Goal: Navigation & Orientation: Find specific page/section

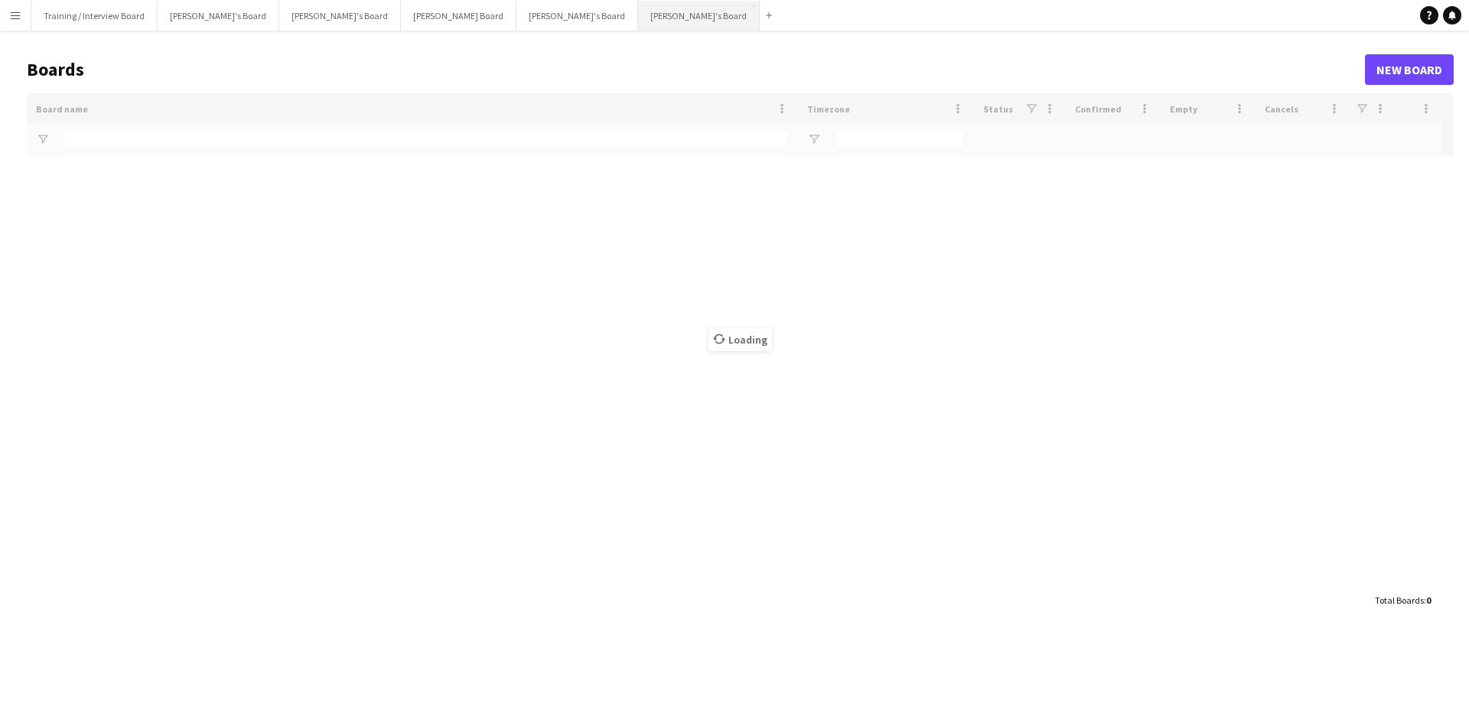
click at [638, 17] on button "[PERSON_NAME]'s Board Close" at bounding box center [699, 16] width 122 height 30
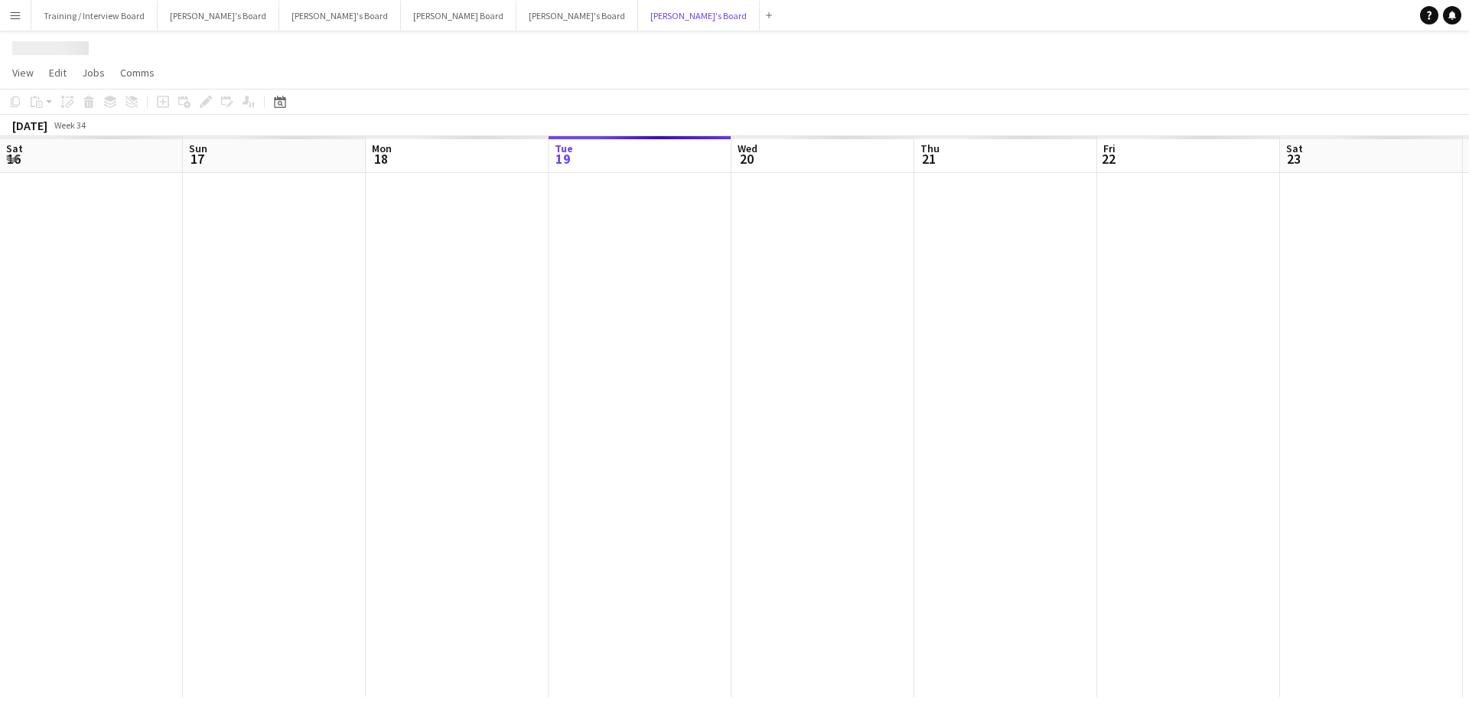
scroll to position [0, 366]
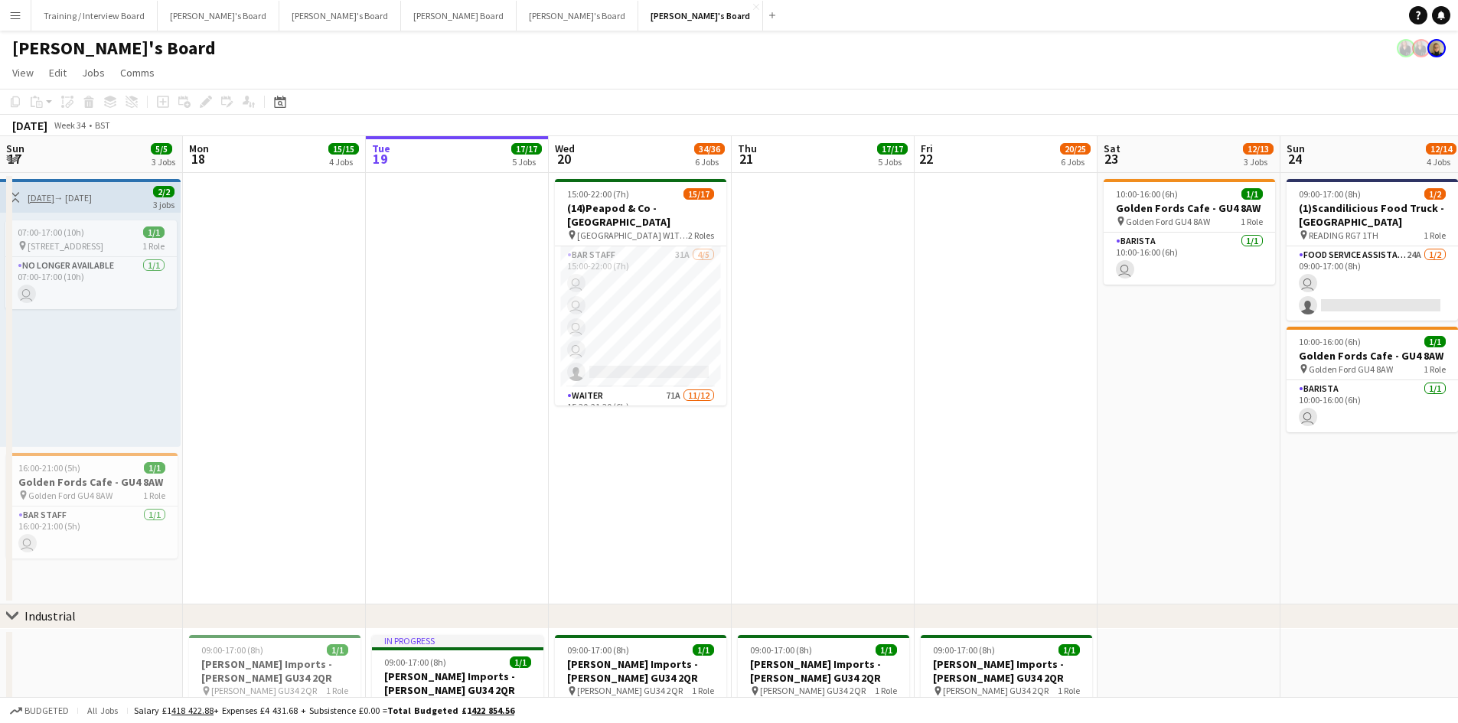
drag, startPoint x: 401, startPoint y: 162, endPoint x: 657, endPoint y: 158, distance: 255.7
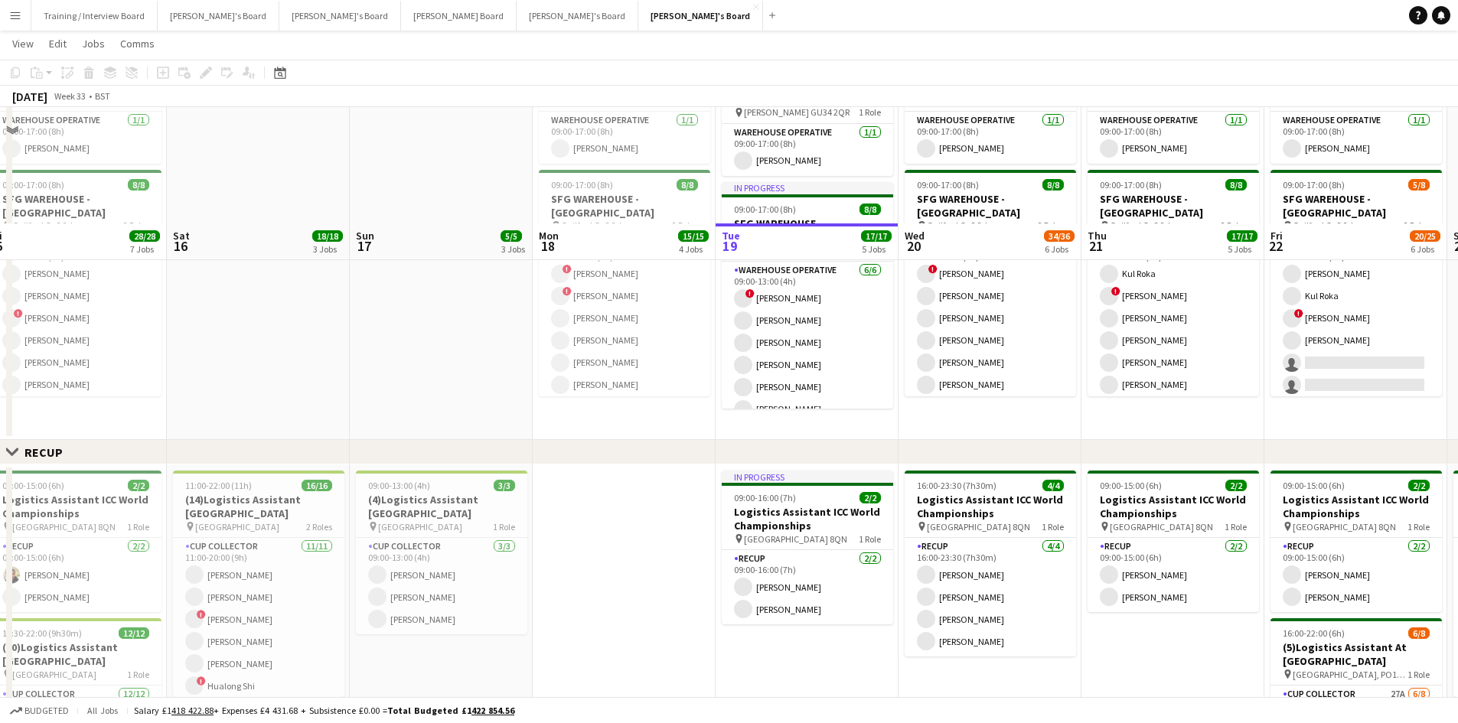
scroll to position [765, 0]
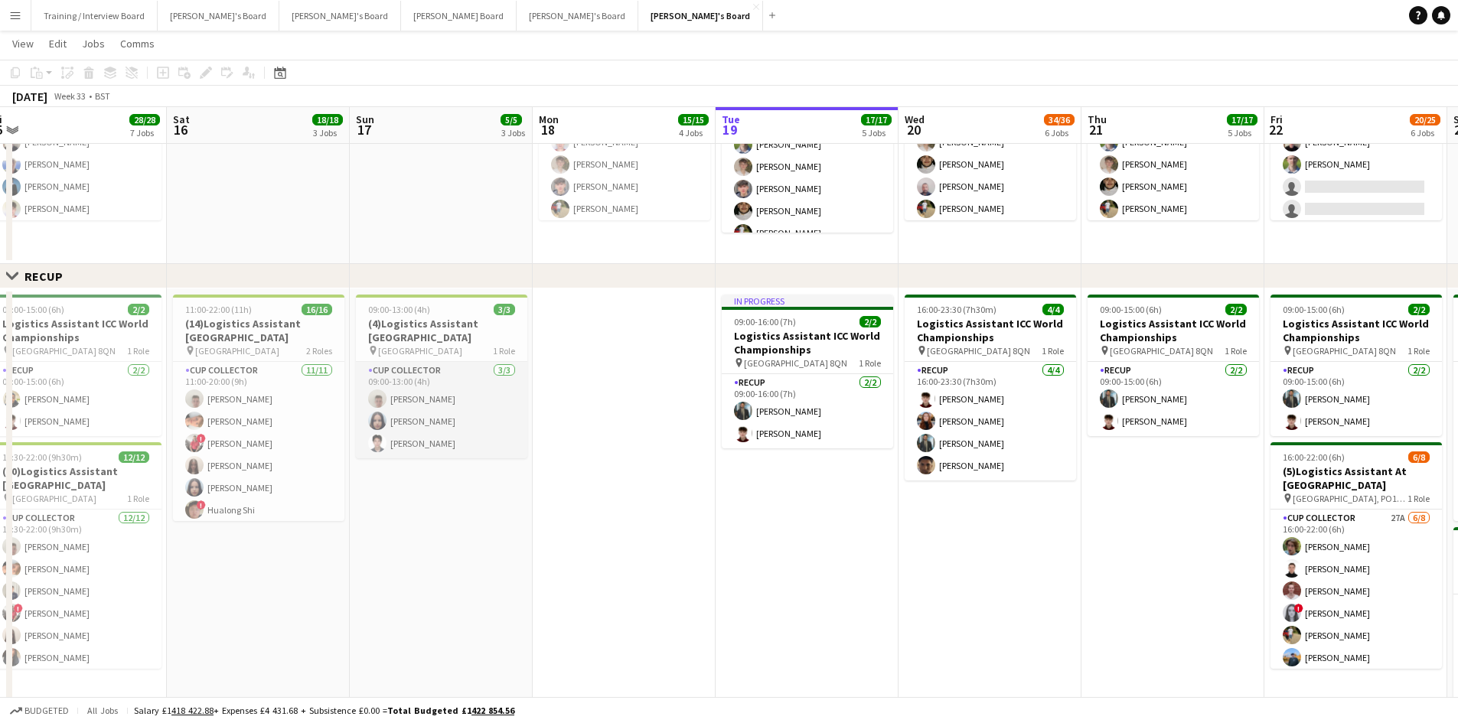
click at [471, 399] on app-card-role "CUP COLLECTOR [DATE] 09:00-13:00 (4h) [PERSON_NAME] [PERSON_NAME] [PERSON_NAME]" at bounding box center [441, 410] width 171 height 96
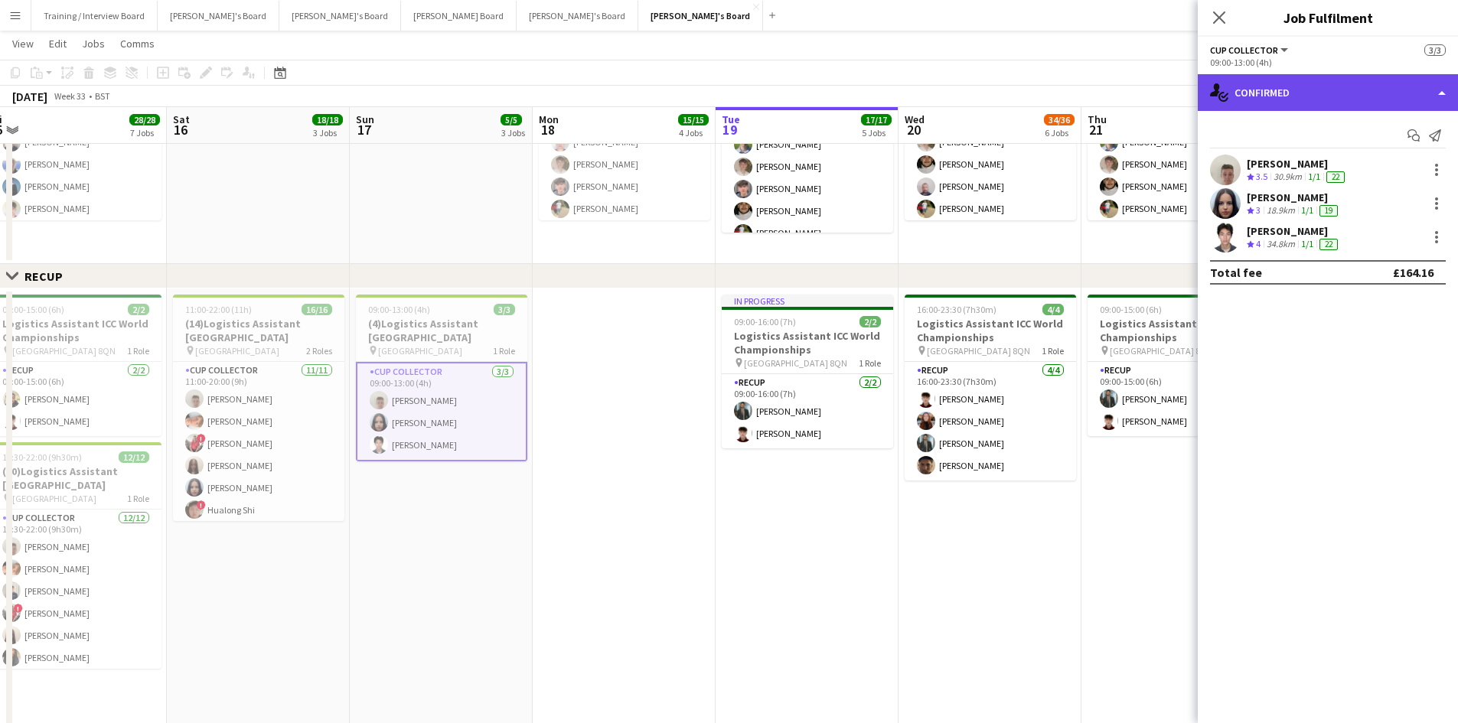
drag, startPoint x: 1319, startPoint y: 82, endPoint x: 1344, endPoint y: 99, distance: 30.2
click at [1321, 83] on div "single-neutral-actions-check-2 Confirmed" at bounding box center [1328, 92] width 260 height 37
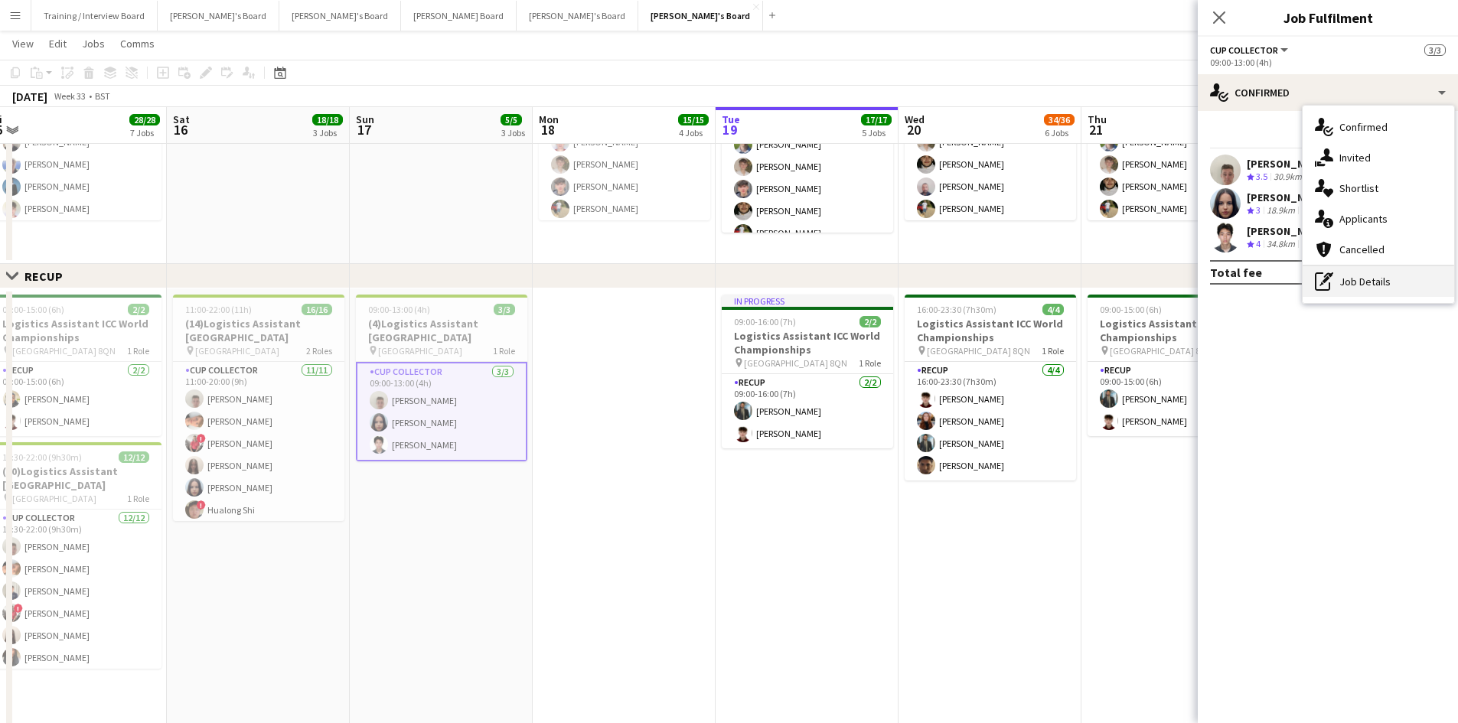
click at [1384, 281] on div "pen-write Job Details" at bounding box center [1379, 281] width 152 height 31
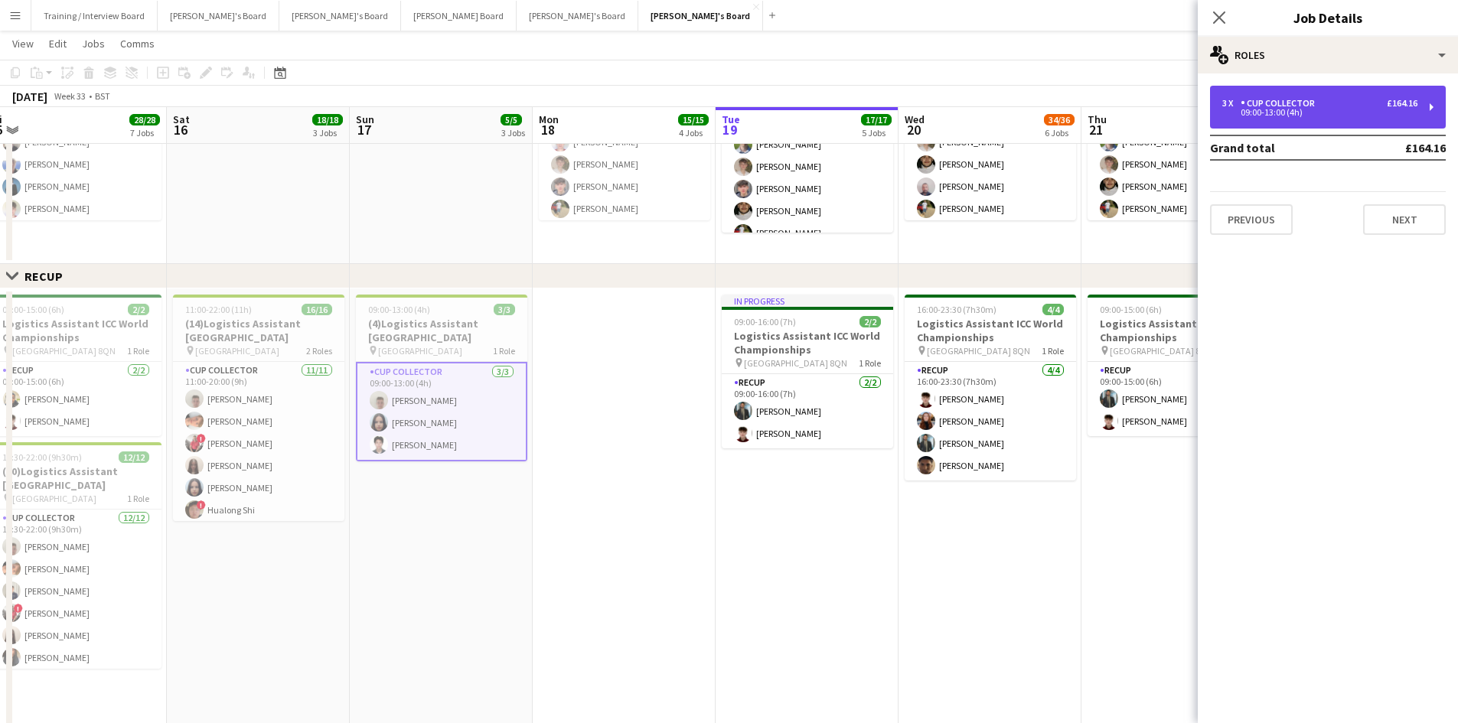
click at [1345, 109] on div "09:00-13:00 (4h)" at bounding box center [1319, 113] width 195 height 8
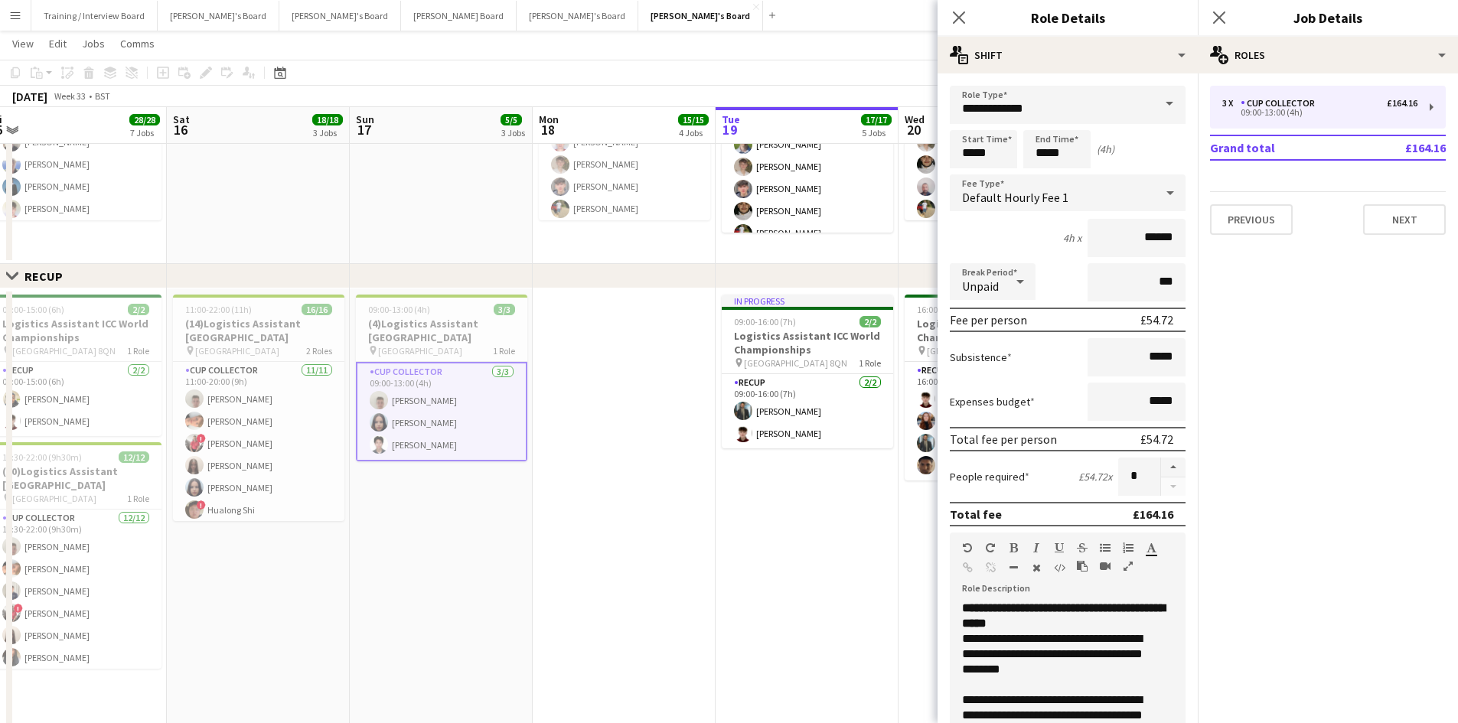
click at [622, 69] on app-toolbar "Copy Paste Paste Ctrl+V Paste with crew Ctrl+Shift+V Paste linked Job [GEOGRAPH…" at bounding box center [729, 73] width 1458 height 26
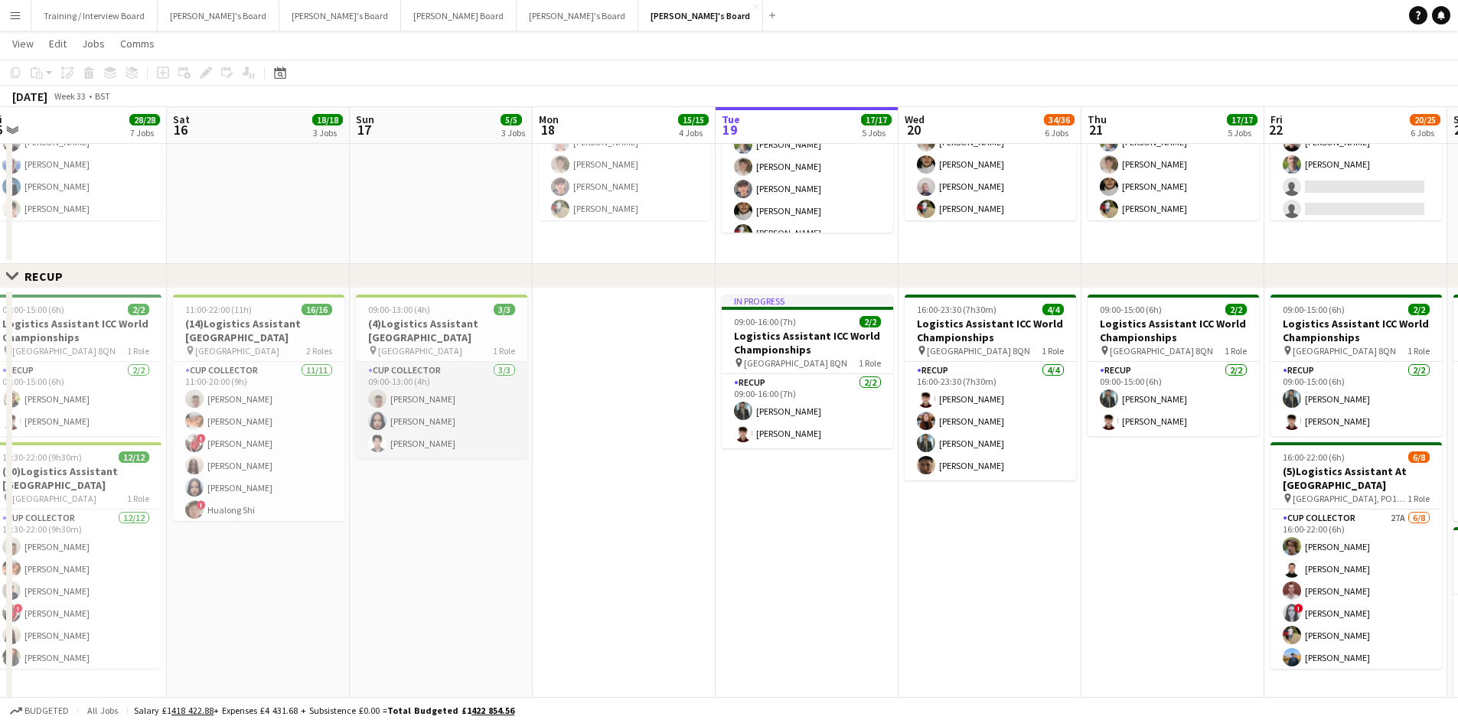
click at [435, 391] on app-card-role "CUP COLLECTOR [DATE] 09:00-13:00 (4h) [PERSON_NAME] [PERSON_NAME] [PERSON_NAME]" at bounding box center [441, 410] width 171 height 96
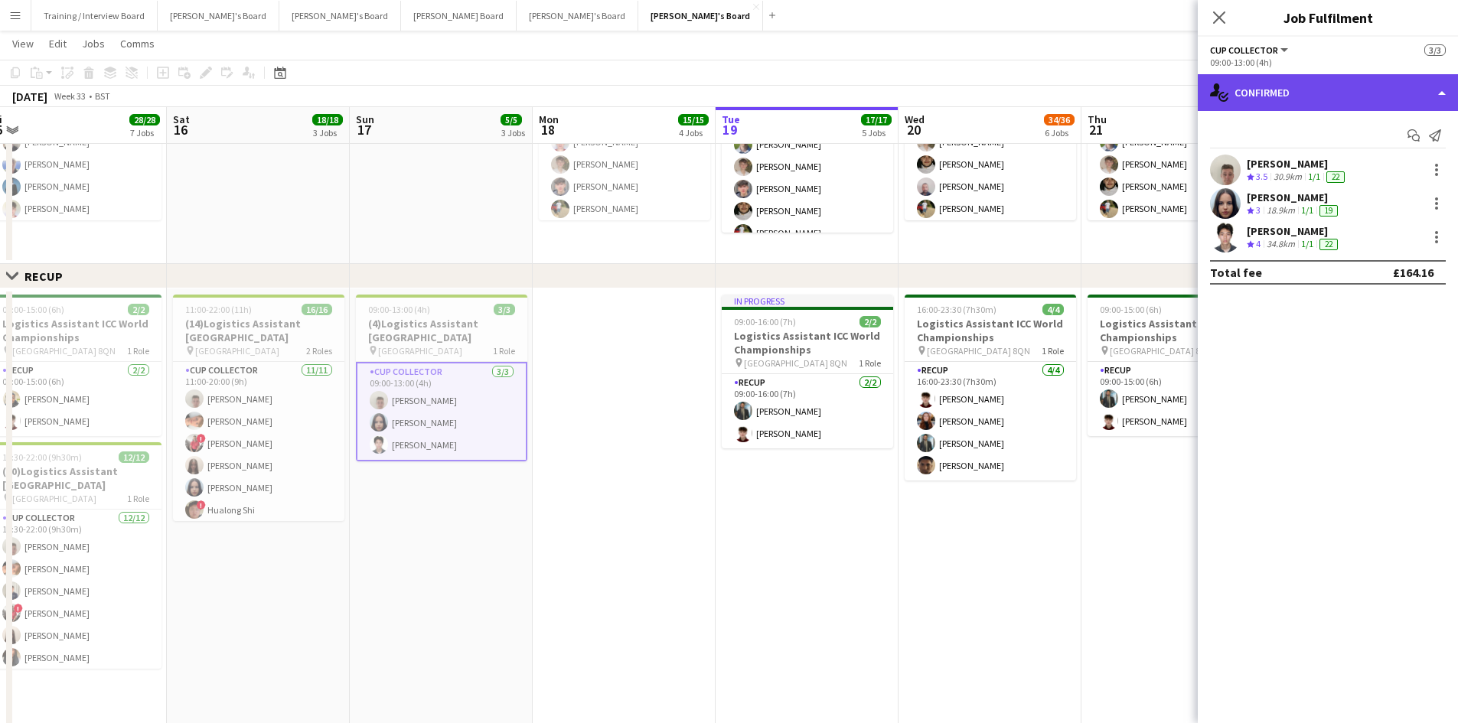
click at [1388, 79] on div "single-neutral-actions-check-2 Confirmed" at bounding box center [1328, 92] width 260 height 37
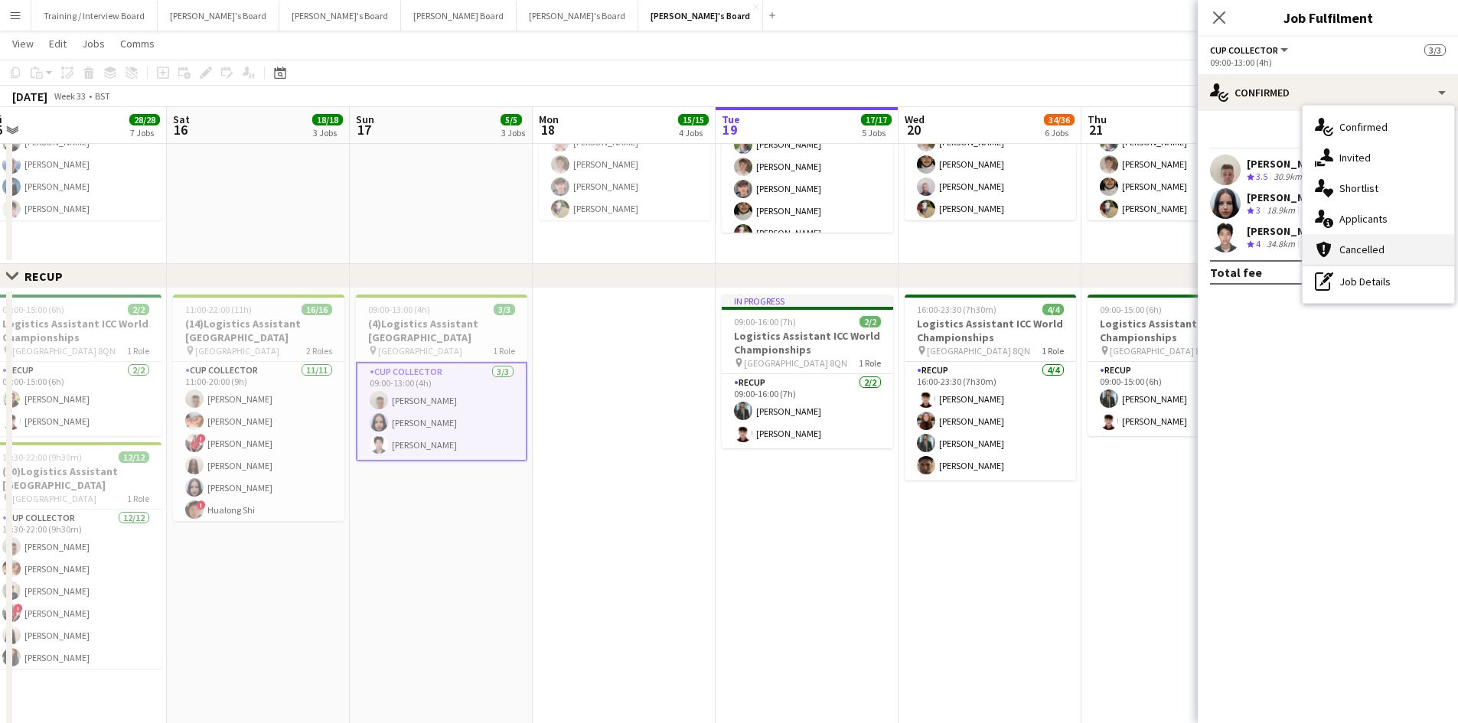
click at [1382, 251] on div "cancellation Cancelled" at bounding box center [1379, 249] width 152 height 31
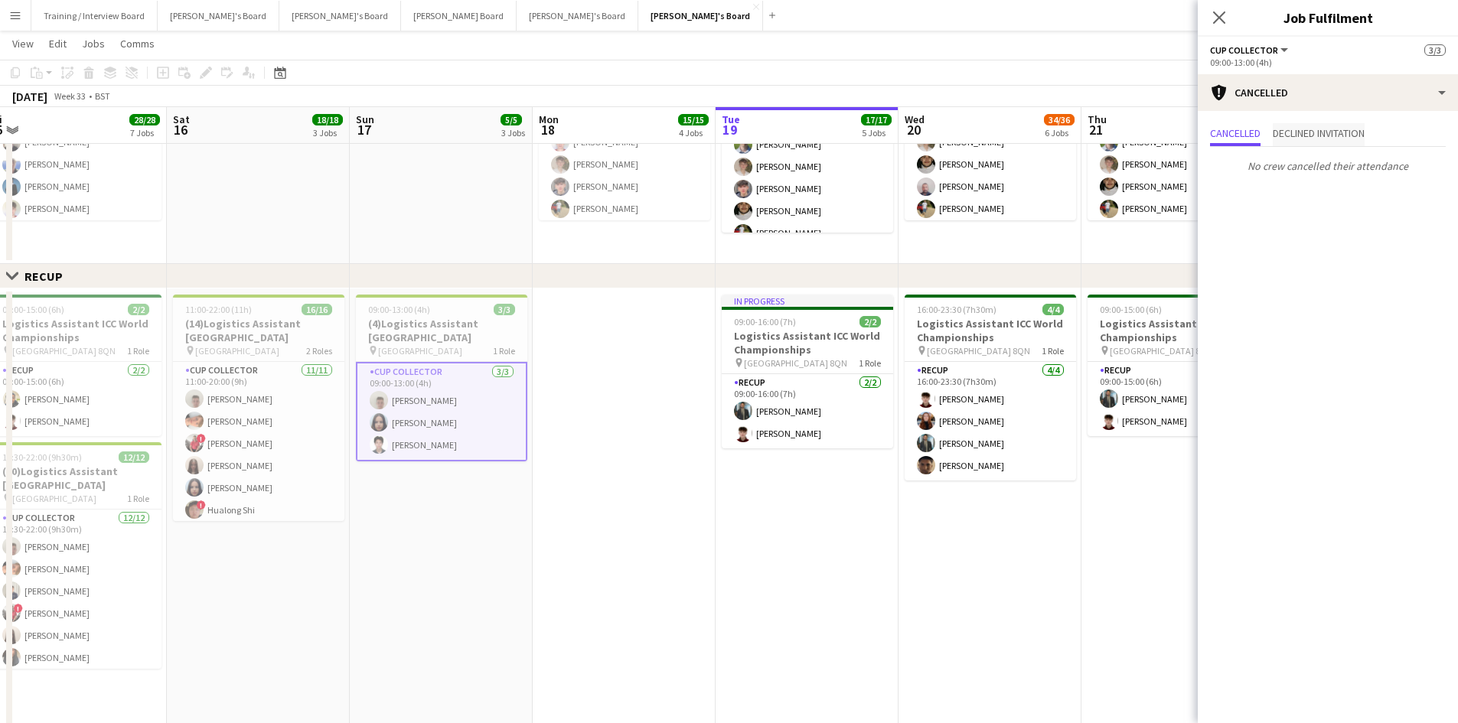
click at [1331, 131] on span "Declined invitation" at bounding box center [1319, 133] width 92 height 11
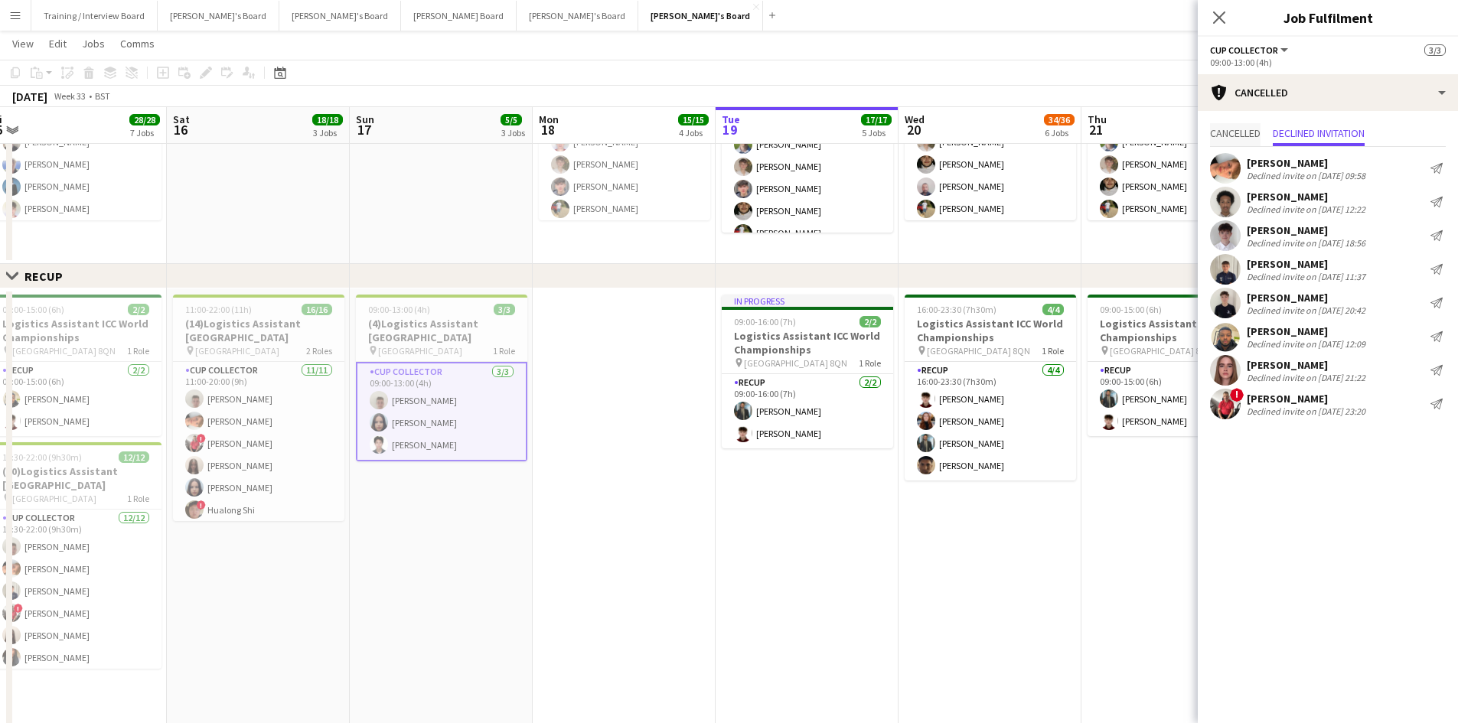
click at [1252, 129] on span "Cancelled" at bounding box center [1235, 133] width 51 height 11
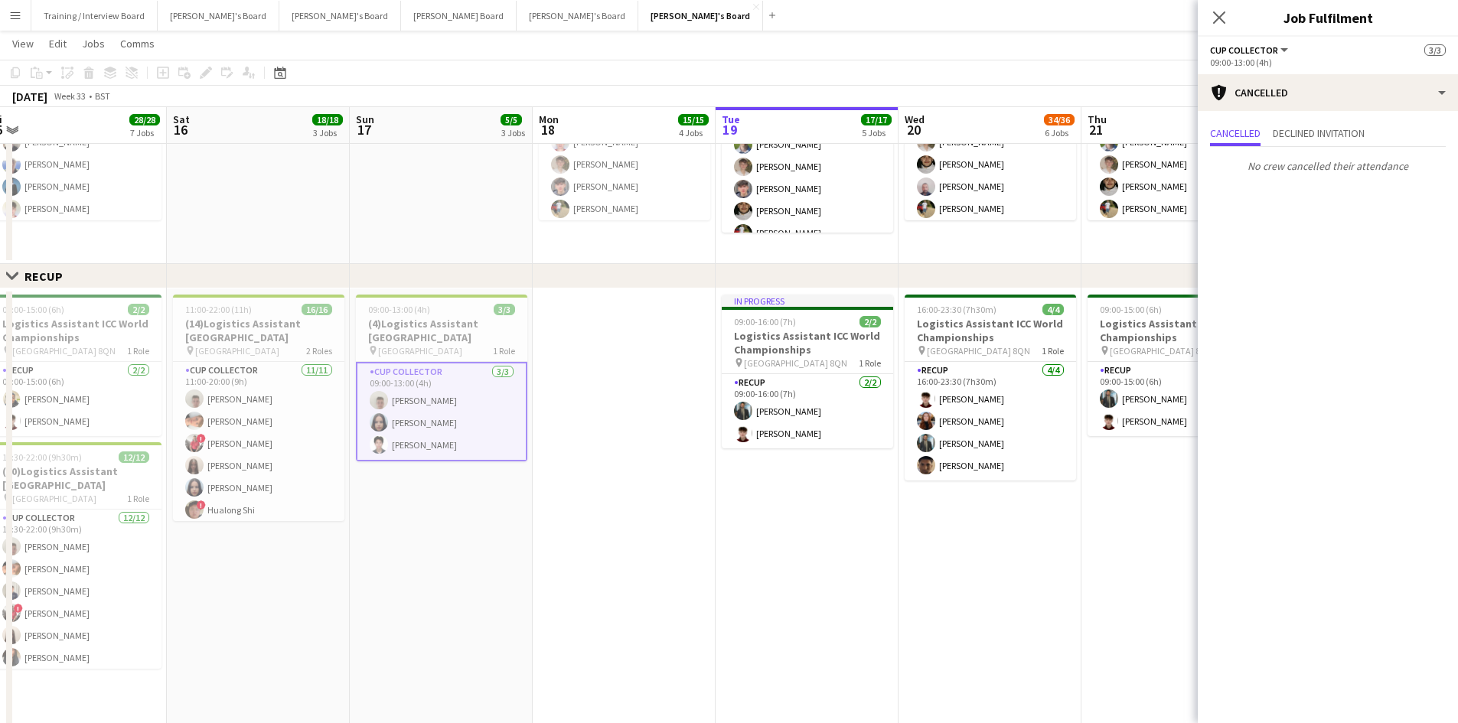
click at [709, 68] on app-toolbar "Copy Paste Paste Ctrl+V Paste with crew Ctrl+Shift+V Paste linked Job [GEOGRAPH…" at bounding box center [729, 73] width 1458 height 26
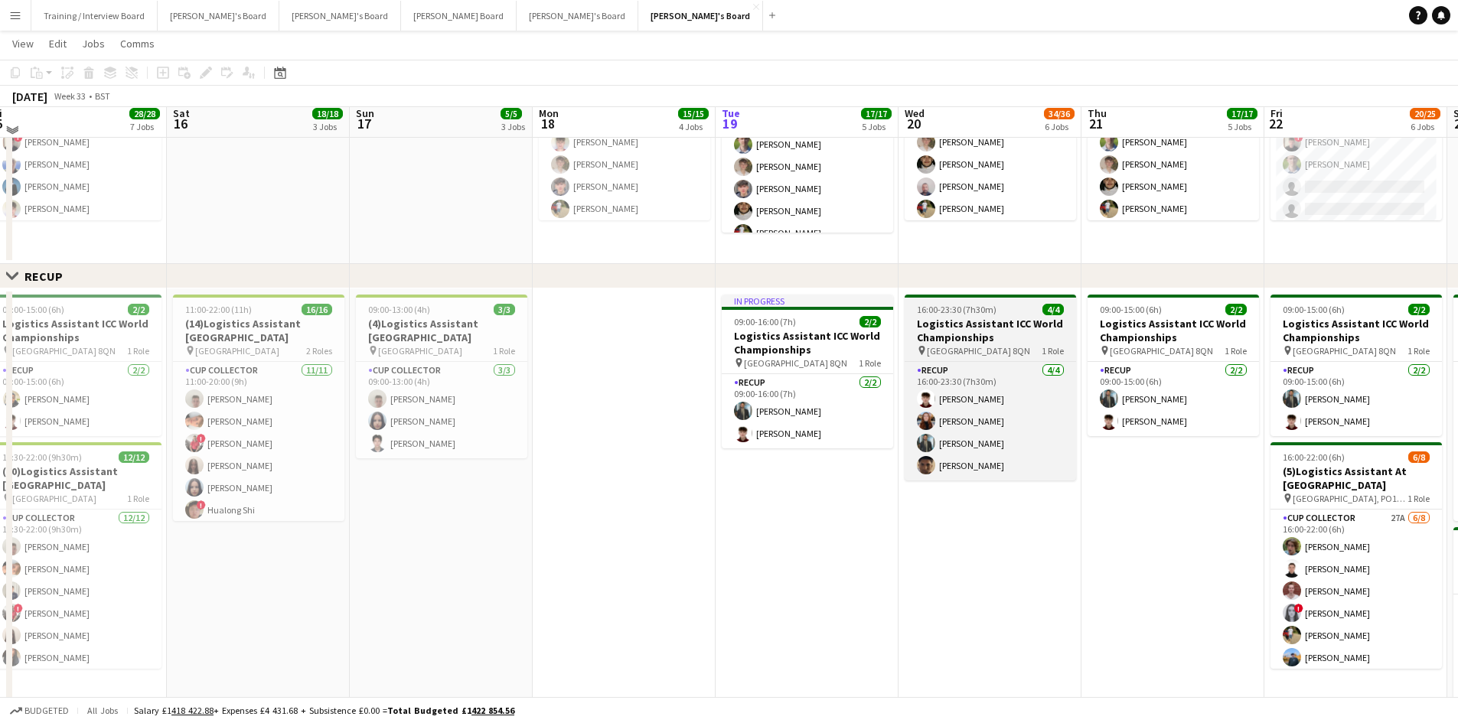
scroll to position [383, 0]
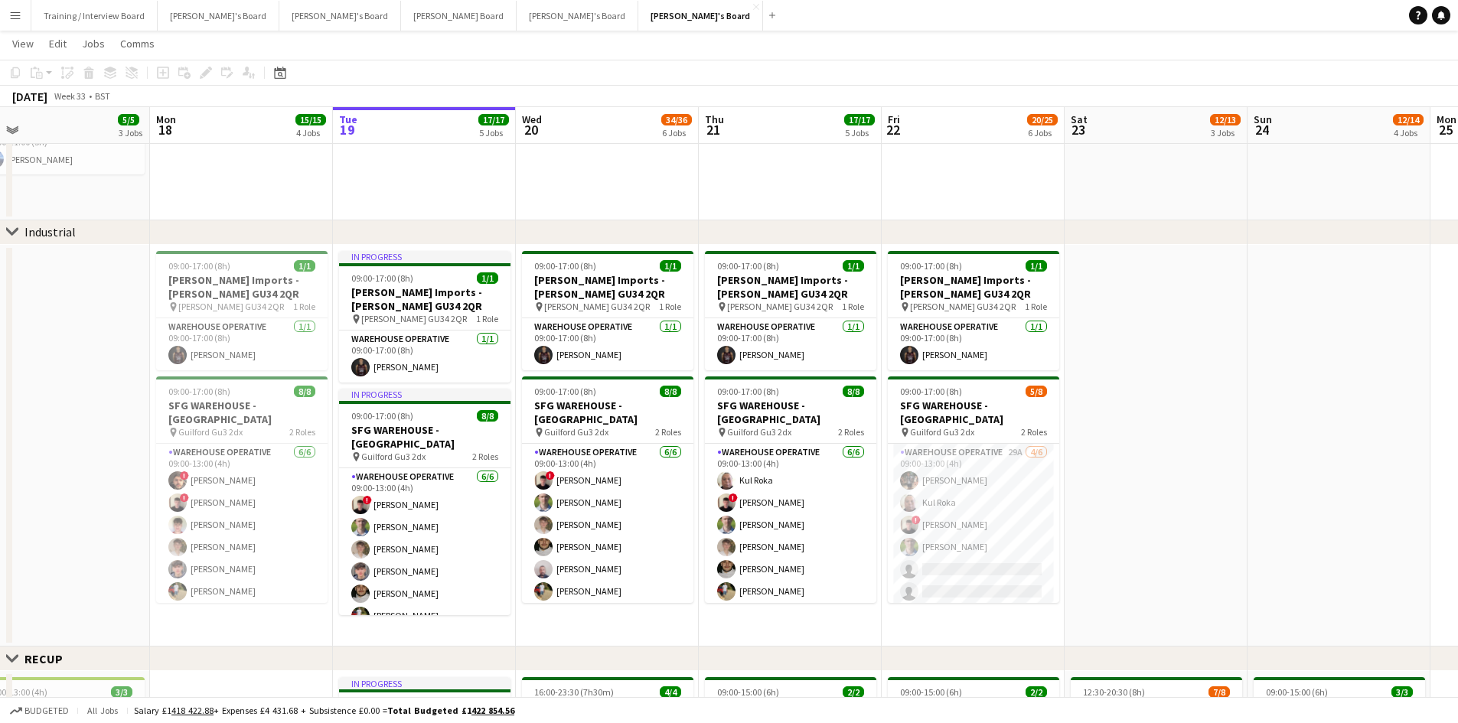
drag, startPoint x: 1320, startPoint y: 131, endPoint x: 937, endPoint y: 149, distance: 383.9
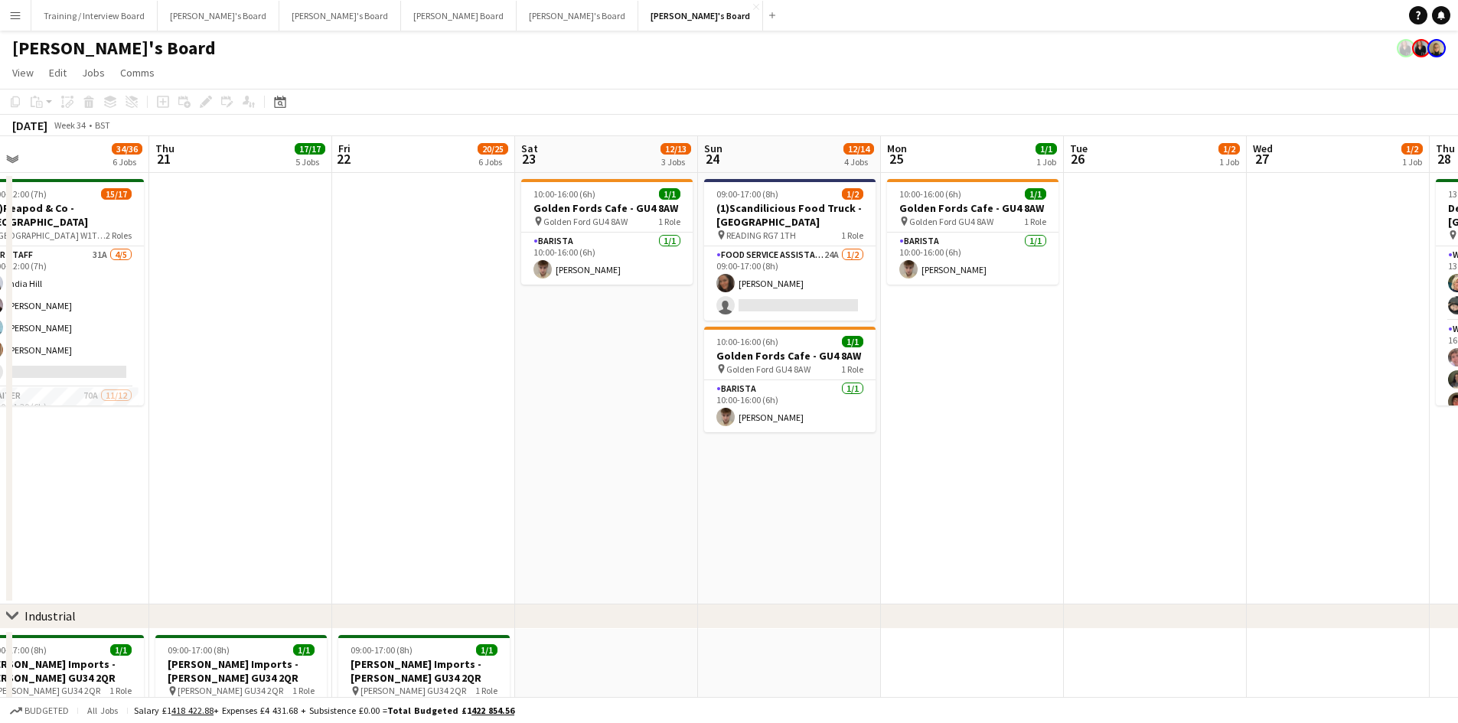
scroll to position [0, 569]
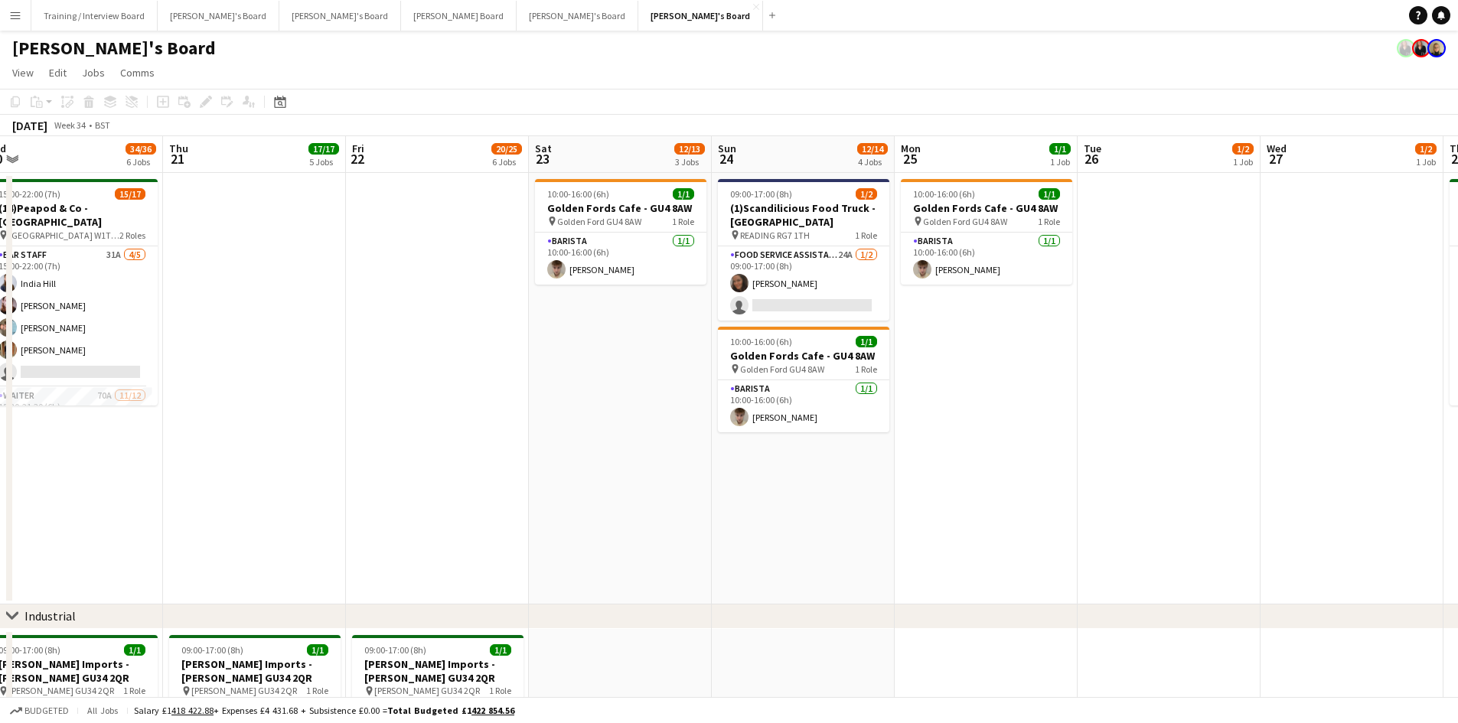
drag, startPoint x: 1322, startPoint y: 159, endPoint x: 788, endPoint y: 190, distance: 535.8
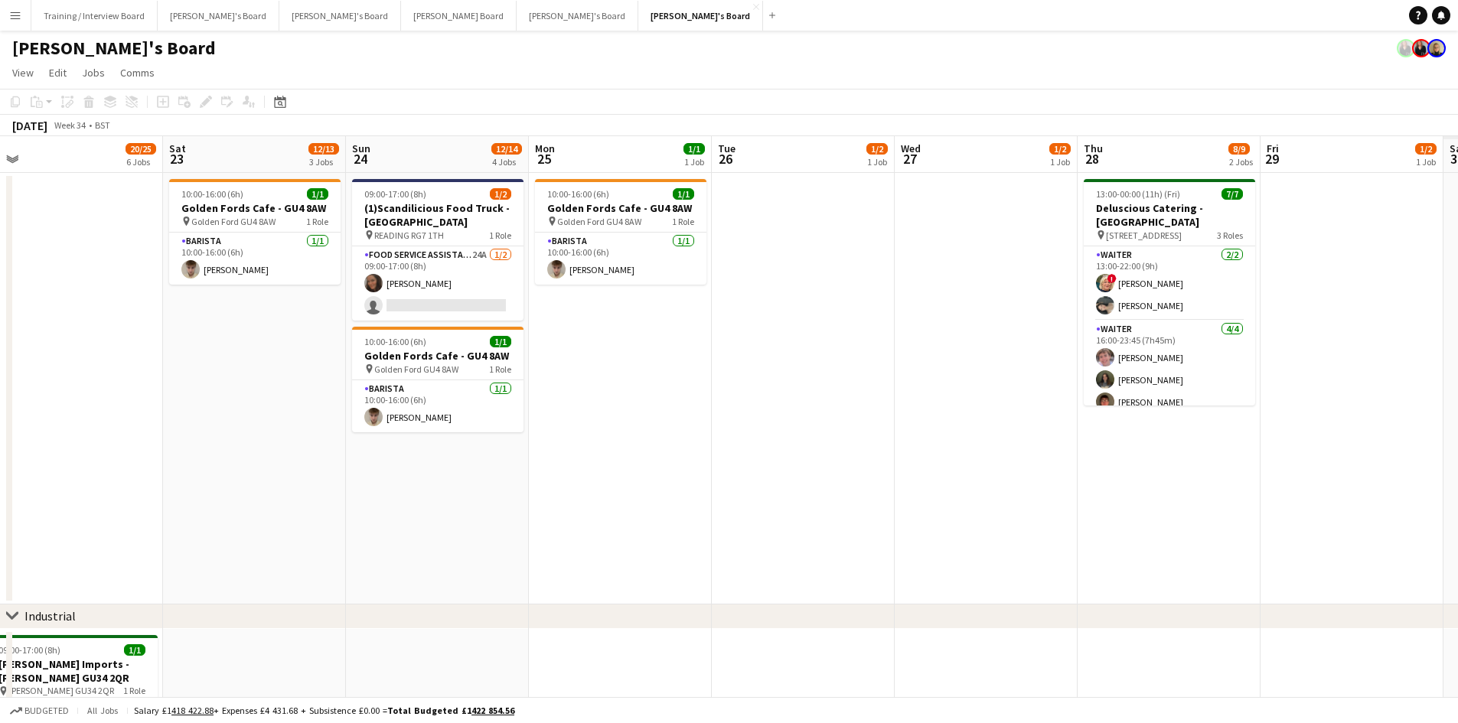
scroll to position [0, 440]
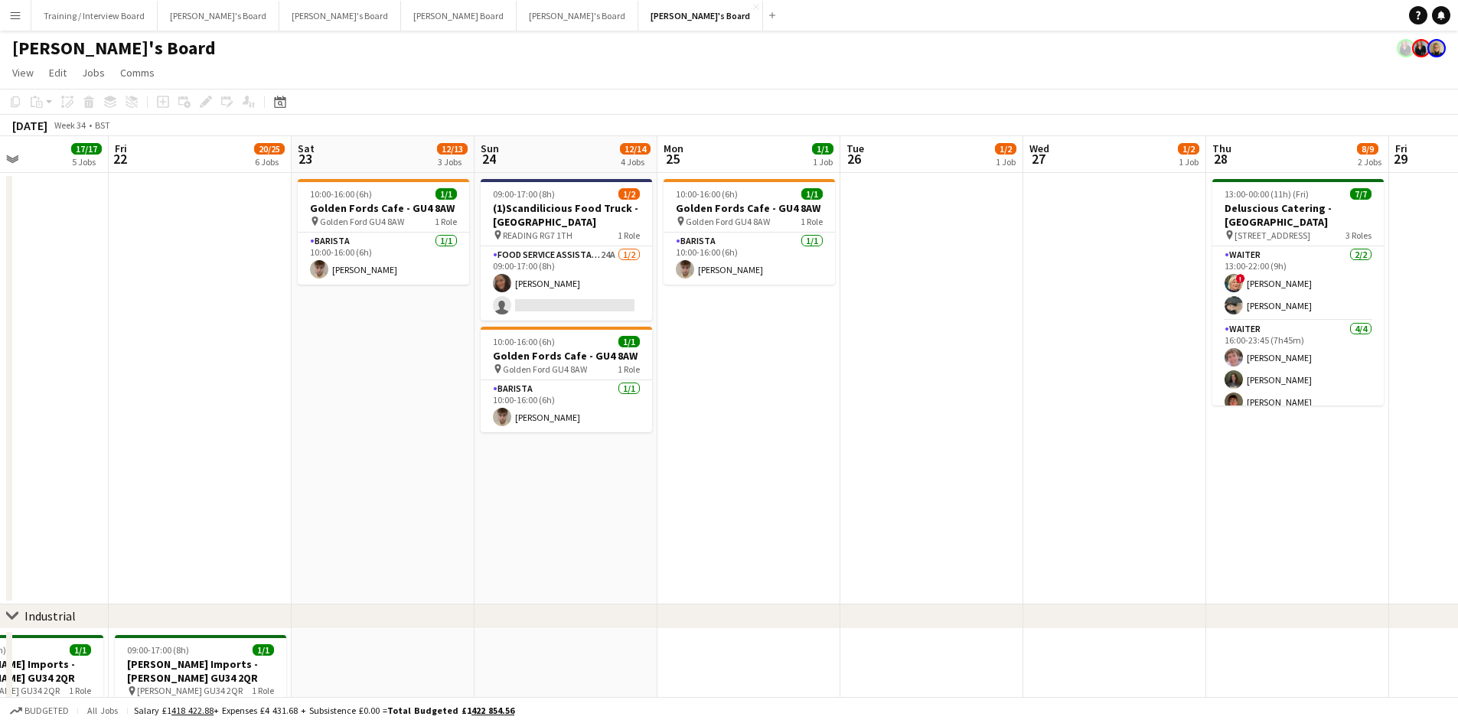
drag, startPoint x: 1306, startPoint y: 161, endPoint x: 707, endPoint y: 178, distance: 599.5
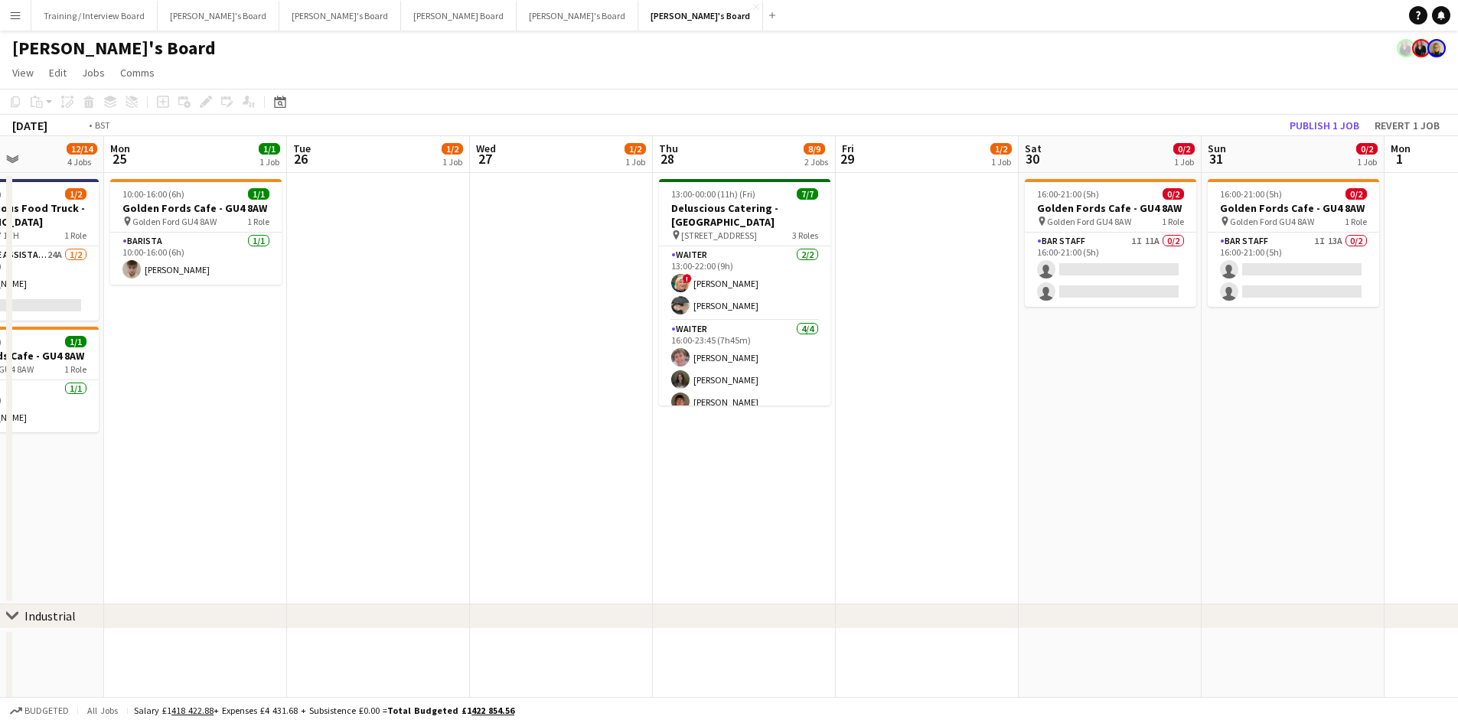
scroll to position [0, 510]
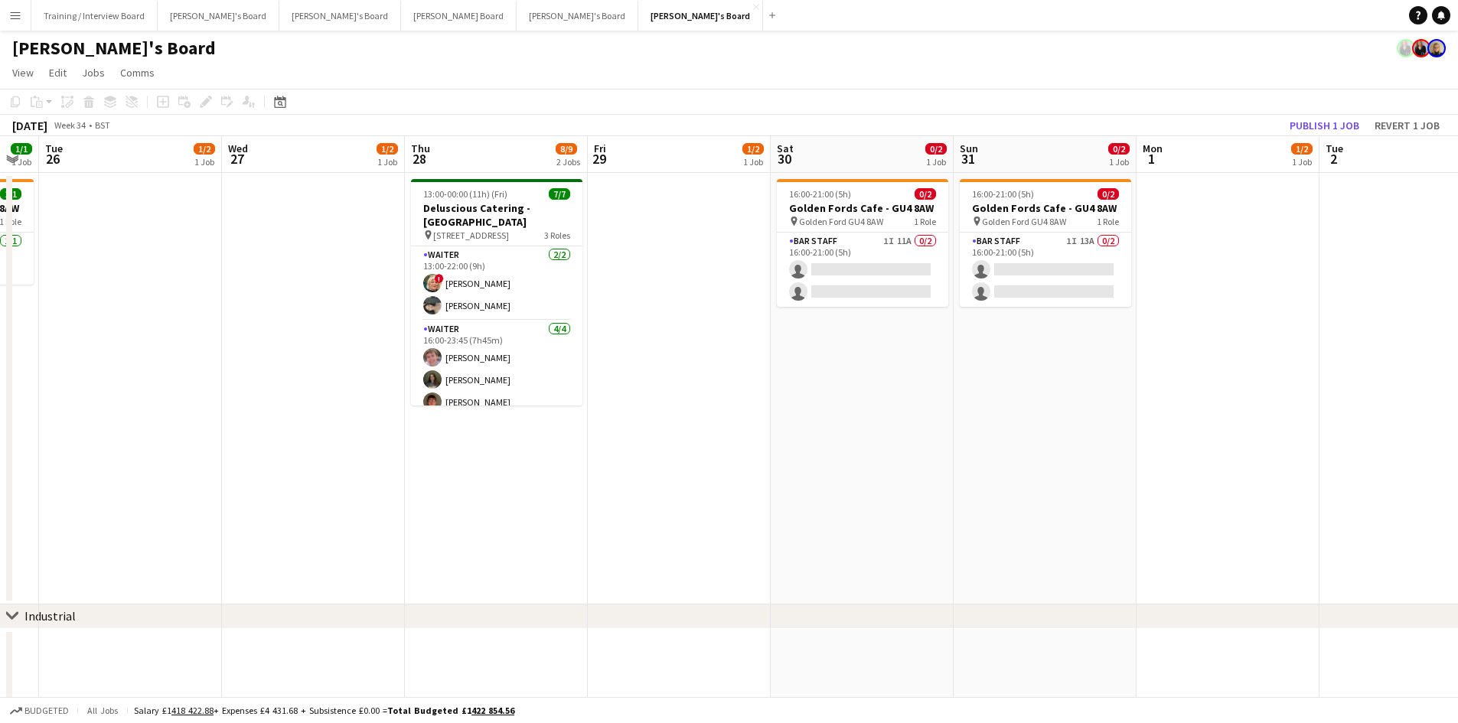
drag, startPoint x: 1114, startPoint y: 164, endPoint x: 723, endPoint y: 172, distance: 391.2
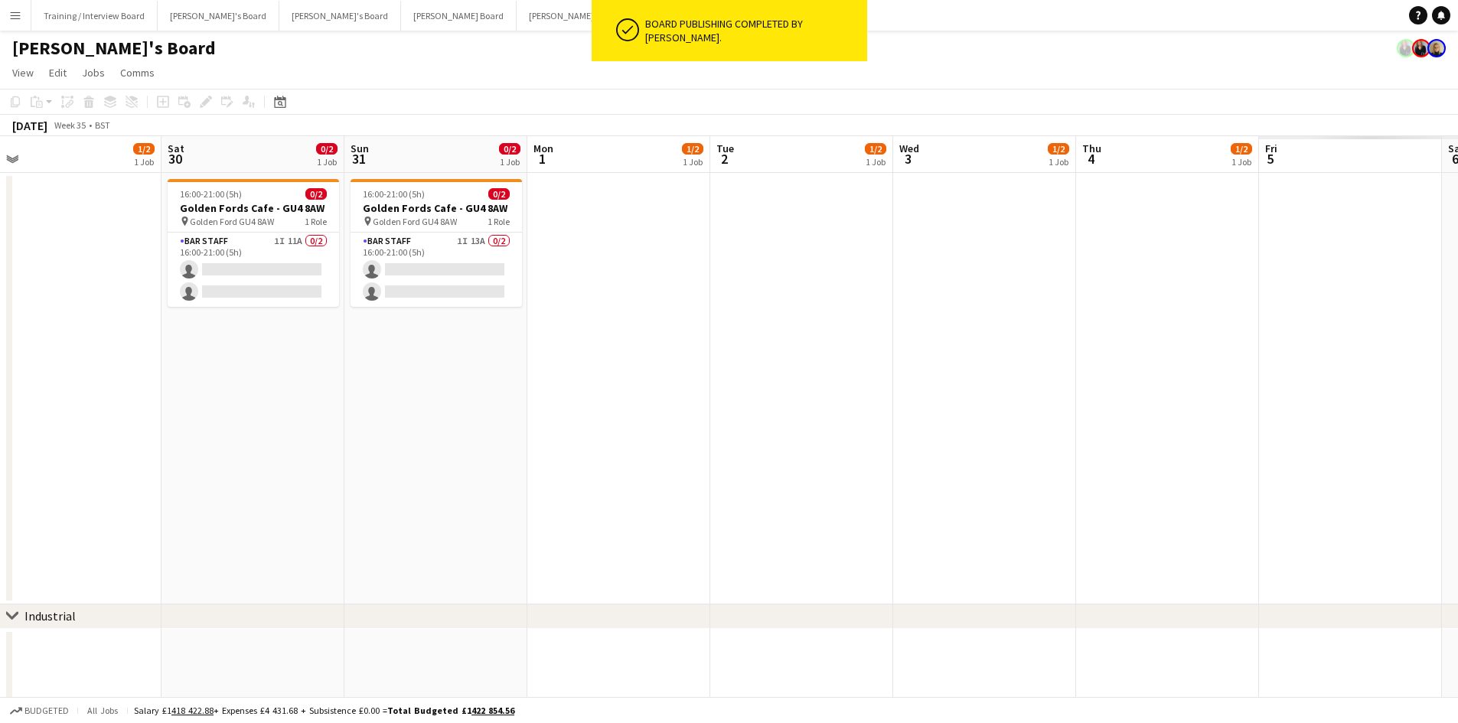
drag, startPoint x: 586, startPoint y: 170, endPoint x: 416, endPoint y: 181, distance: 171.1
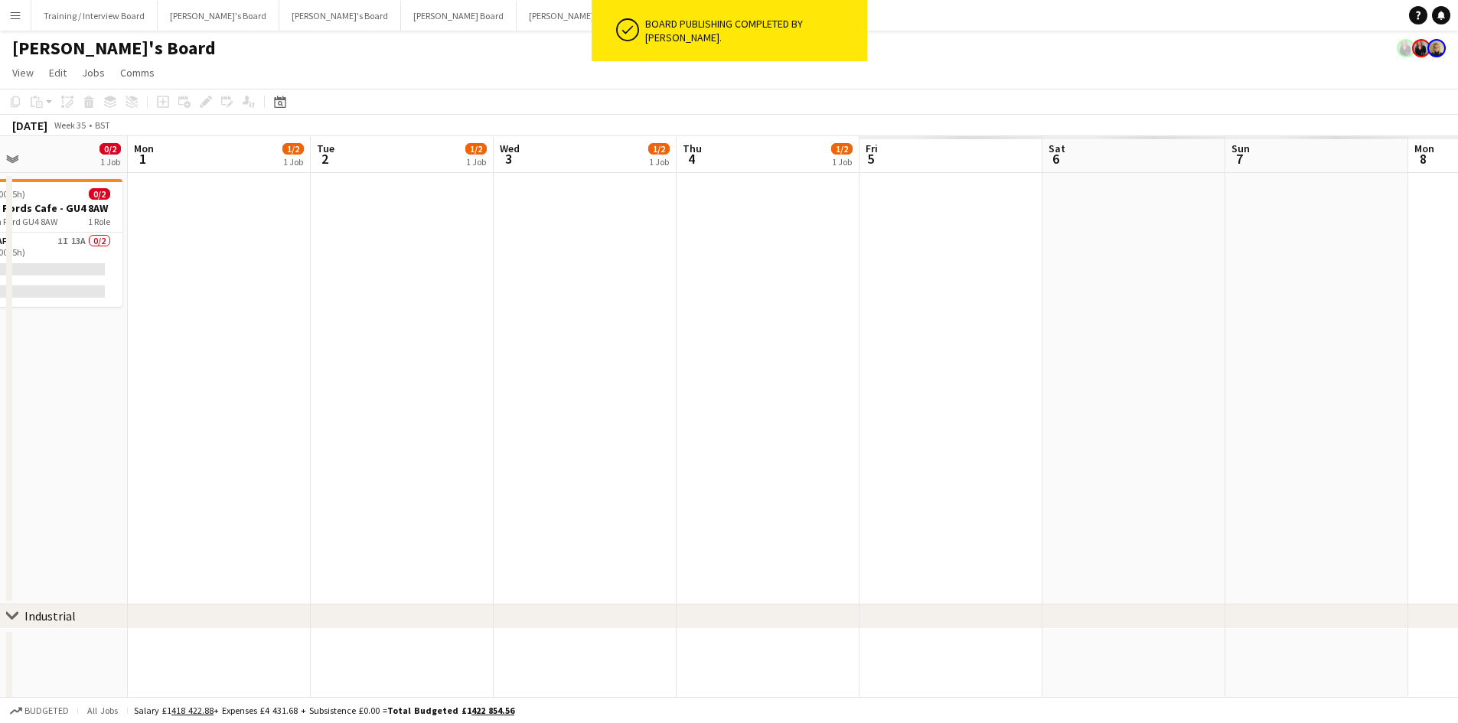
scroll to position [0, 532]
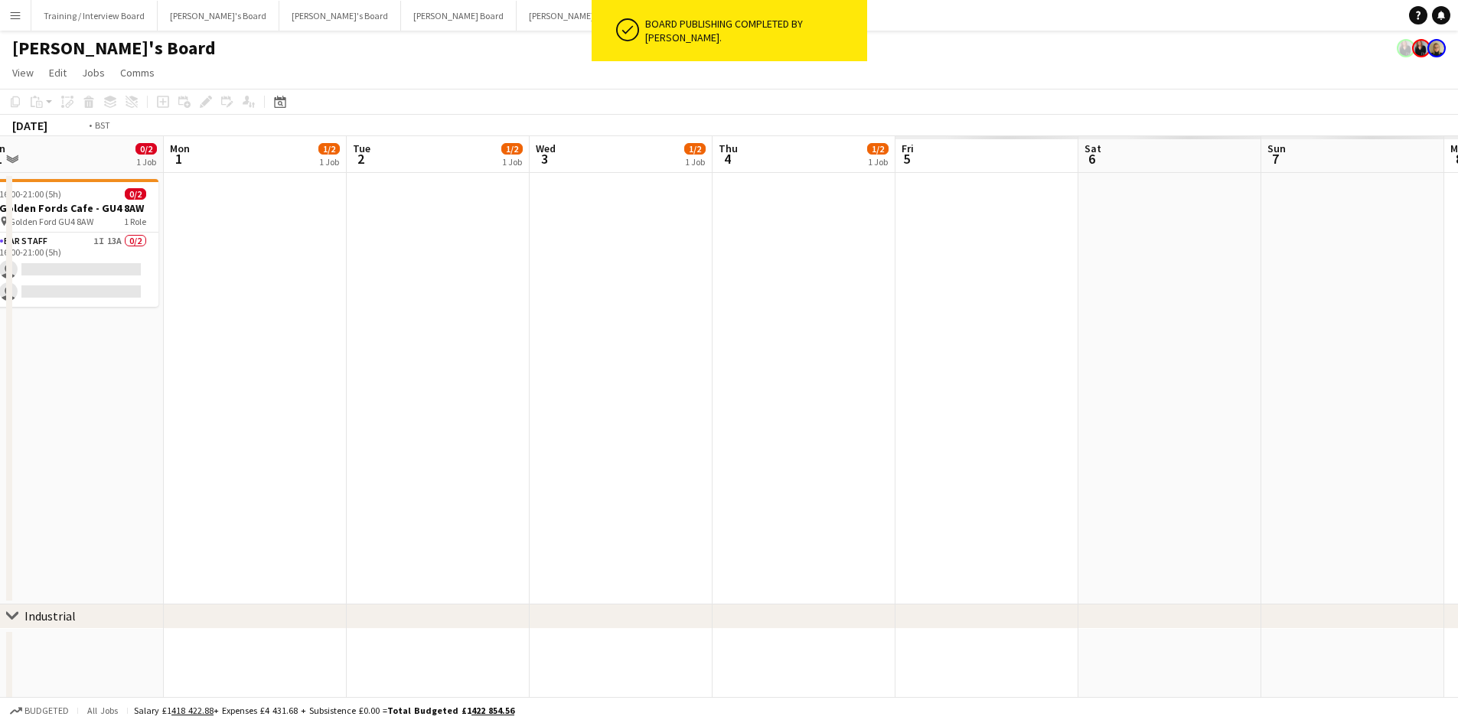
drag, startPoint x: 700, startPoint y: 162, endPoint x: 442, endPoint y: 171, distance: 258.1
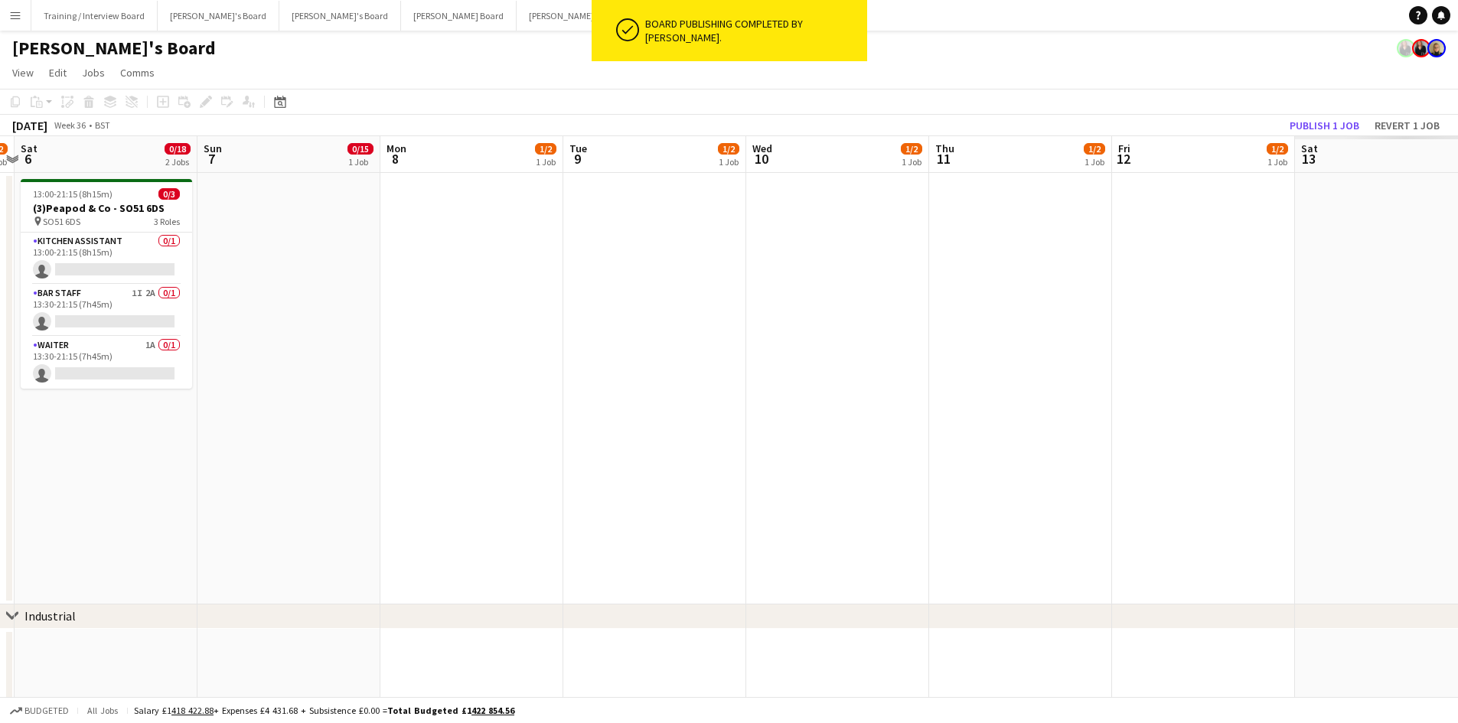
drag, startPoint x: 1159, startPoint y: 162, endPoint x: 360, endPoint y: 209, distance: 801.1
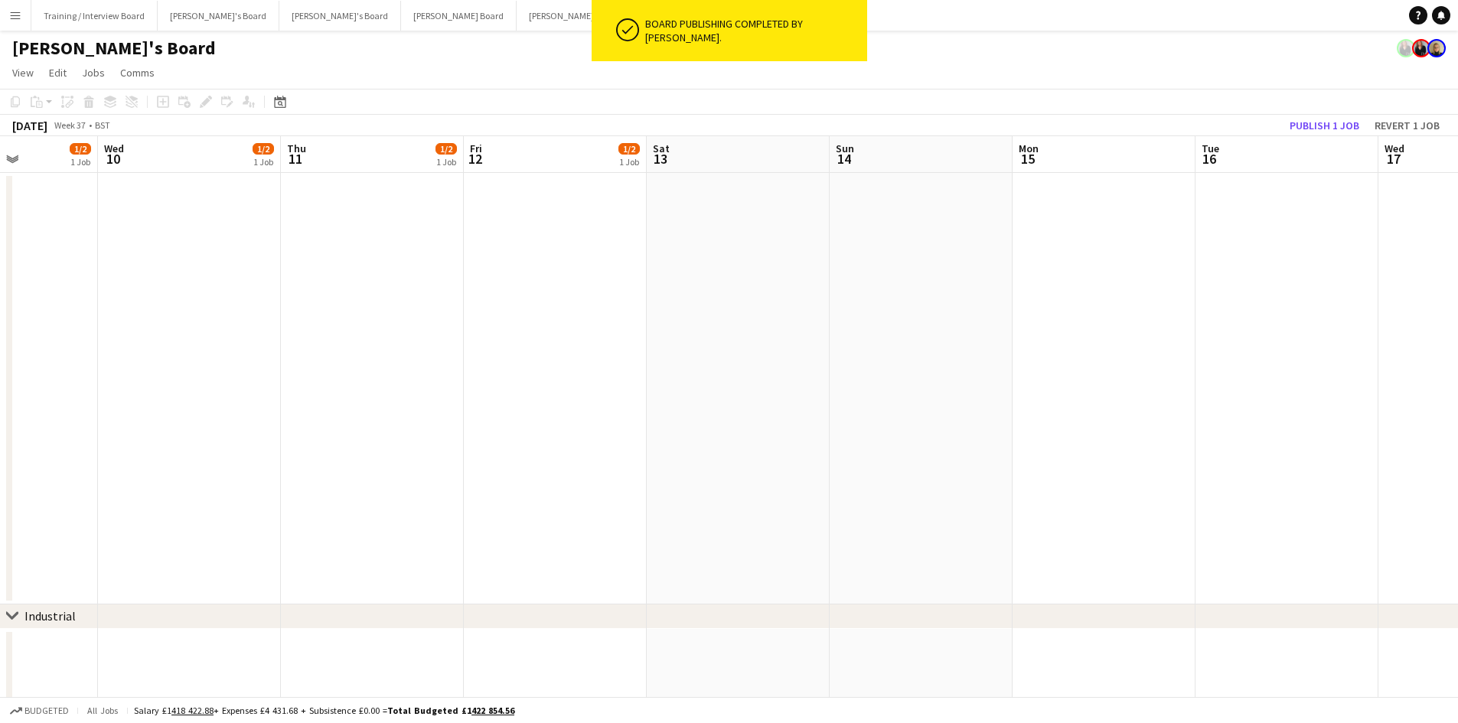
drag, startPoint x: 875, startPoint y: 170, endPoint x: 276, endPoint y: 204, distance: 599.5
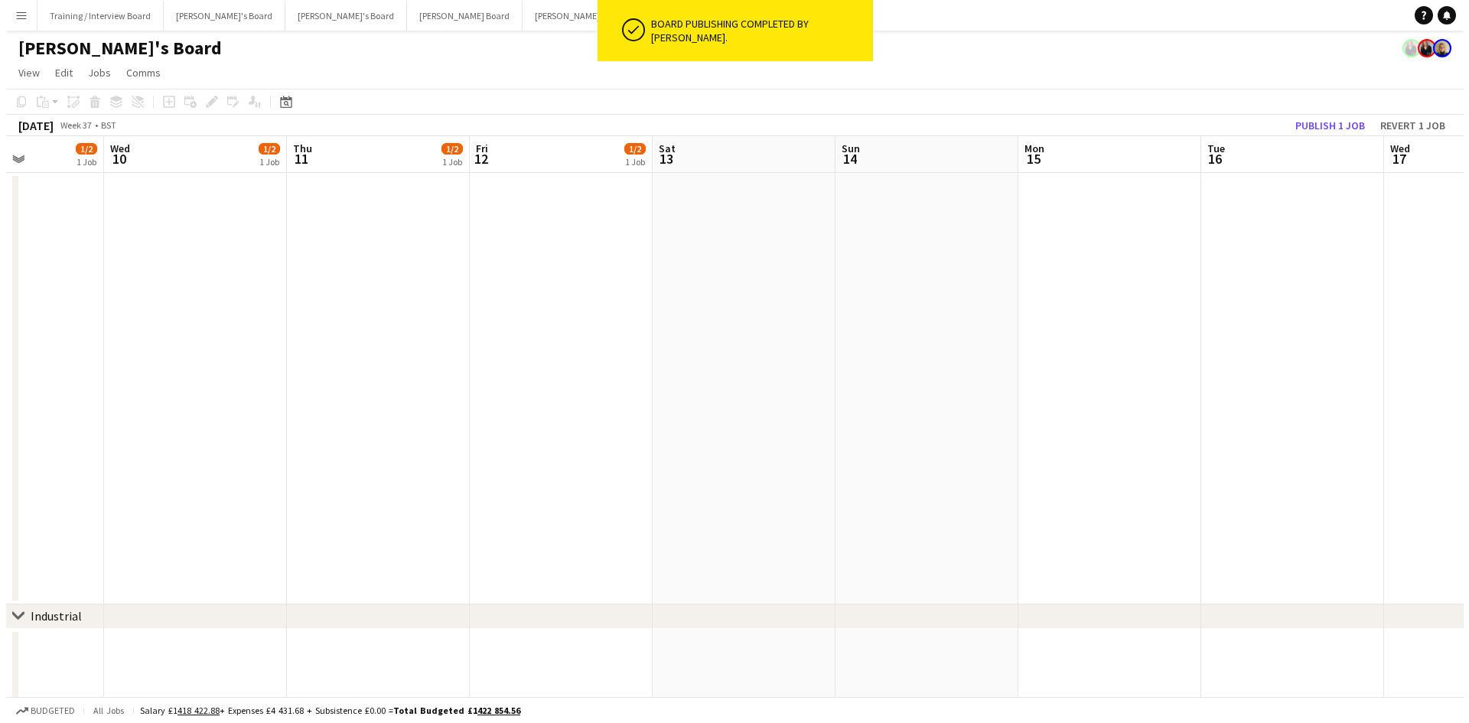
scroll to position [0, 538]
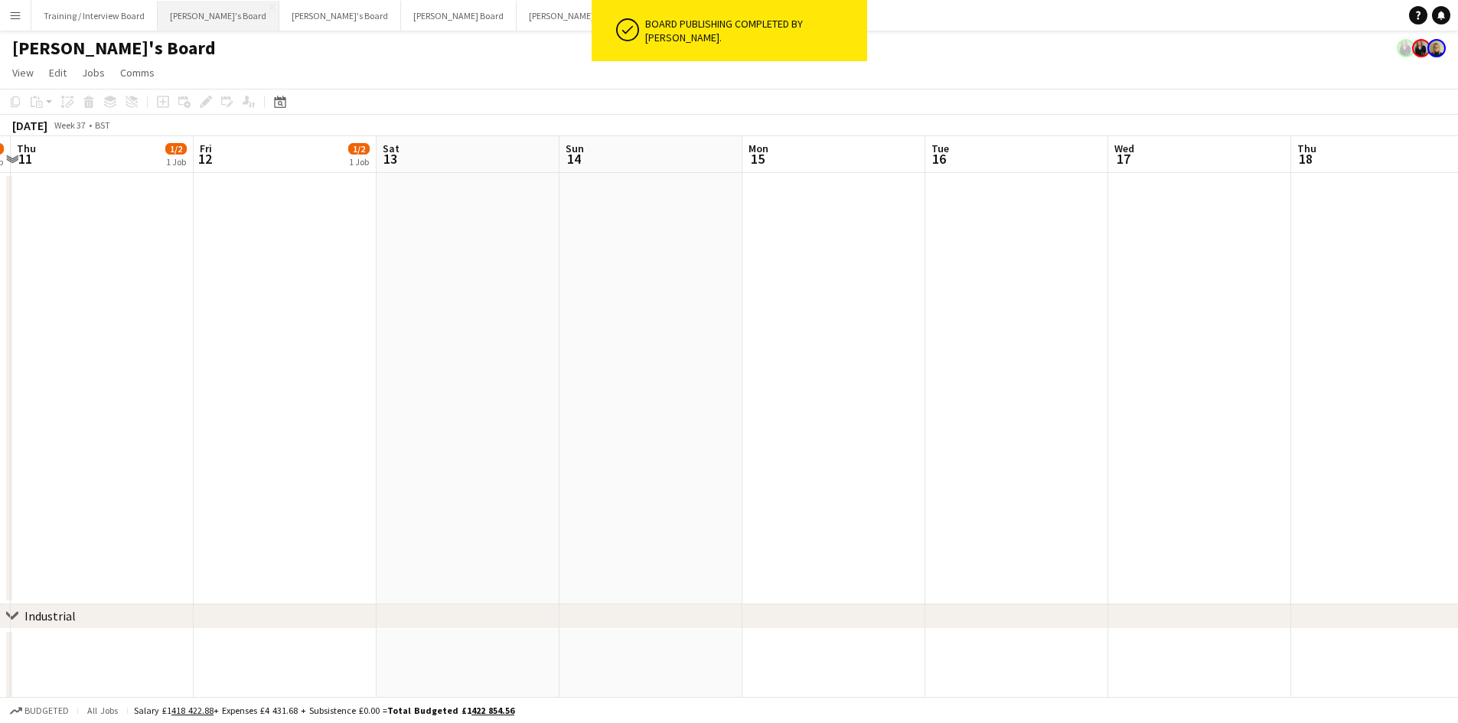
click at [185, 18] on button "[PERSON_NAME]'s Board Close" at bounding box center [219, 16] width 122 height 30
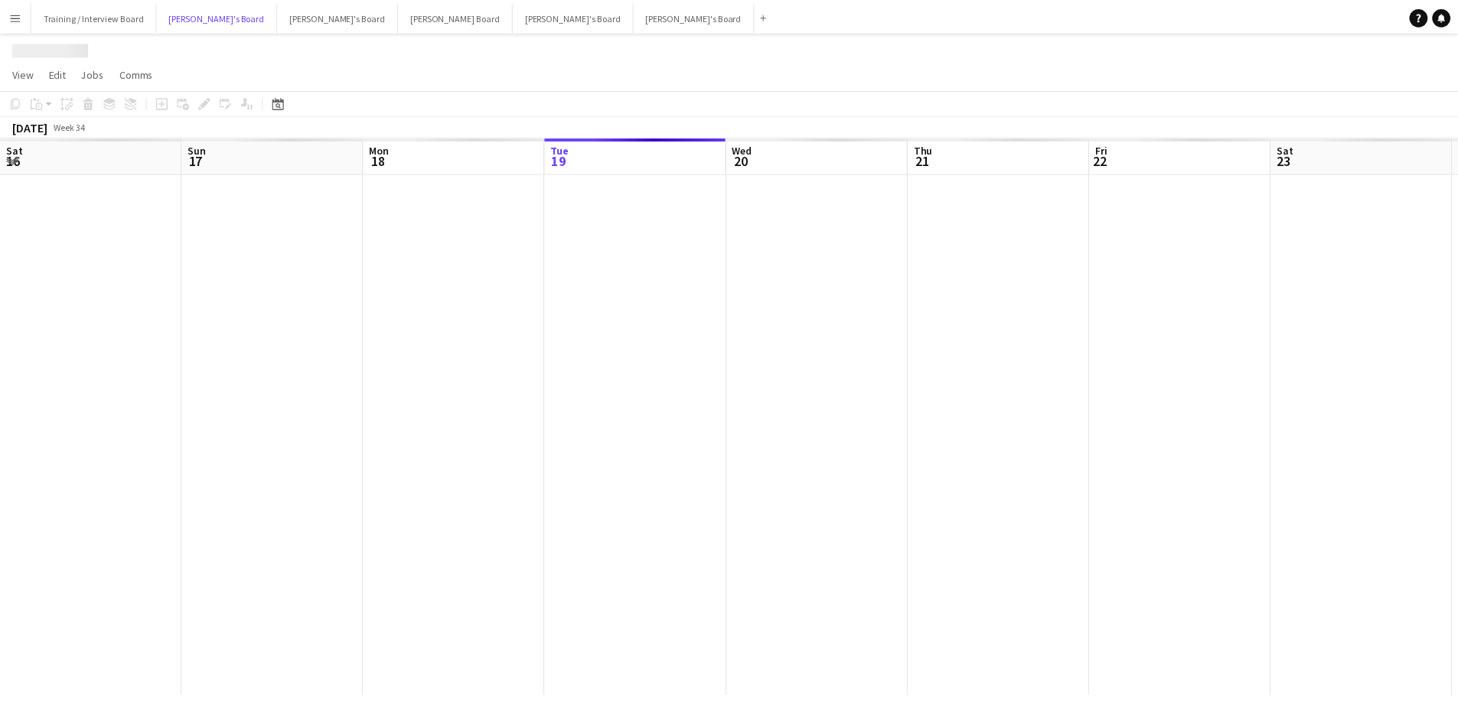
scroll to position [0, 366]
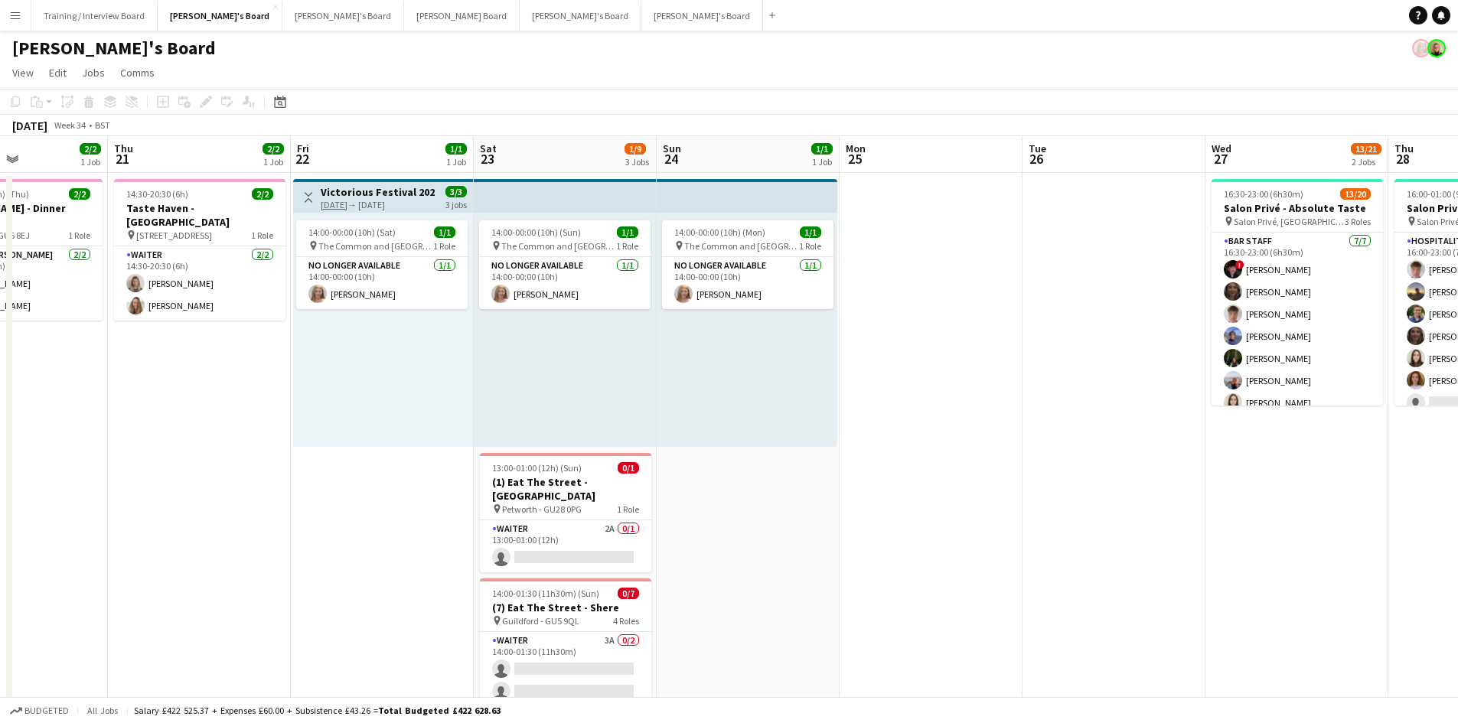
drag, startPoint x: 1016, startPoint y: 163, endPoint x: 535, endPoint y: 168, distance: 480.6
click at [534, 168] on app-calendar-viewport "Mon 18 Tue 19 Wed 20 2/2 1 Job Thu 21 2/2 1 Job Fri 22 1/1 1 Job Sat 23 1/9 3 J…" at bounding box center [729, 683] width 1458 height 1094
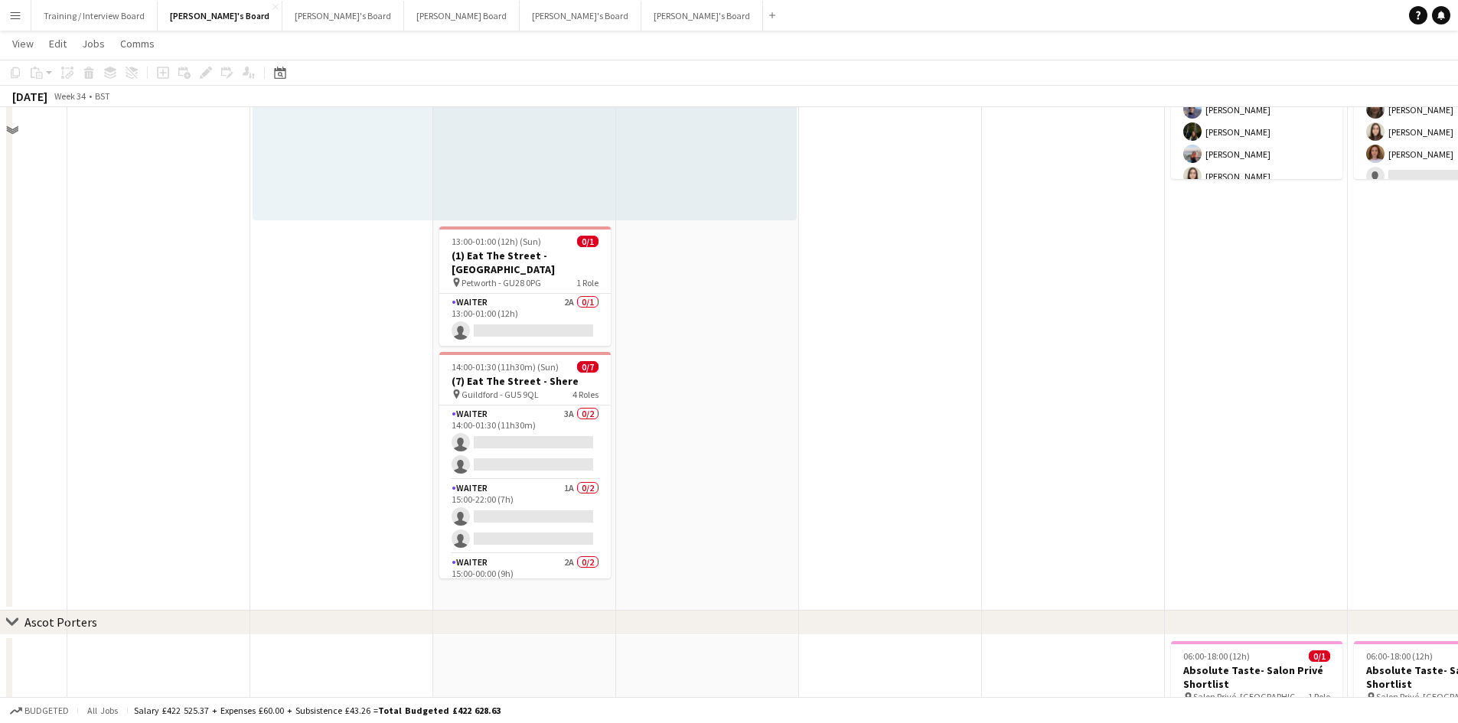
scroll to position [0, 0]
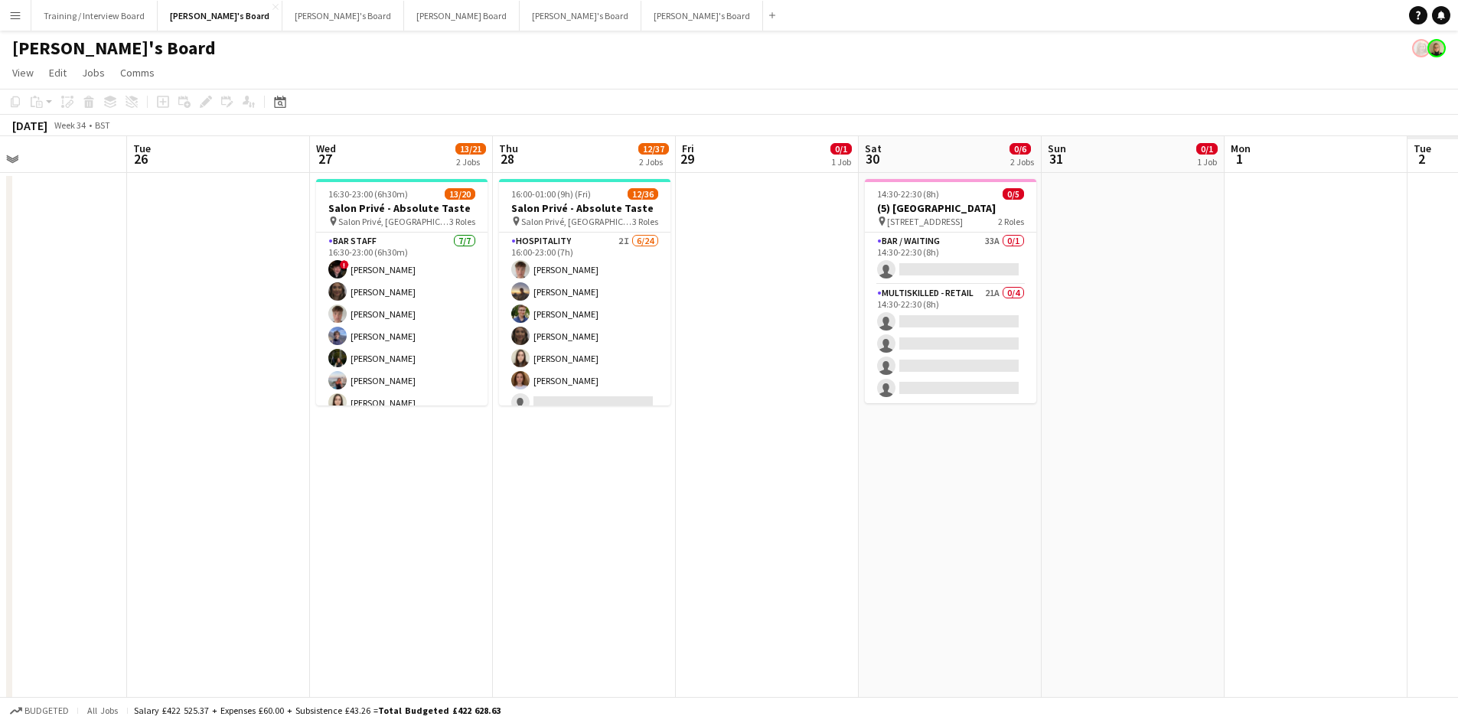
drag, startPoint x: 1186, startPoint y: 154, endPoint x: 607, endPoint y: 184, distance: 580.1
click at [607, 184] on app-calendar-viewport "Fri 22 1/1 1 Job Sat 23 1/9 3 Jobs Sun 24 1/1 1 Job Mon 25 Tue 26 Wed 27 13/21 …" at bounding box center [729, 683] width 1458 height 1094
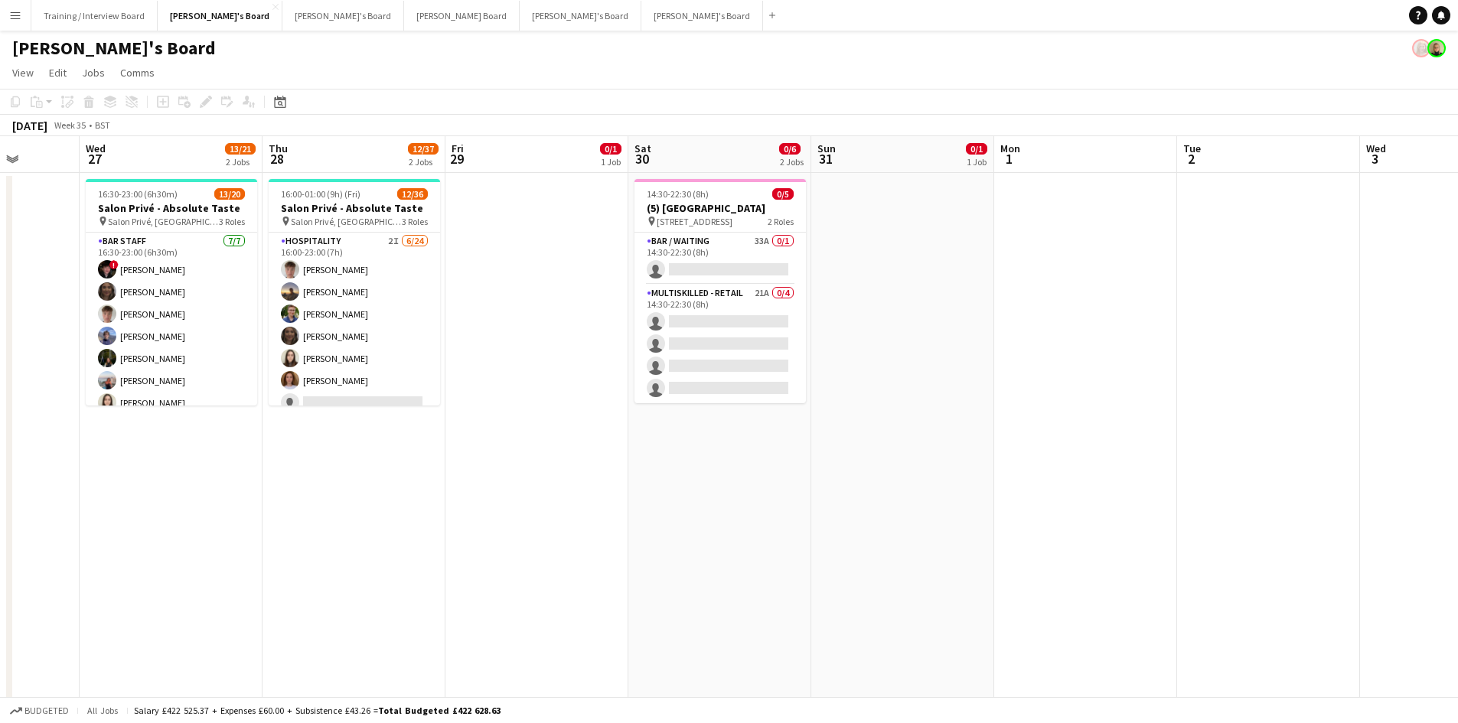
drag, startPoint x: 1138, startPoint y: 158, endPoint x: 765, endPoint y: 173, distance: 373.8
click at [734, 174] on app-calendar-viewport "Sun 24 1/1 1 Job Mon 25 Tue 26 Wed 27 13/21 2 Jobs Thu 28 12/37 2 Jobs Fri 29 0…" at bounding box center [729, 683] width 1458 height 1094
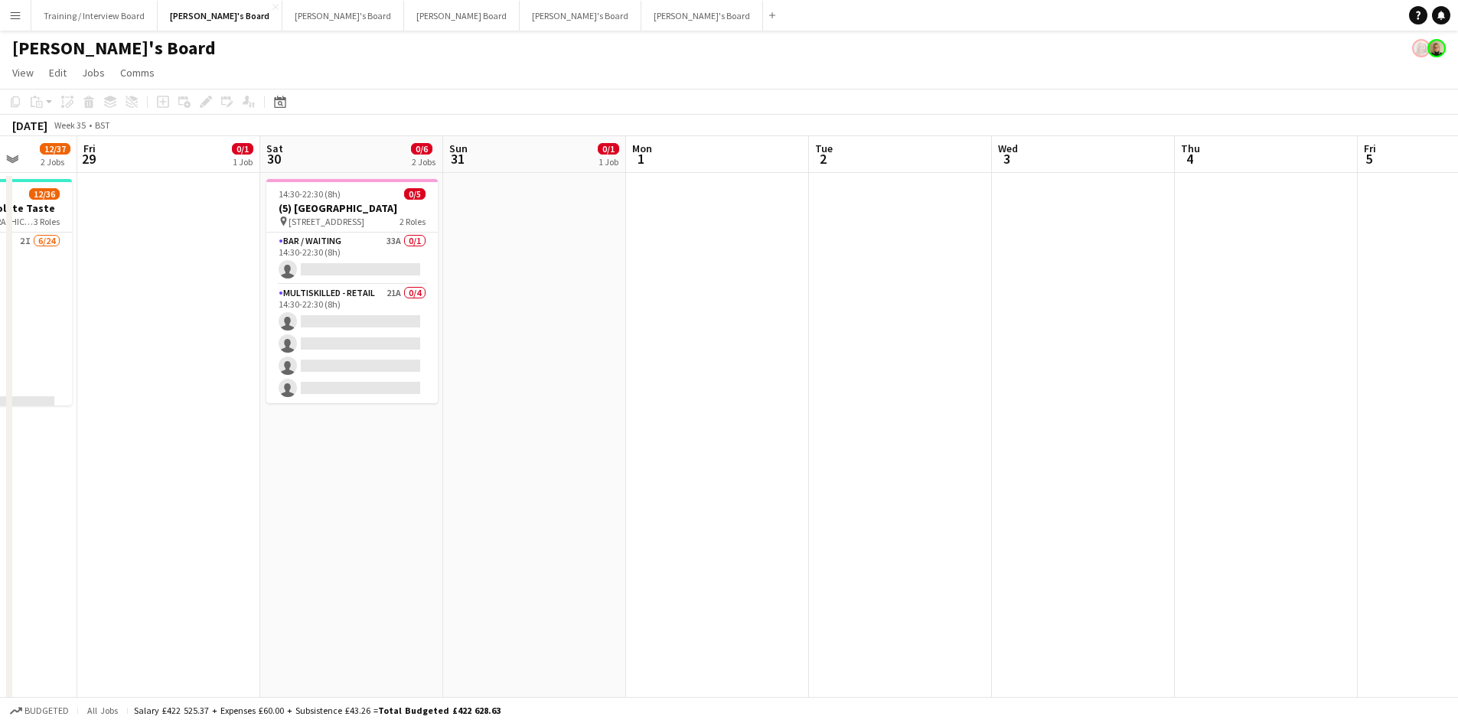
drag, startPoint x: 805, startPoint y: 168, endPoint x: 488, endPoint y: 187, distance: 317.4
click at [488, 187] on app-calendar-viewport "Mon 25 Tue 26 Wed 27 13/21 2 Jobs Thu 28 12/37 2 Jobs Fri 29 0/1 1 Job Sat 30 0…" at bounding box center [729, 683] width 1458 height 1094
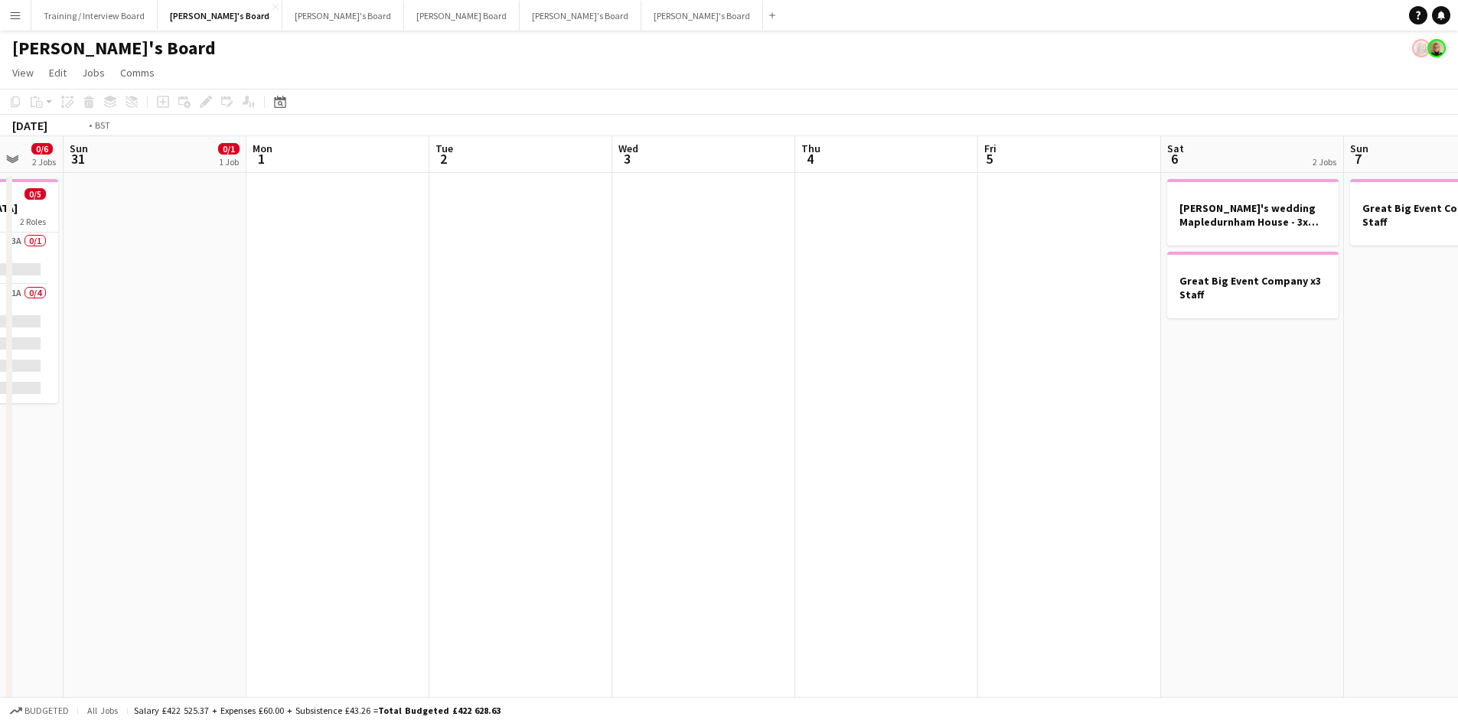
drag, startPoint x: 1060, startPoint y: 166, endPoint x: 460, endPoint y: 165, distance: 600.0
click at [400, 170] on app-calendar-viewport "Wed 27 13/21 2 Jobs Thu 28 12/37 2 Jobs Fri 29 0/1 1 Job Sat 30 0/6 2 Jobs Sun …" at bounding box center [729, 683] width 1458 height 1094
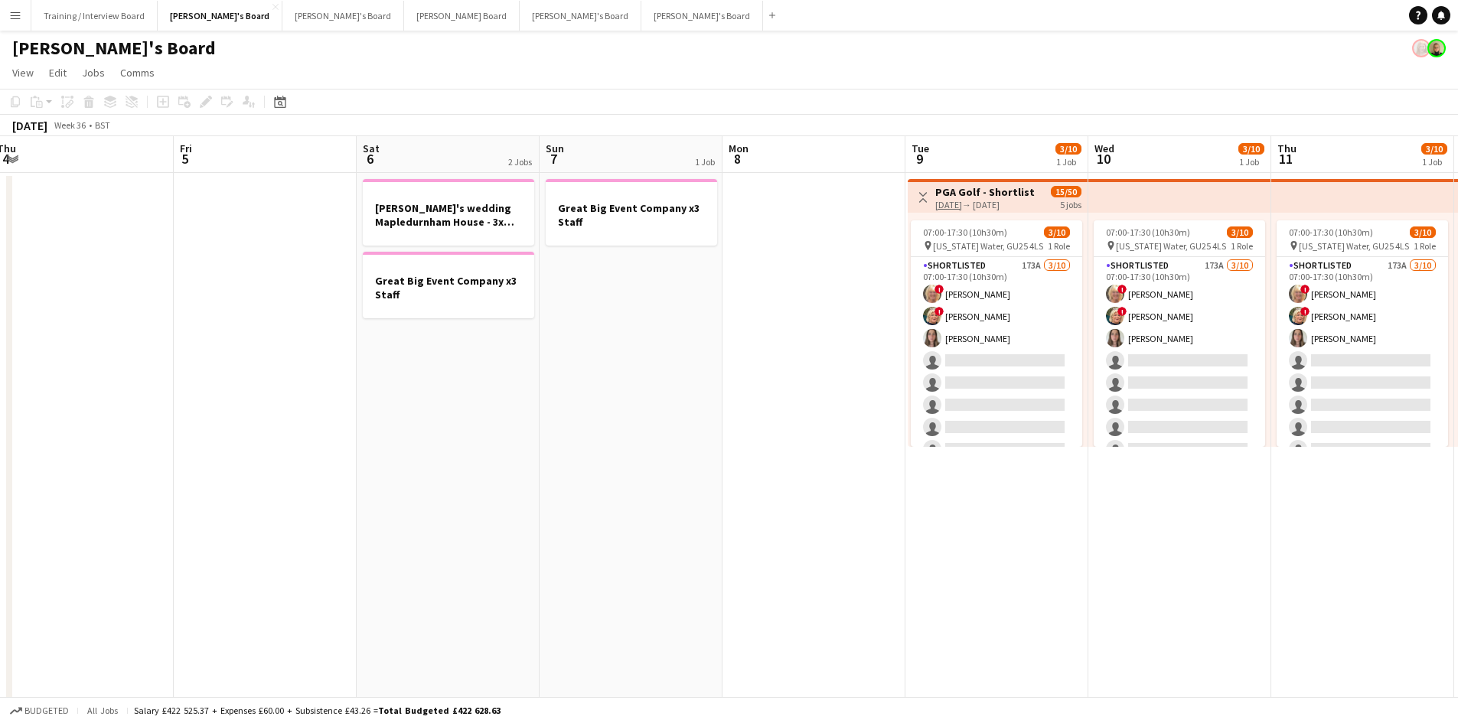
scroll to position [0, 568]
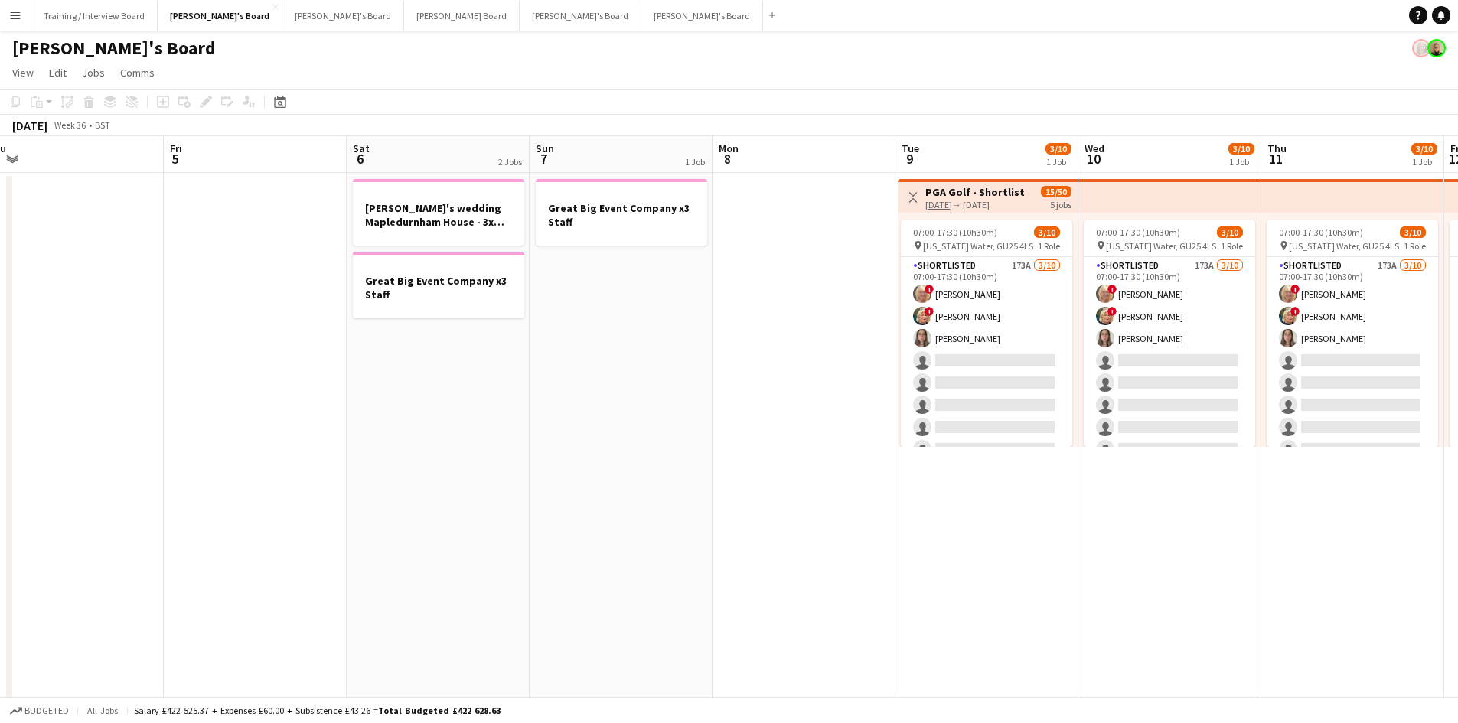
drag, startPoint x: 1066, startPoint y: 156, endPoint x: 764, endPoint y: 159, distance: 302.3
click at [764, 159] on app-calendar-viewport "Mon 1 Tue 2 Wed 3 Thu 4 Fri 5 Sat 6 2 Jobs Sun 7 1 Job Mon 8 Tue 9 3/10 1 Job W…" at bounding box center [729, 683] width 1458 height 1094
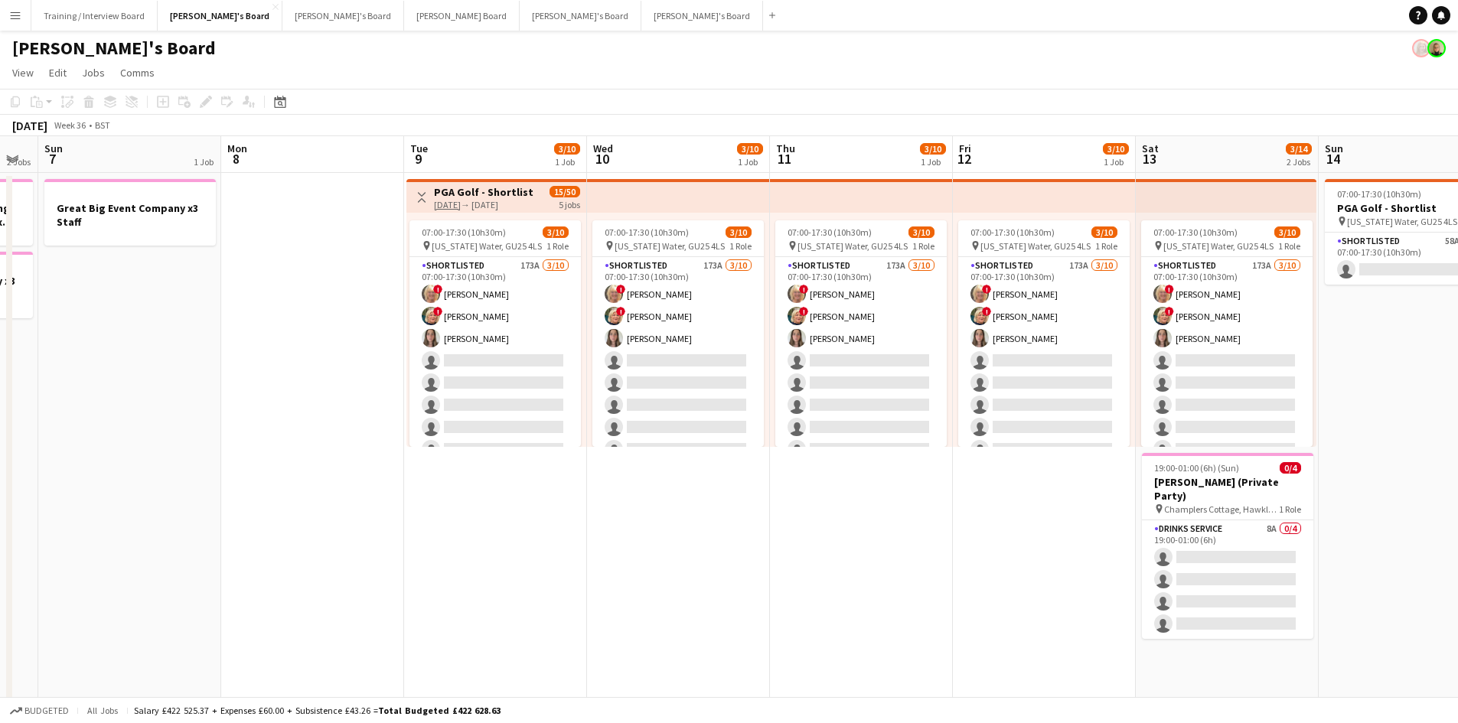
scroll to position [0, 517]
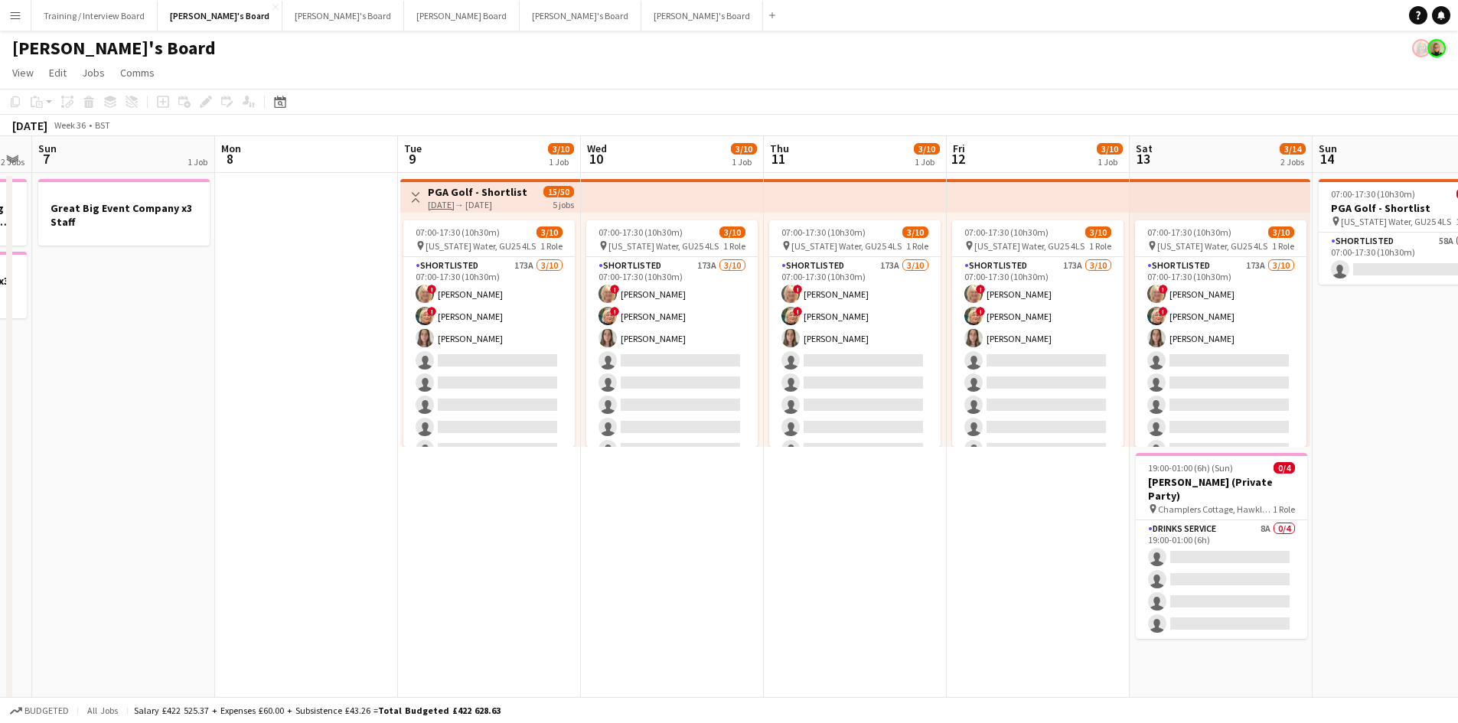
drag, startPoint x: 1167, startPoint y: 163, endPoint x: 670, endPoint y: 164, distance: 497.5
click at [670, 164] on app-calendar-viewport "Thu 4 Fri 5 Sat 6 2 Jobs Sun 7 1 Job Mon 8 Tue 9 3/10 1 Job Wed 10 3/10 1 Job T…" at bounding box center [729, 683] width 1458 height 1094
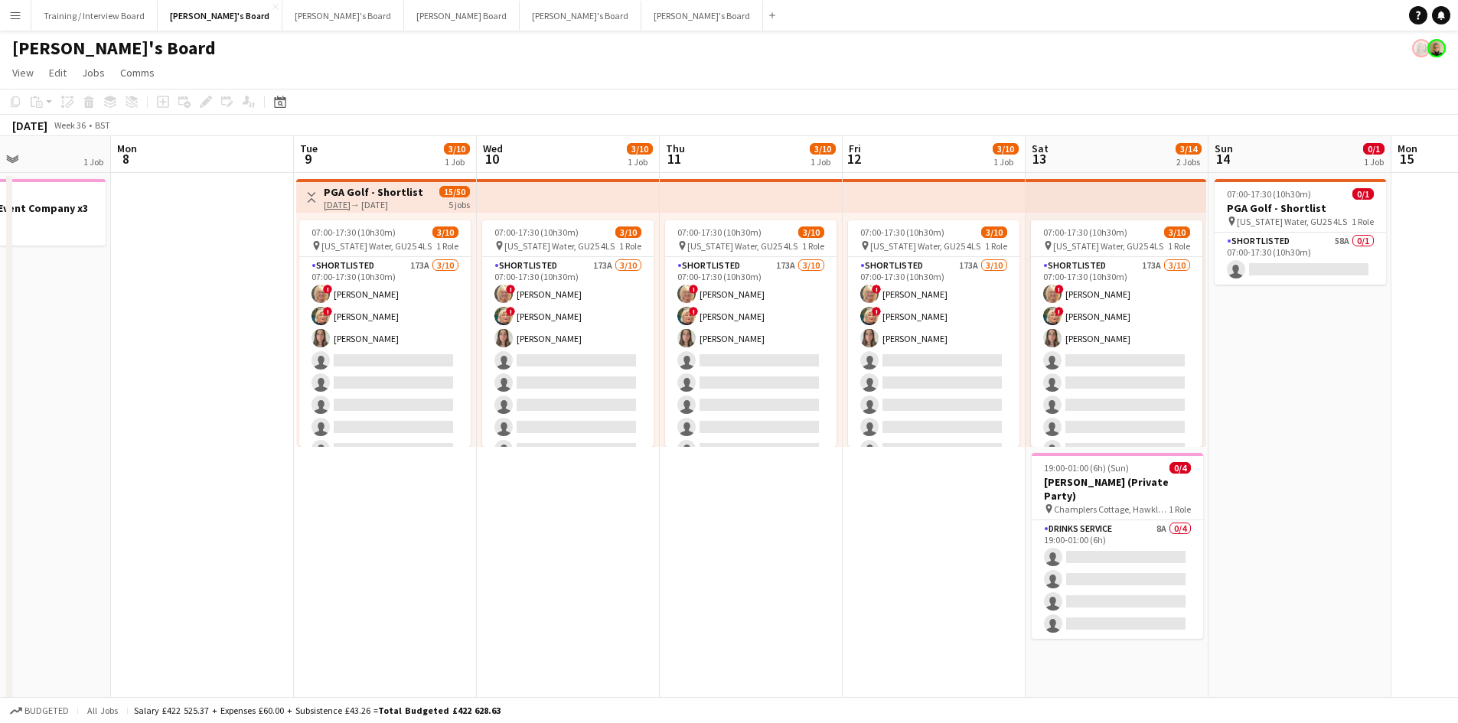
scroll to position [0, 472]
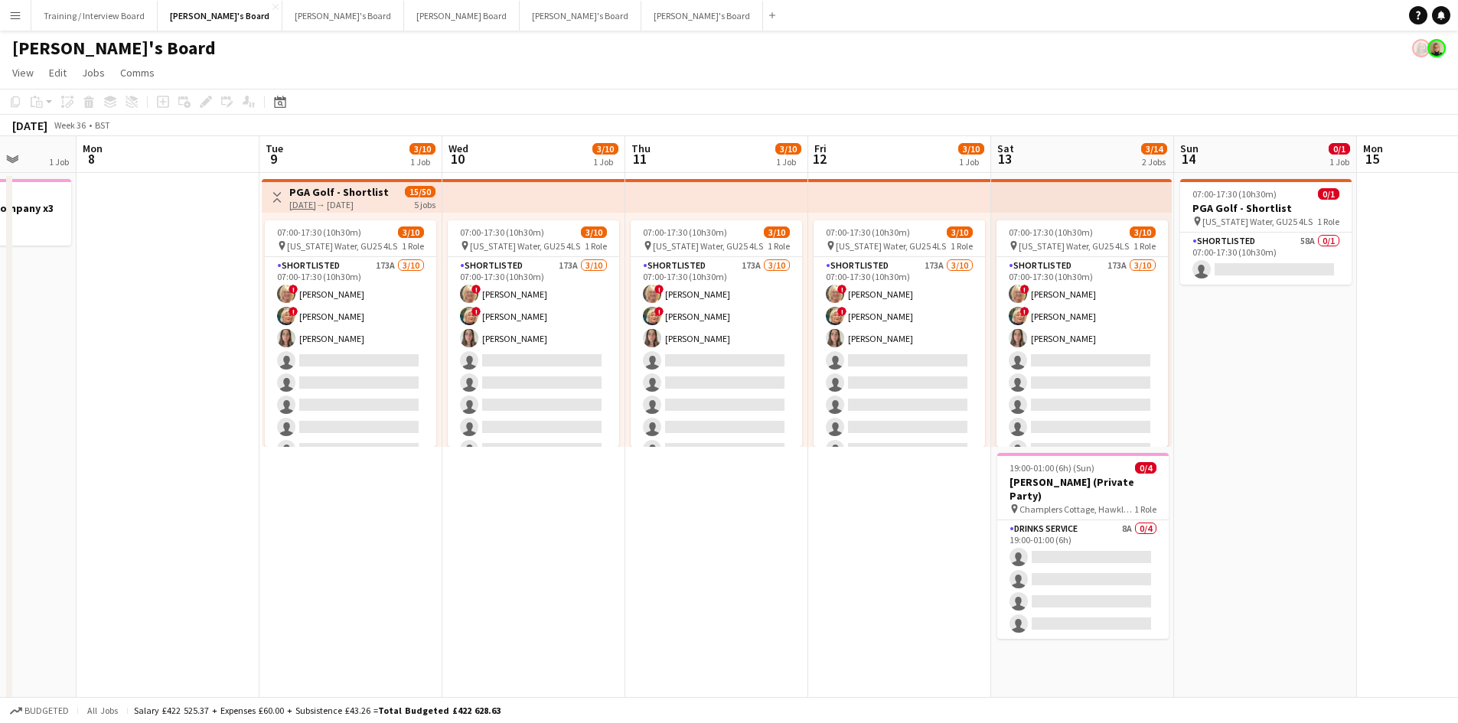
drag, startPoint x: 1214, startPoint y: 160, endPoint x: 1075, endPoint y: 158, distance: 138.5
click at [1075, 158] on app-calendar-viewport "Fri 5 Sat 6 2 Jobs Sun 7 1 Job Mon 8 Tue 9 3/10 1 Job Wed 10 3/10 1 Job Thu 11 …" at bounding box center [729, 683] width 1458 height 1094
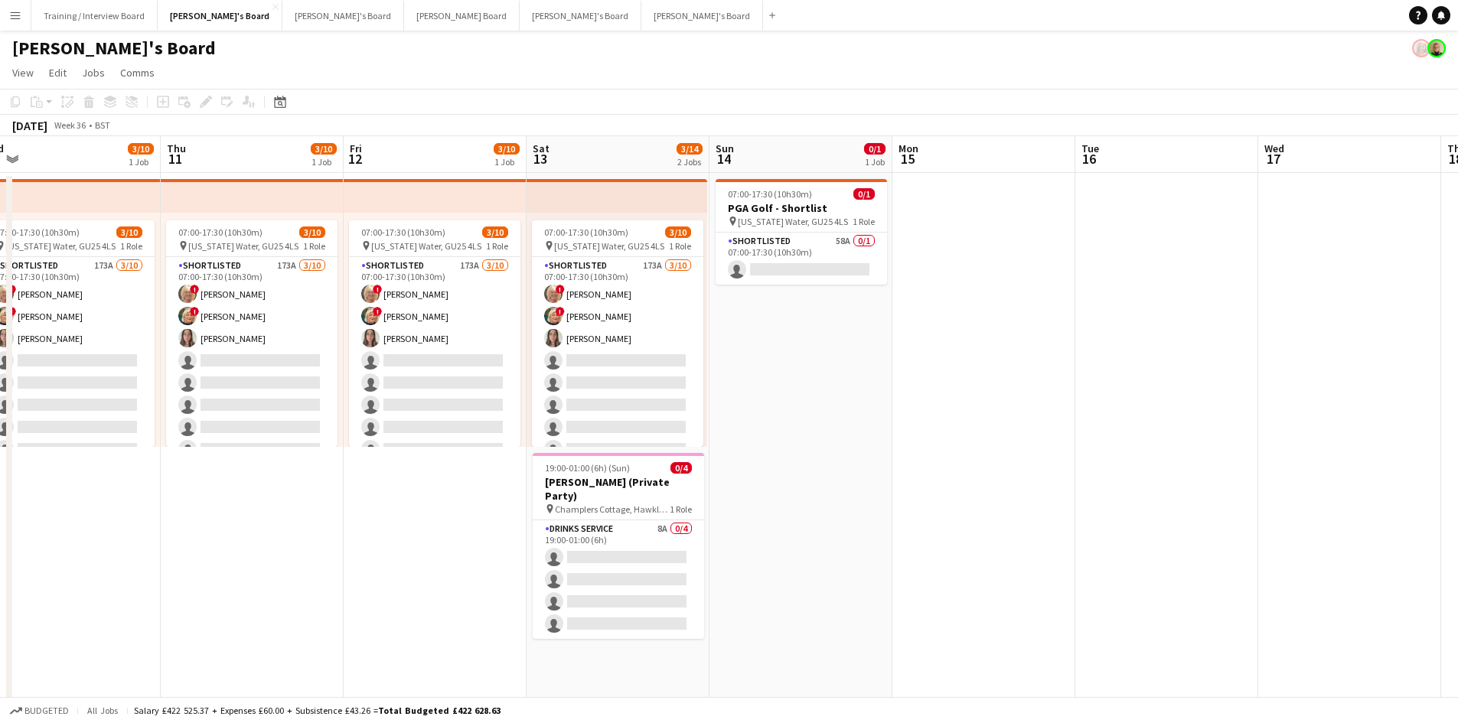
drag, startPoint x: 1256, startPoint y: 158, endPoint x: 618, endPoint y: 167, distance: 638.3
click at [599, 167] on app-calendar-viewport "Sun 7 1 Job Mon 8 Tue 9 3/10 1 Job Wed 10 3/10 1 Job Thu 11 3/10 1 Job Fri 12 3…" at bounding box center [729, 683] width 1458 height 1094
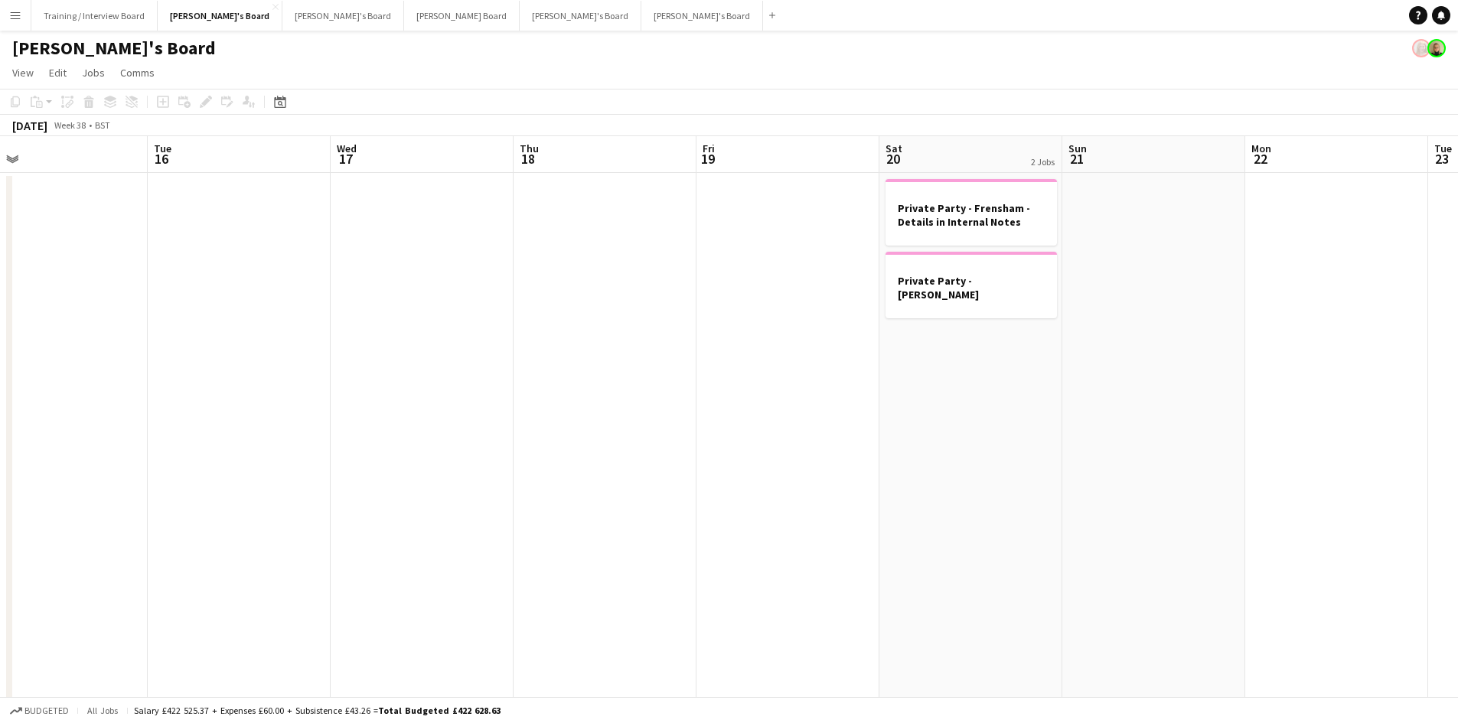
drag, startPoint x: 1291, startPoint y: 160, endPoint x: 766, endPoint y: 171, distance: 525.1
click at [546, 174] on app-calendar-viewport "Fri 12 3/10 1 Job Sat 13 3/14 2 Jobs Sun 14 0/1 1 Job Mon 15 Tue 16 Wed 17 Thu …" at bounding box center [729, 683] width 1458 height 1094
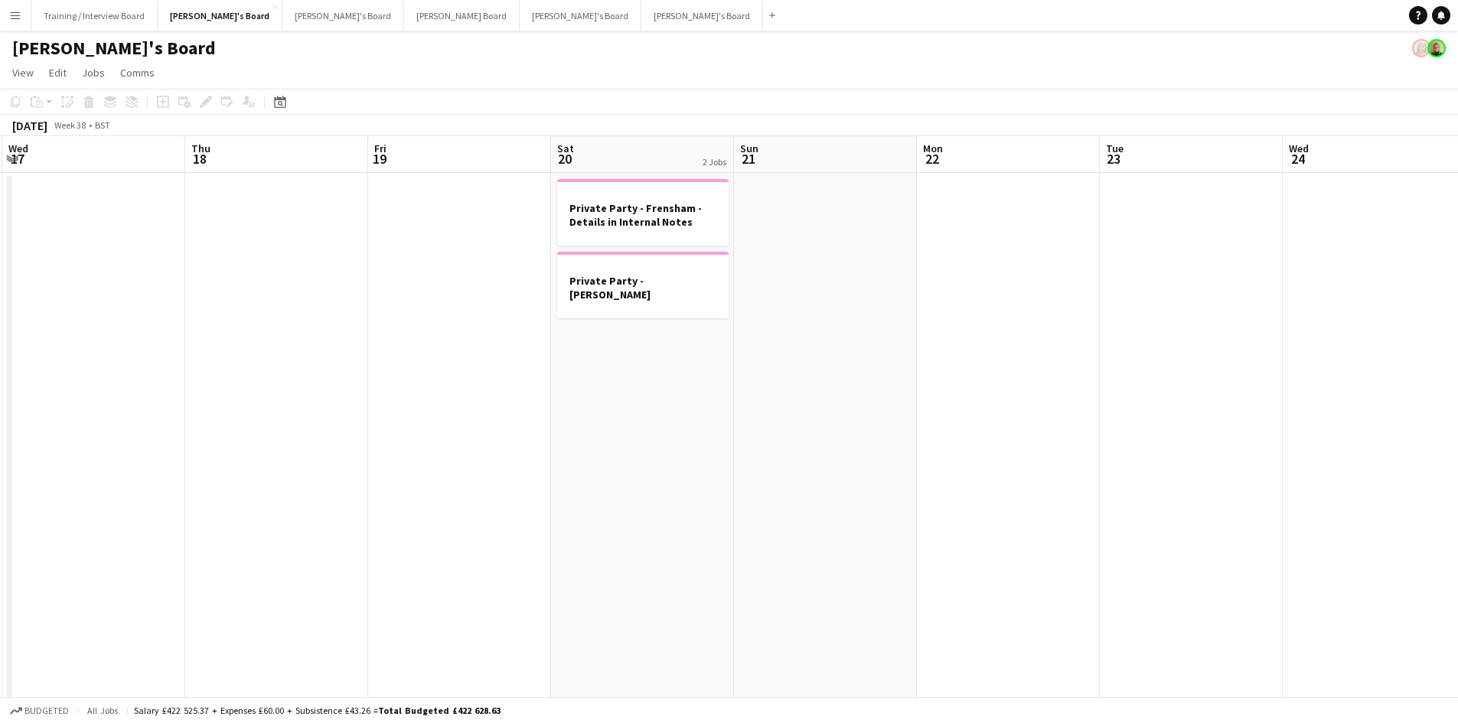
scroll to position [0, 559]
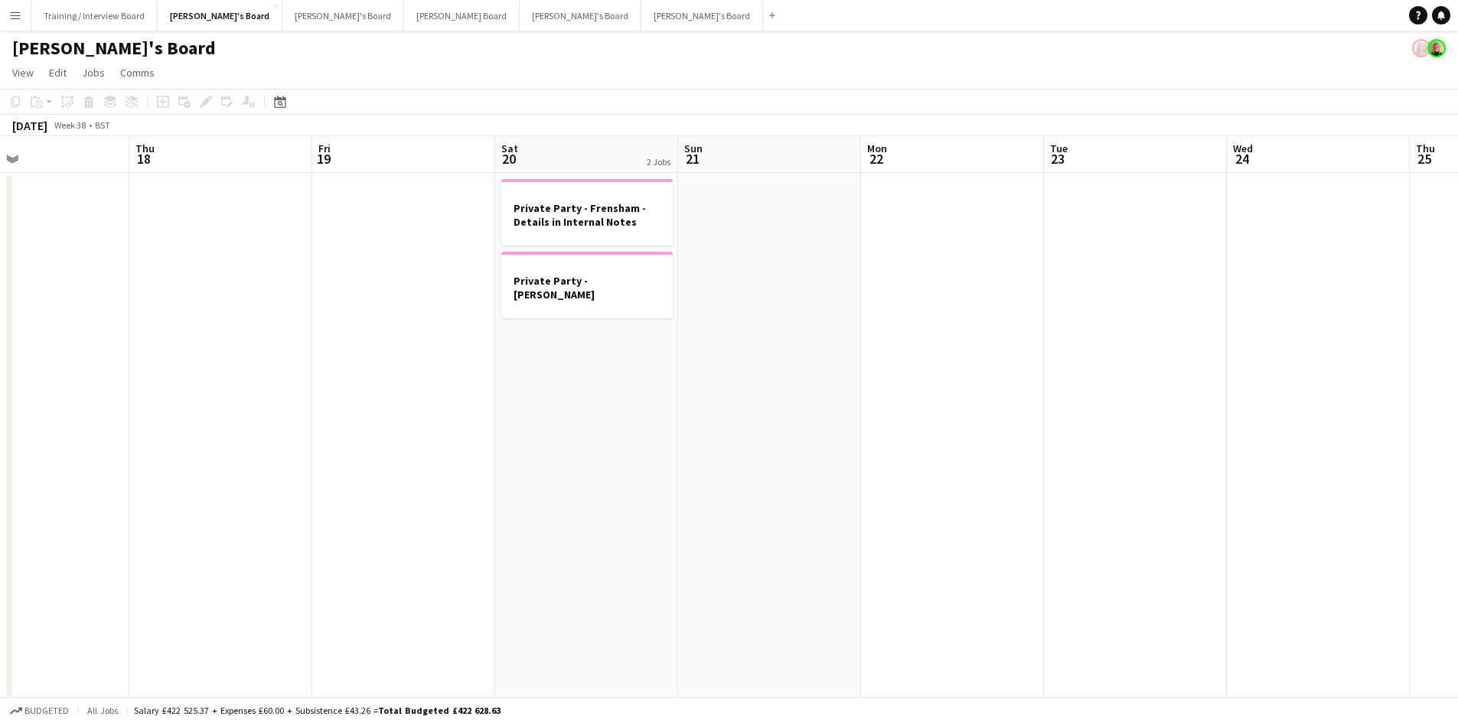
drag, startPoint x: 1137, startPoint y: 171, endPoint x: 399, endPoint y: 165, distance: 737.8
click at [399, 165] on app-calendar-viewport "Sun 14 0/1 1 Job Mon 15 Tue 16 Wed 17 Thu 18 Fri 19 Sat 20 2 Jobs Sun 21 Mon 22…" at bounding box center [729, 683] width 1458 height 1094
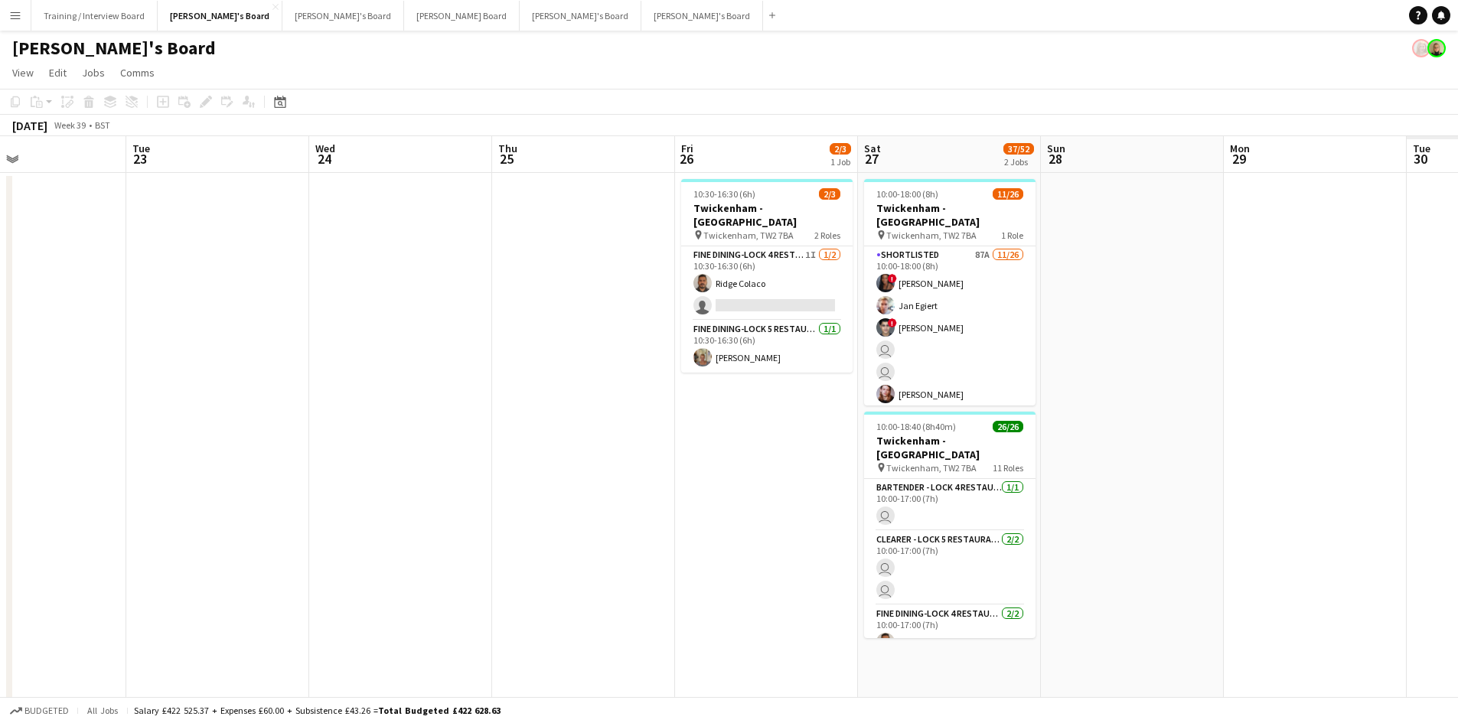
drag, startPoint x: 991, startPoint y: 161, endPoint x: 589, endPoint y: 166, distance: 402.6
click at [589, 166] on app-calendar-viewport "Fri 19 Sat 20 2 Jobs Sun 21 Mon 22 Tue 23 Wed 24 Thu 25 Fri 26 2/3 1 Job Sat 27…" at bounding box center [729, 683] width 1458 height 1094
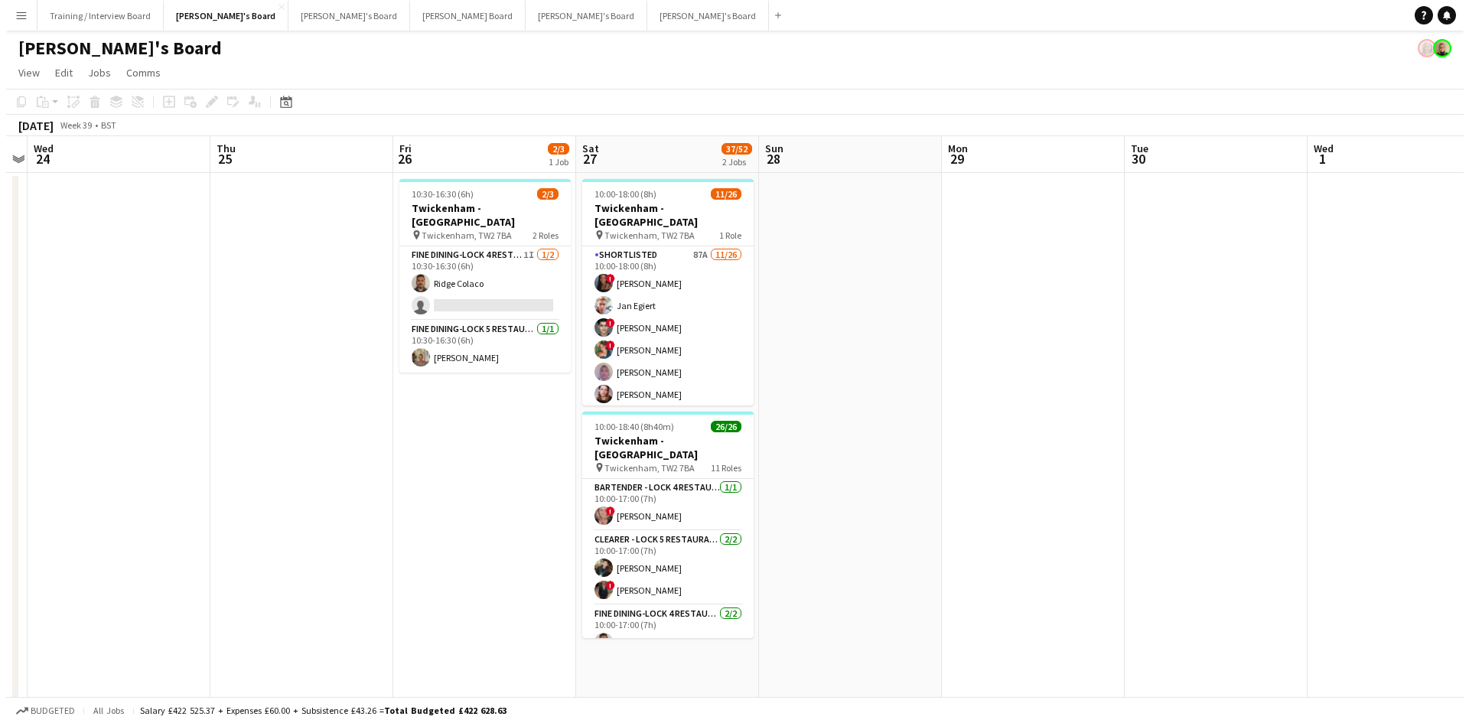
scroll to position [0, 535]
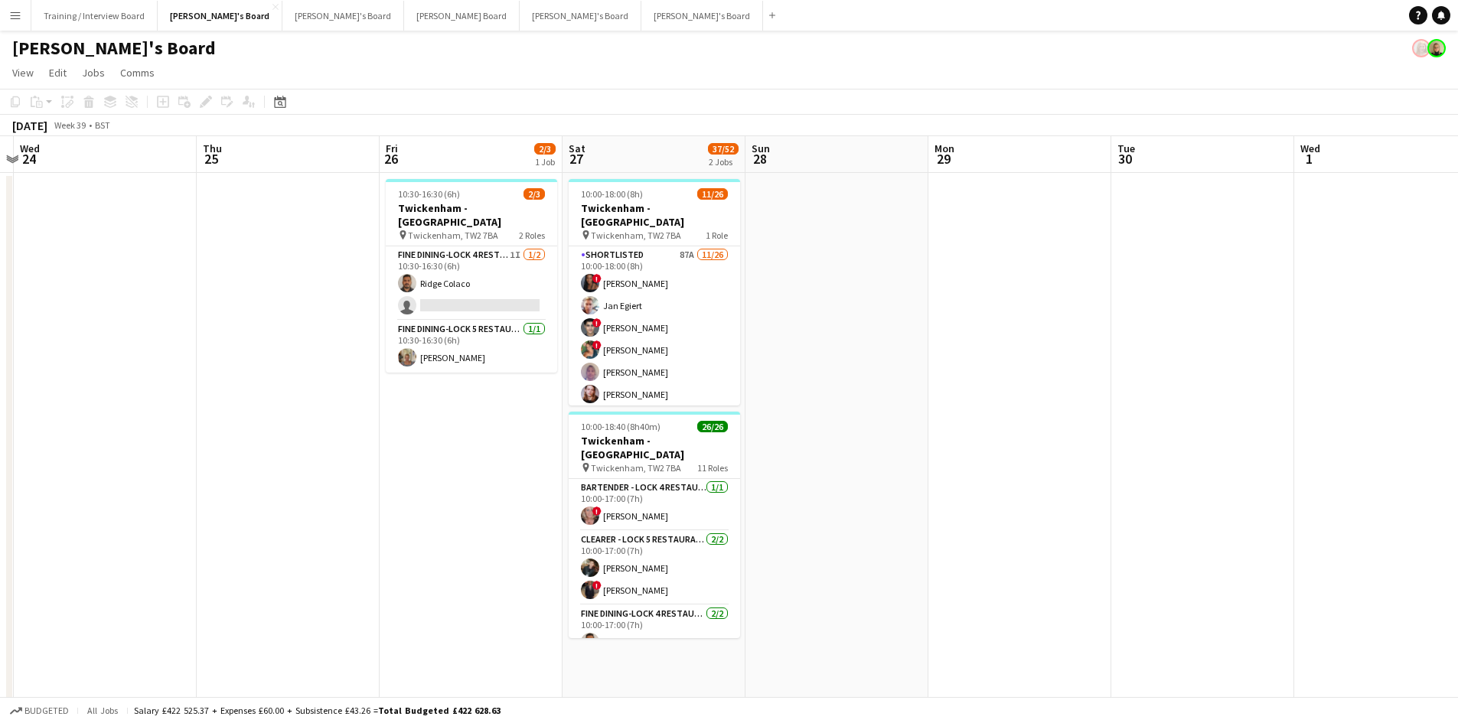
drag, startPoint x: 1114, startPoint y: 165, endPoint x: 834, endPoint y: 161, distance: 280.1
click at [834, 161] on app-calendar-viewport "Sun 21 Mon 22 Tue 23 Wed 24 Thu 25 Fri 26 2/3 1 Job Sat 27 37/52 2 Jobs Sun 28 …" at bounding box center [729, 683] width 1458 height 1094
click at [404, 14] on button "[PERSON_NAME] Board Close" at bounding box center [462, 16] width 116 height 30
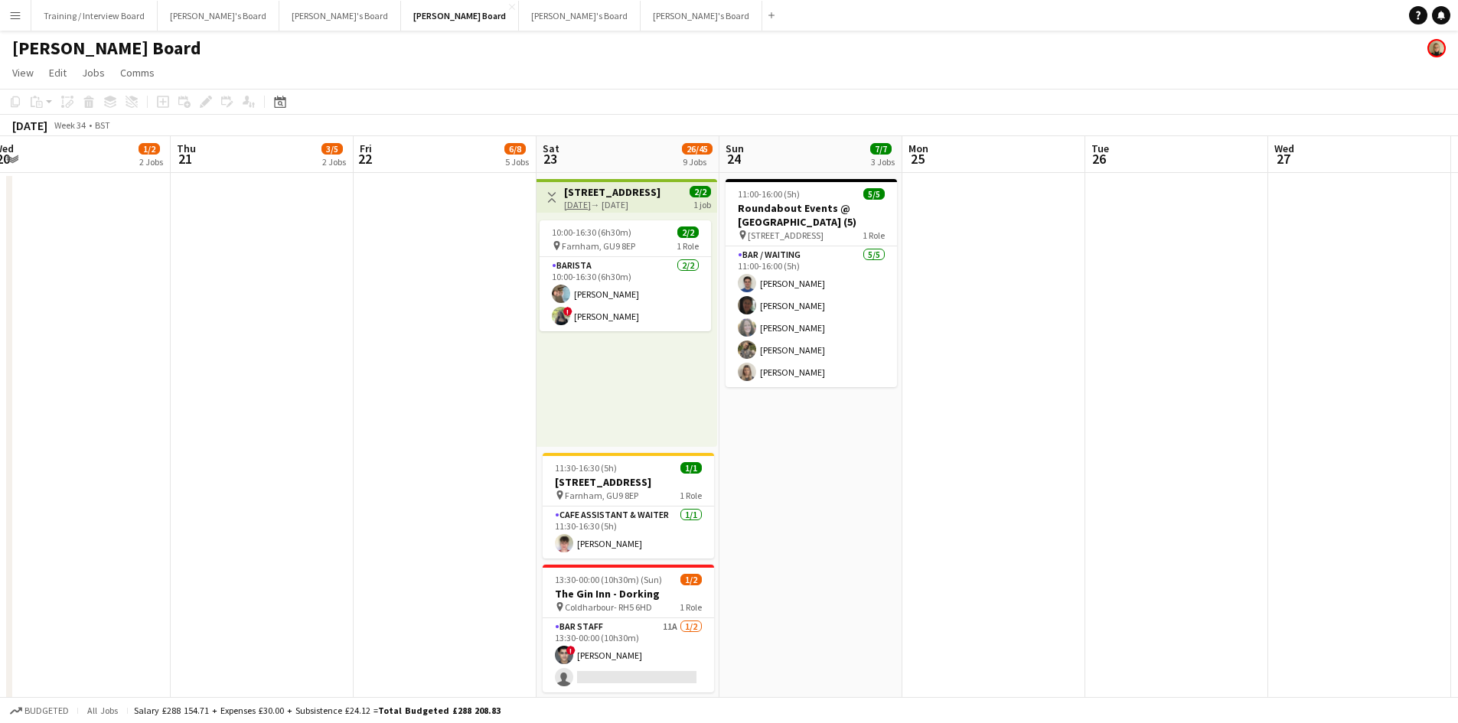
scroll to position [0, 562]
drag, startPoint x: 1170, startPoint y: 158, endPoint x: 791, endPoint y: 161, distance: 378.8
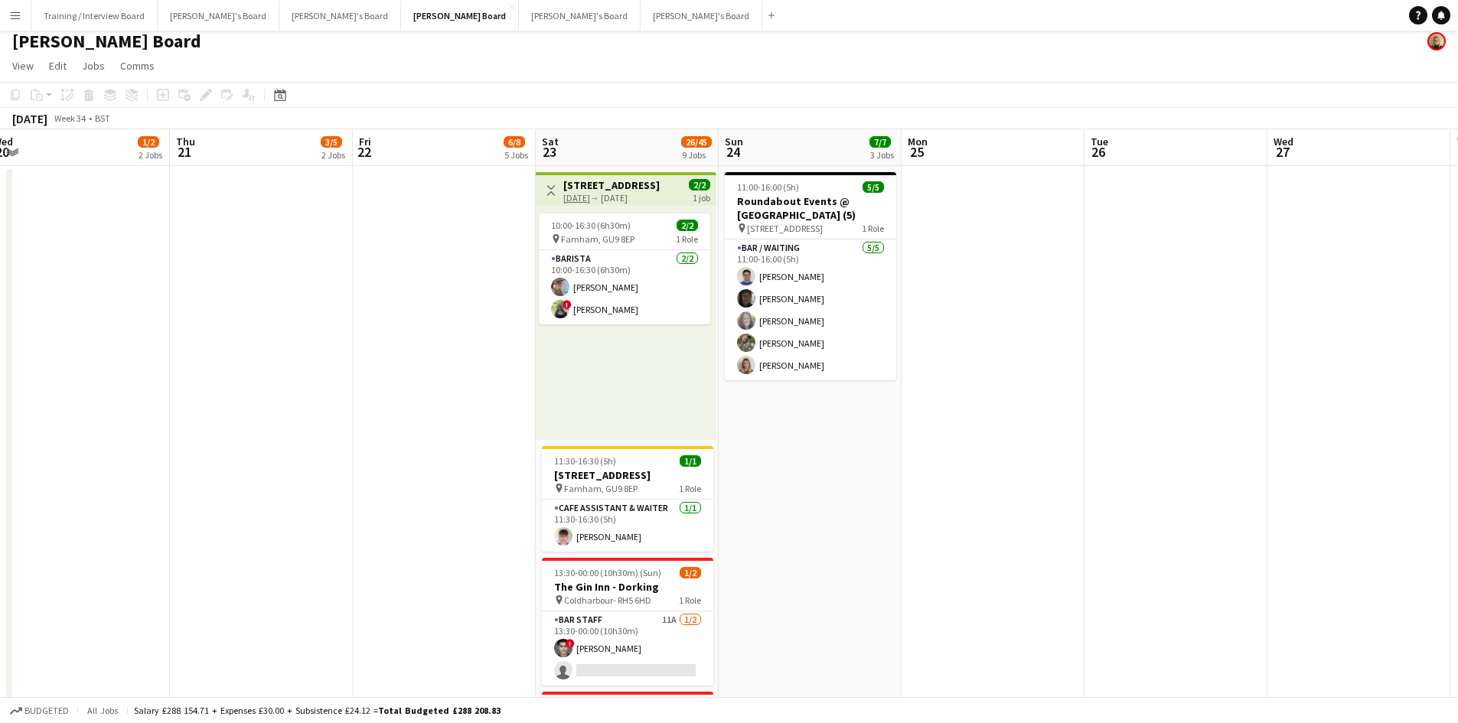
scroll to position [0, 0]
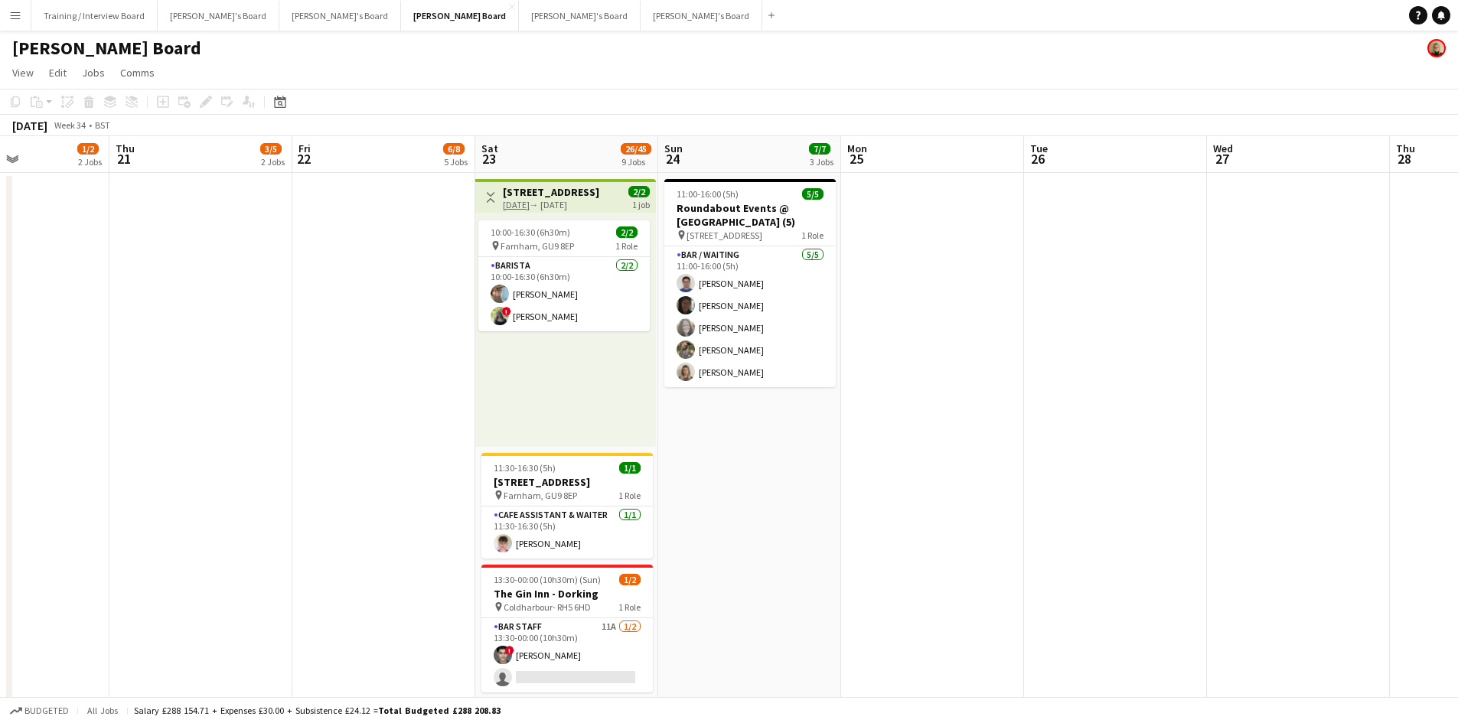
drag, startPoint x: 1047, startPoint y: 149, endPoint x: 414, endPoint y: 200, distance: 634.9
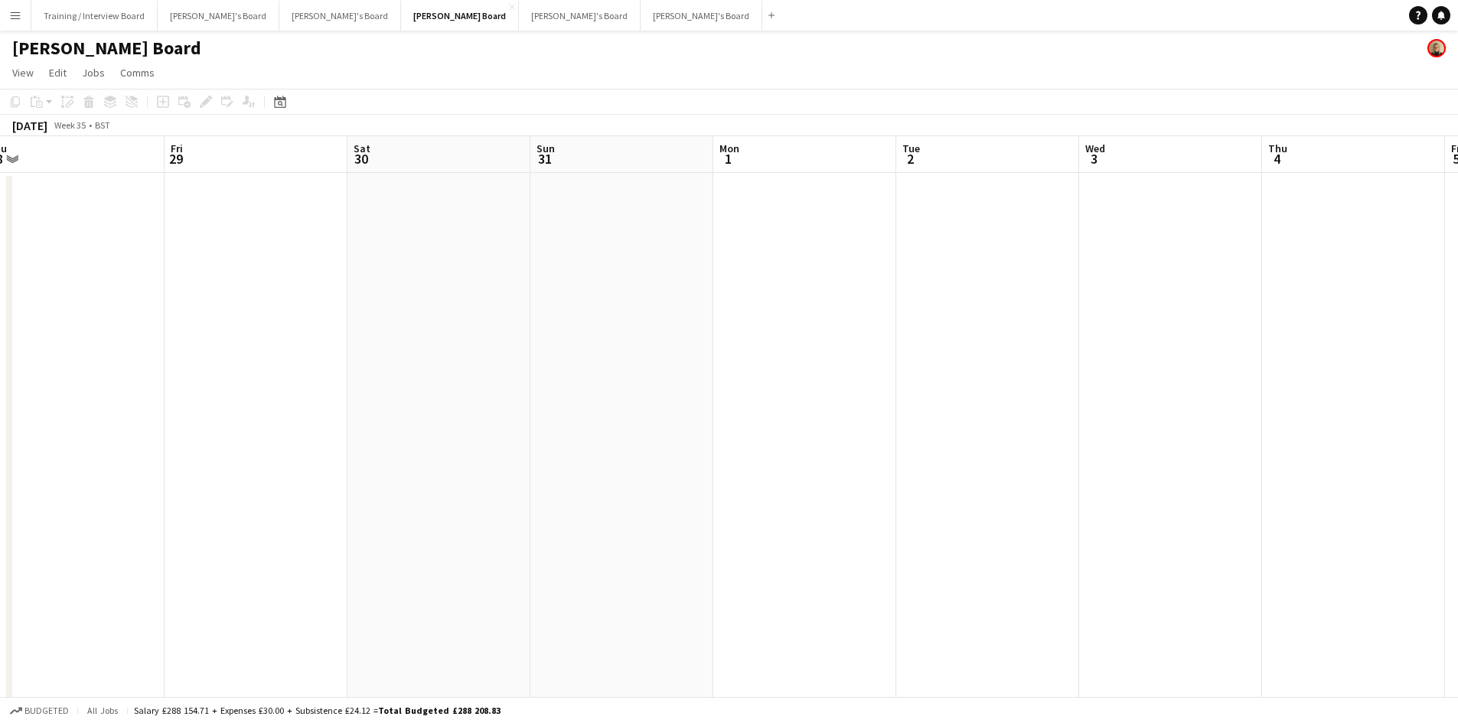
drag, startPoint x: 1102, startPoint y: 165, endPoint x: 406, endPoint y: 206, distance: 697.6
drag, startPoint x: 1022, startPoint y: 162, endPoint x: 308, endPoint y: 181, distance: 714.3
drag, startPoint x: 1049, startPoint y: 165, endPoint x: 515, endPoint y: 178, distance: 534.4
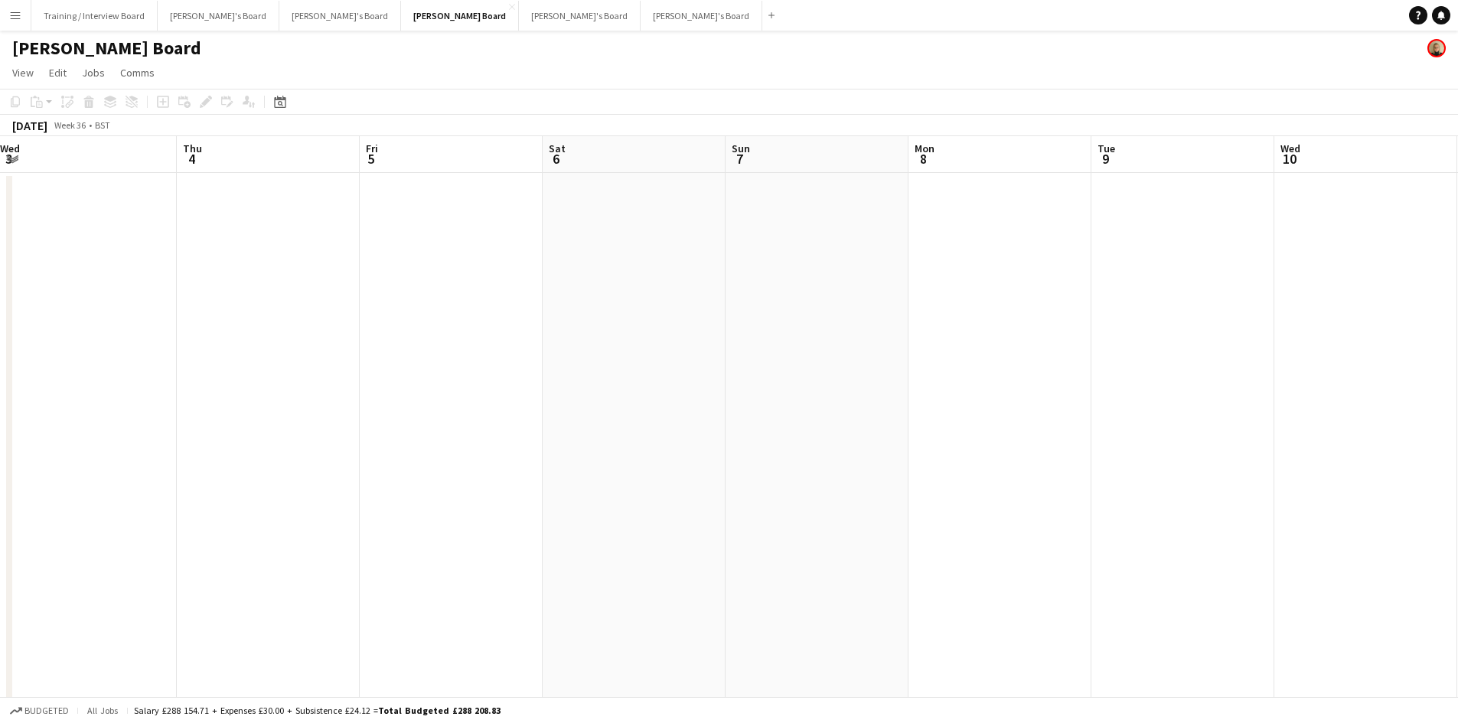
drag, startPoint x: 1013, startPoint y: 161, endPoint x: 282, endPoint y: 175, distance: 730.3
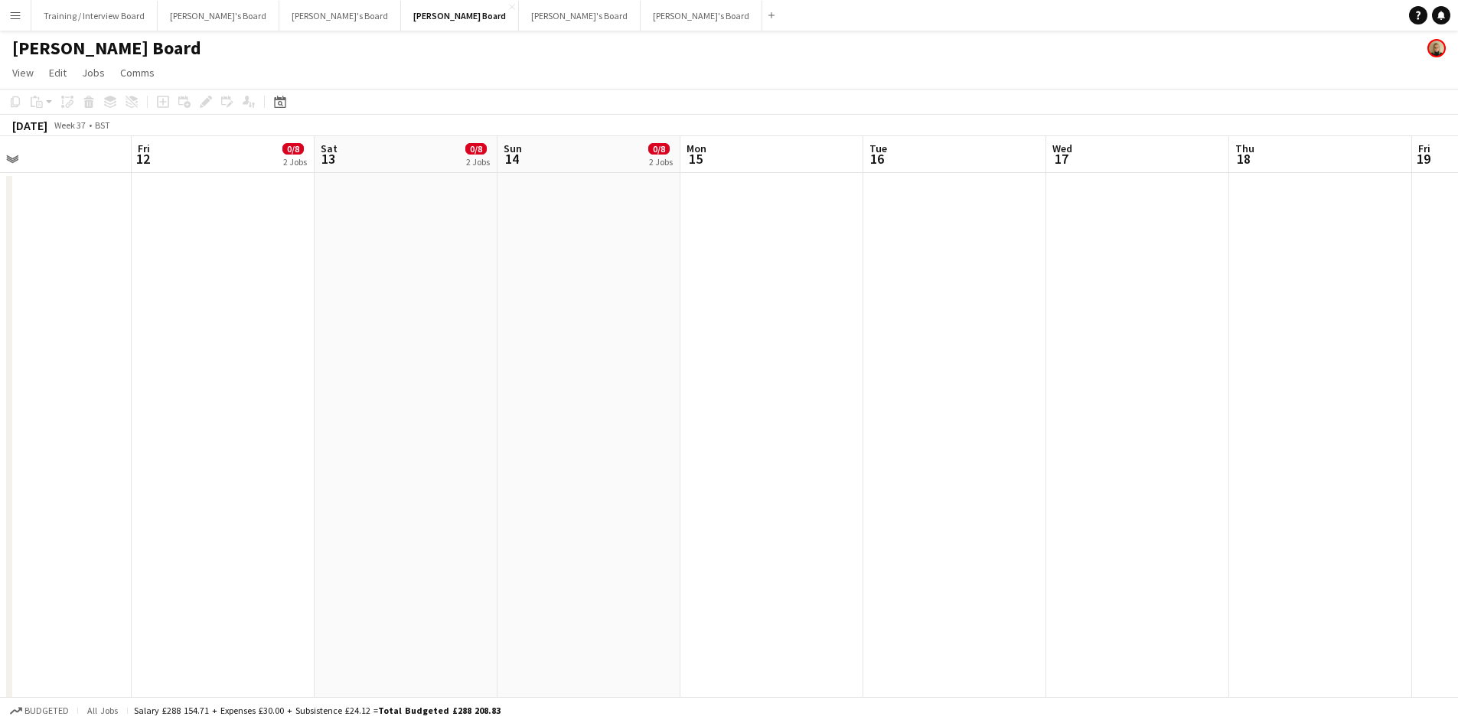
drag, startPoint x: 953, startPoint y: 149, endPoint x: 713, endPoint y: 163, distance: 239.9
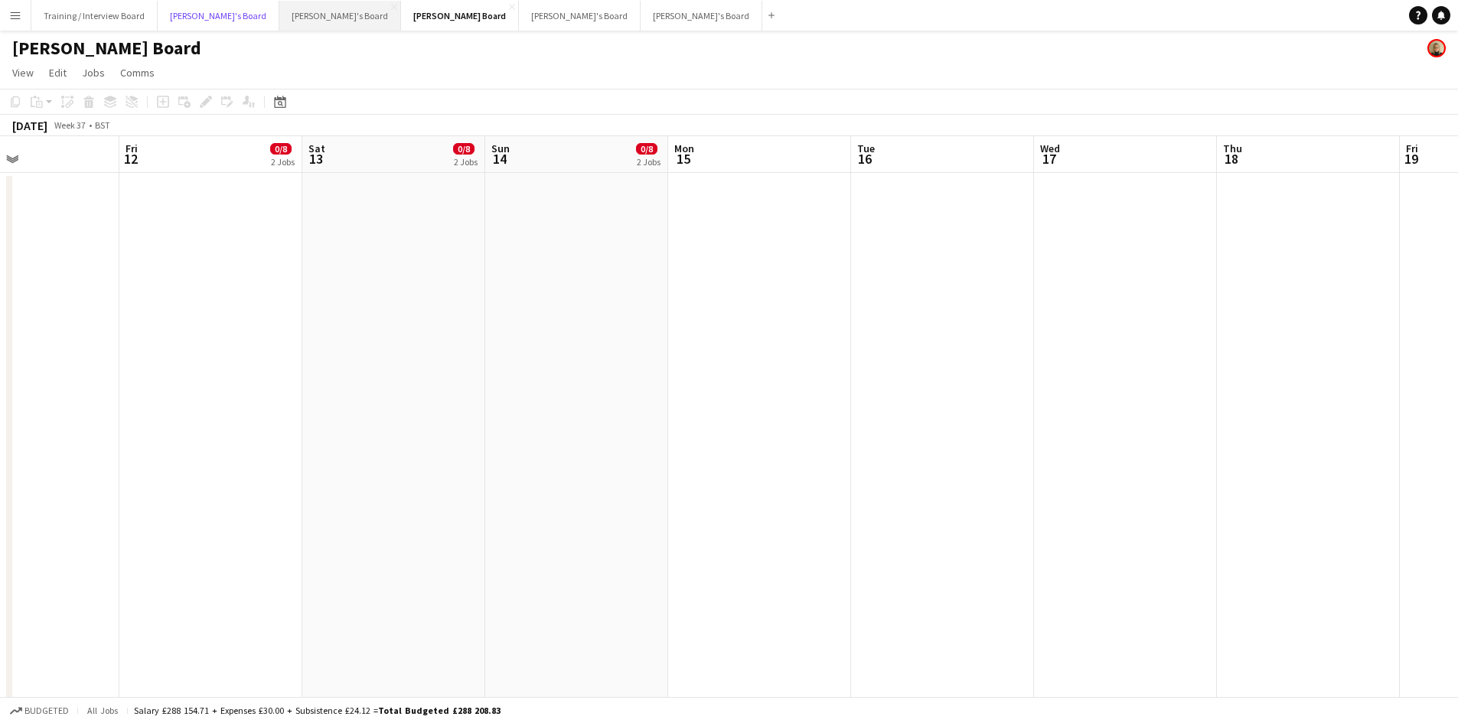
click at [227, 8] on button "[PERSON_NAME]'s Board Close" at bounding box center [219, 16] width 122 height 30
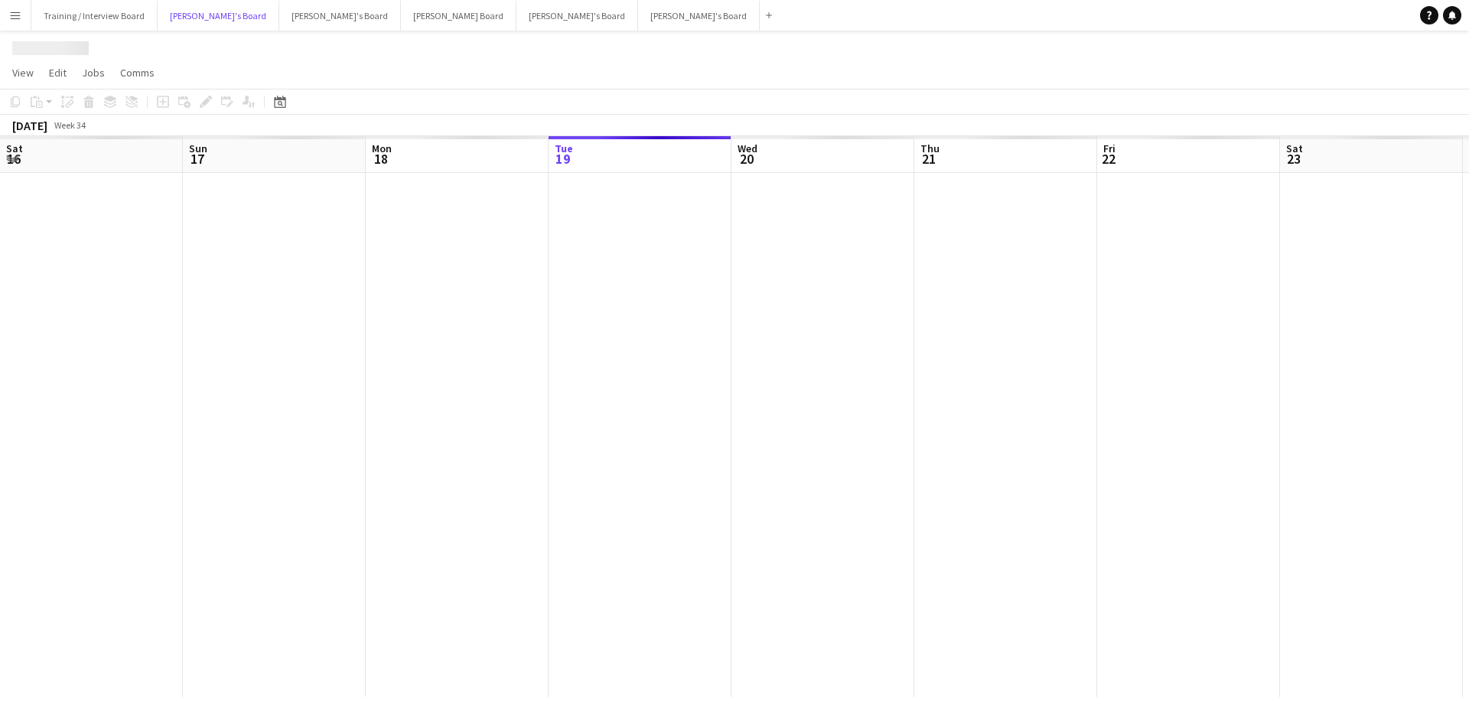
scroll to position [0, 366]
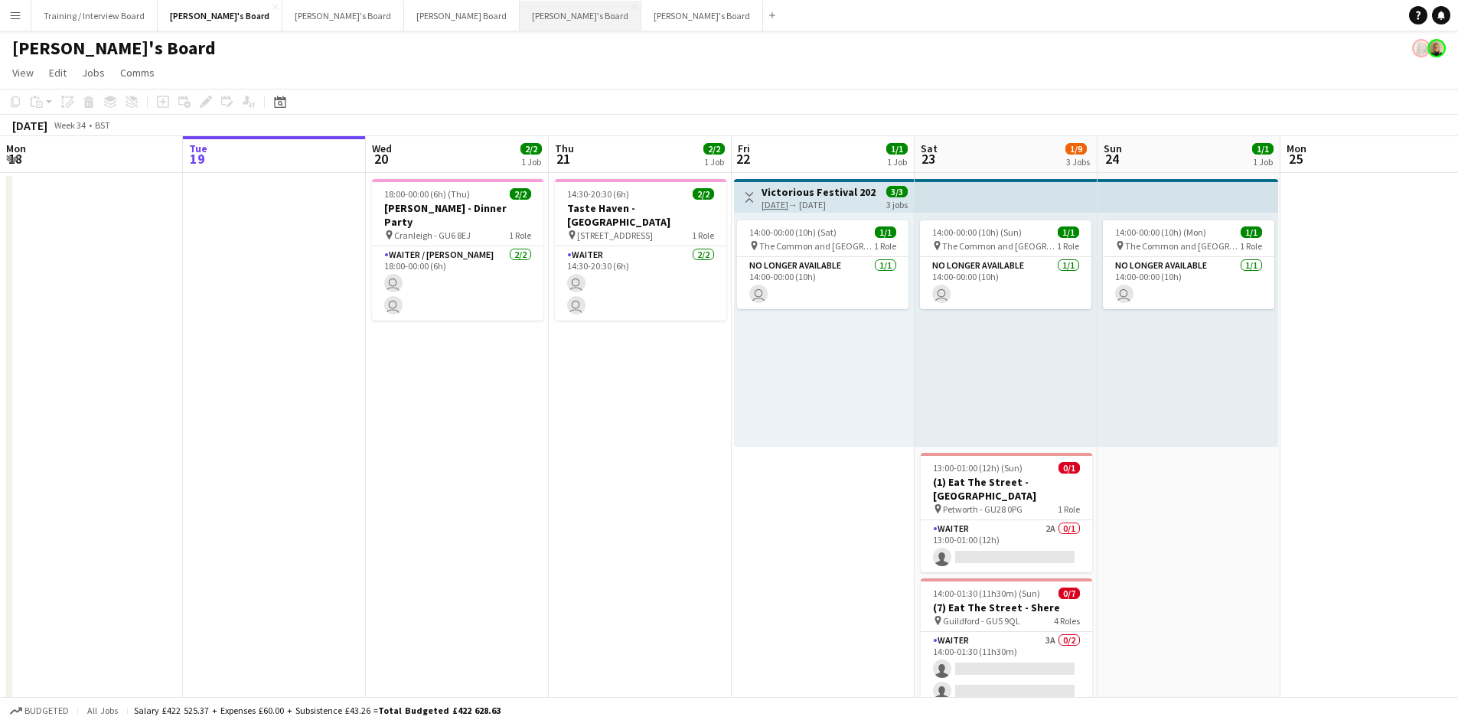
click at [520, 16] on button "[PERSON_NAME]'s Board Close" at bounding box center [581, 16] width 122 height 30
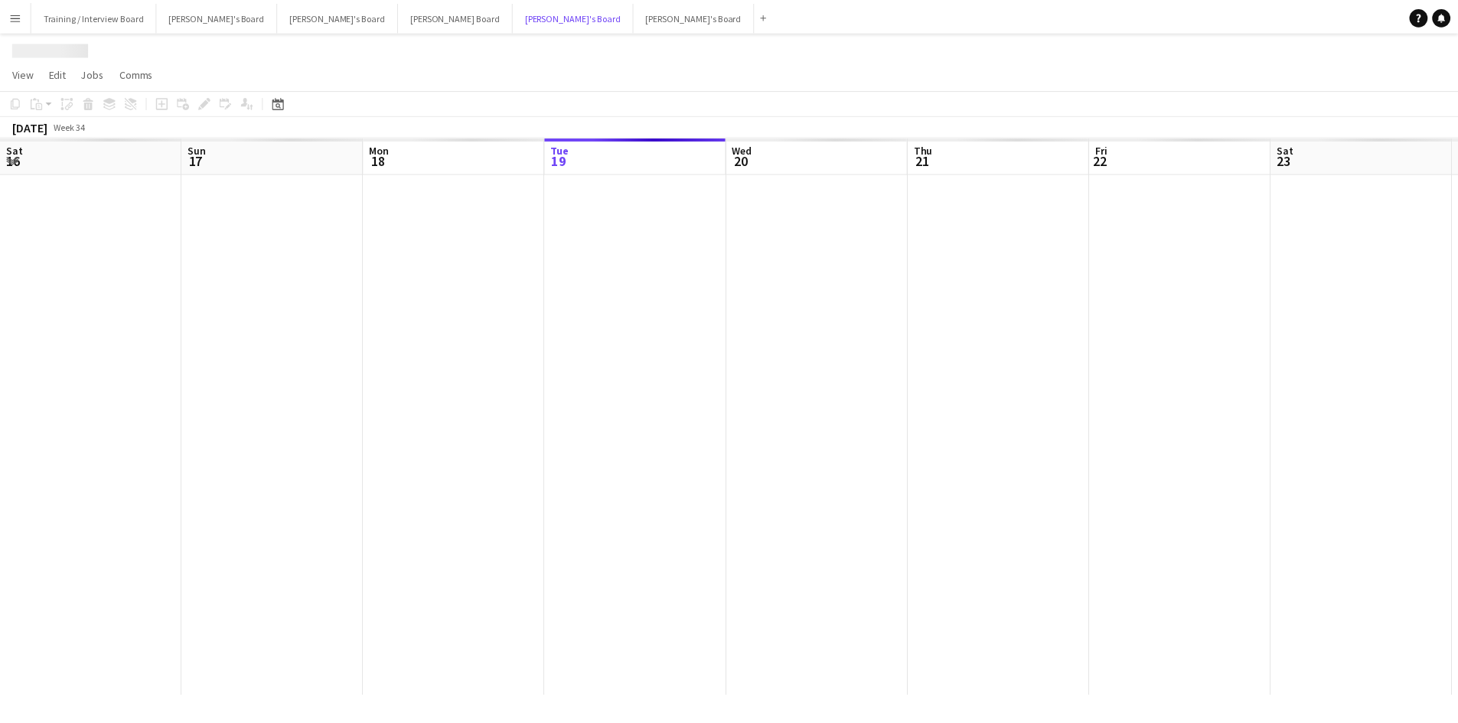
scroll to position [0, 366]
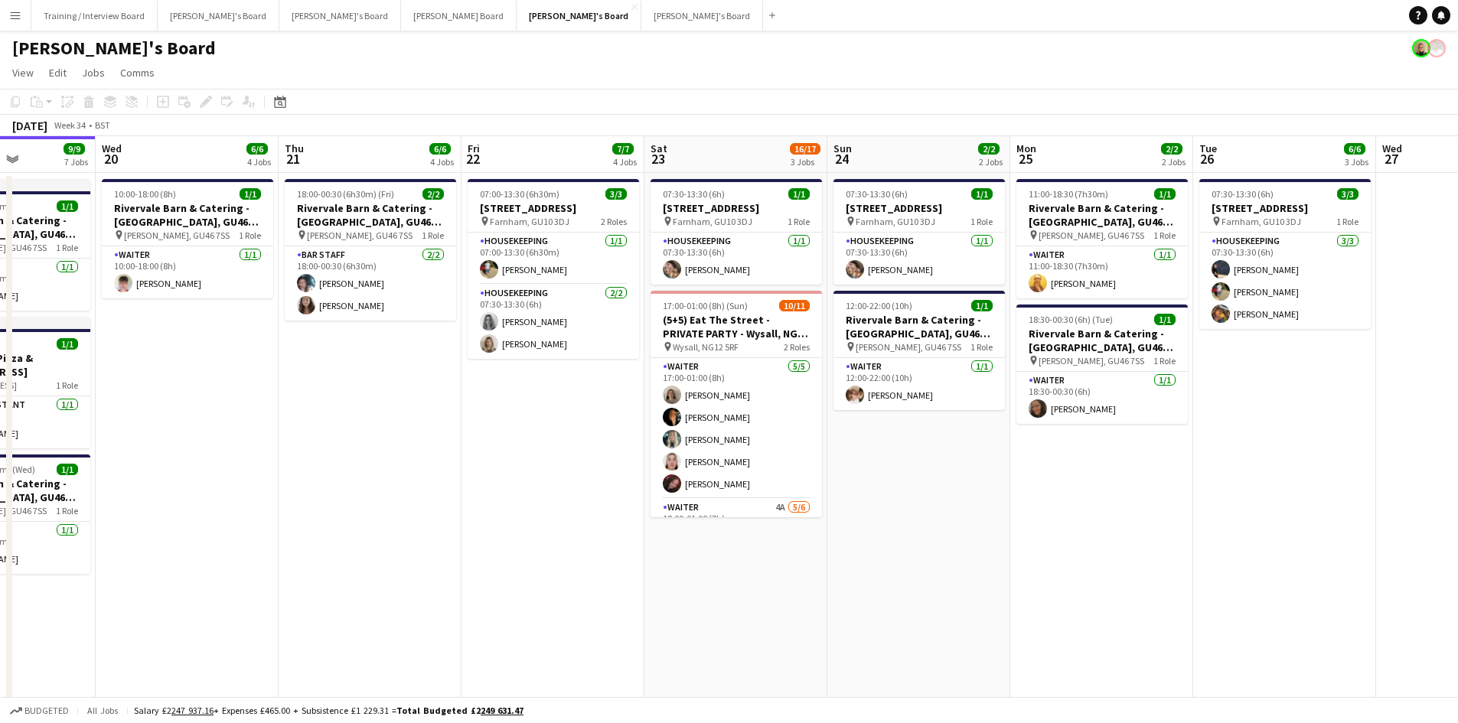
drag, startPoint x: 979, startPoint y: 158, endPoint x: 342, endPoint y: 176, distance: 637.0
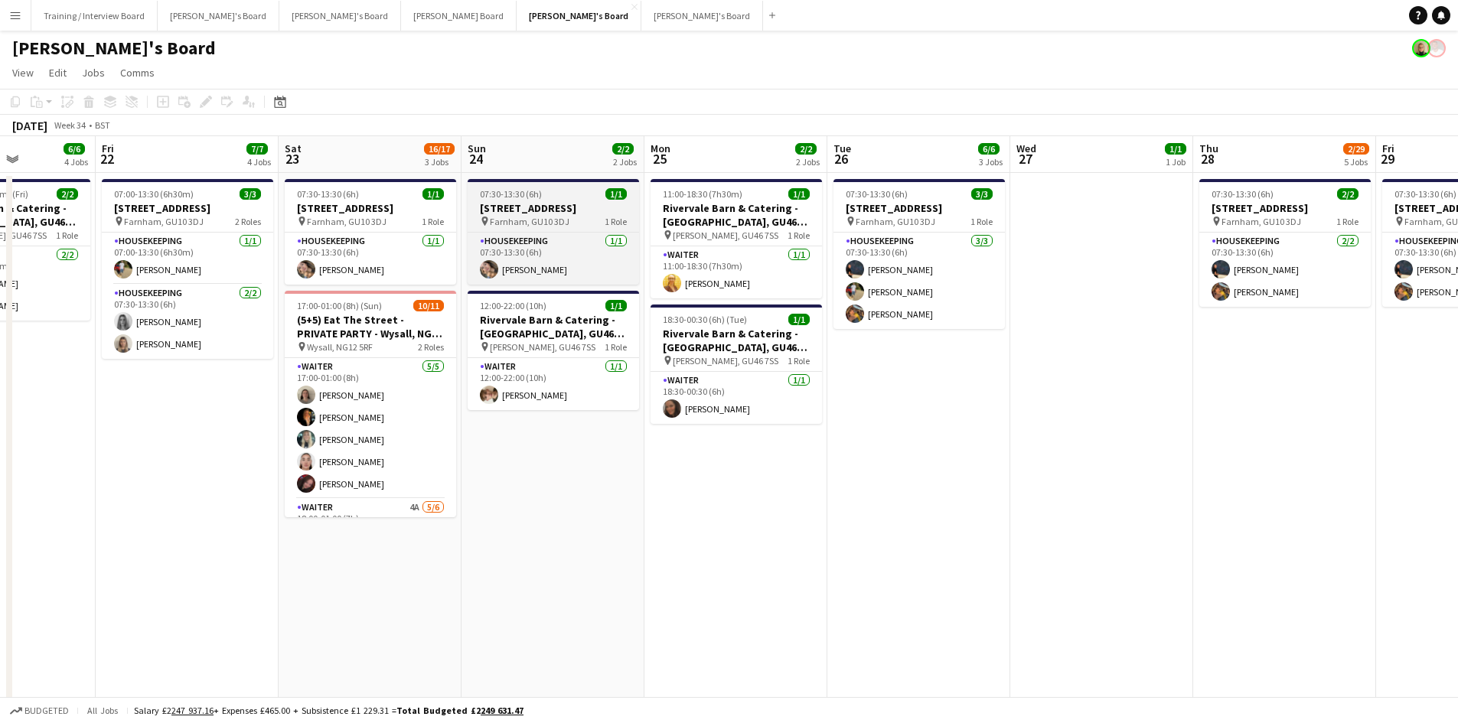
scroll to position [0, 454]
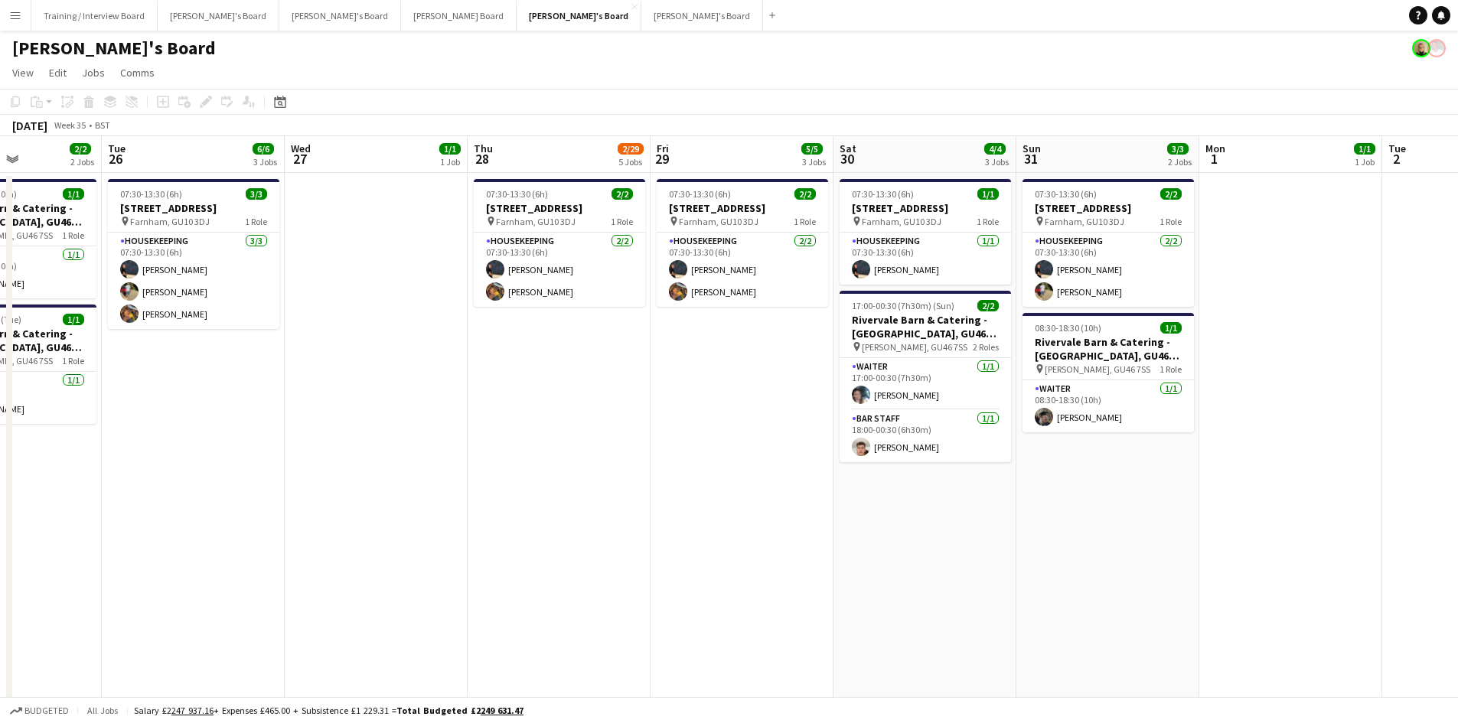
drag, startPoint x: 1070, startPoint y: 153, endPoint x: 345, endPoint y: 207, distance: 726.8
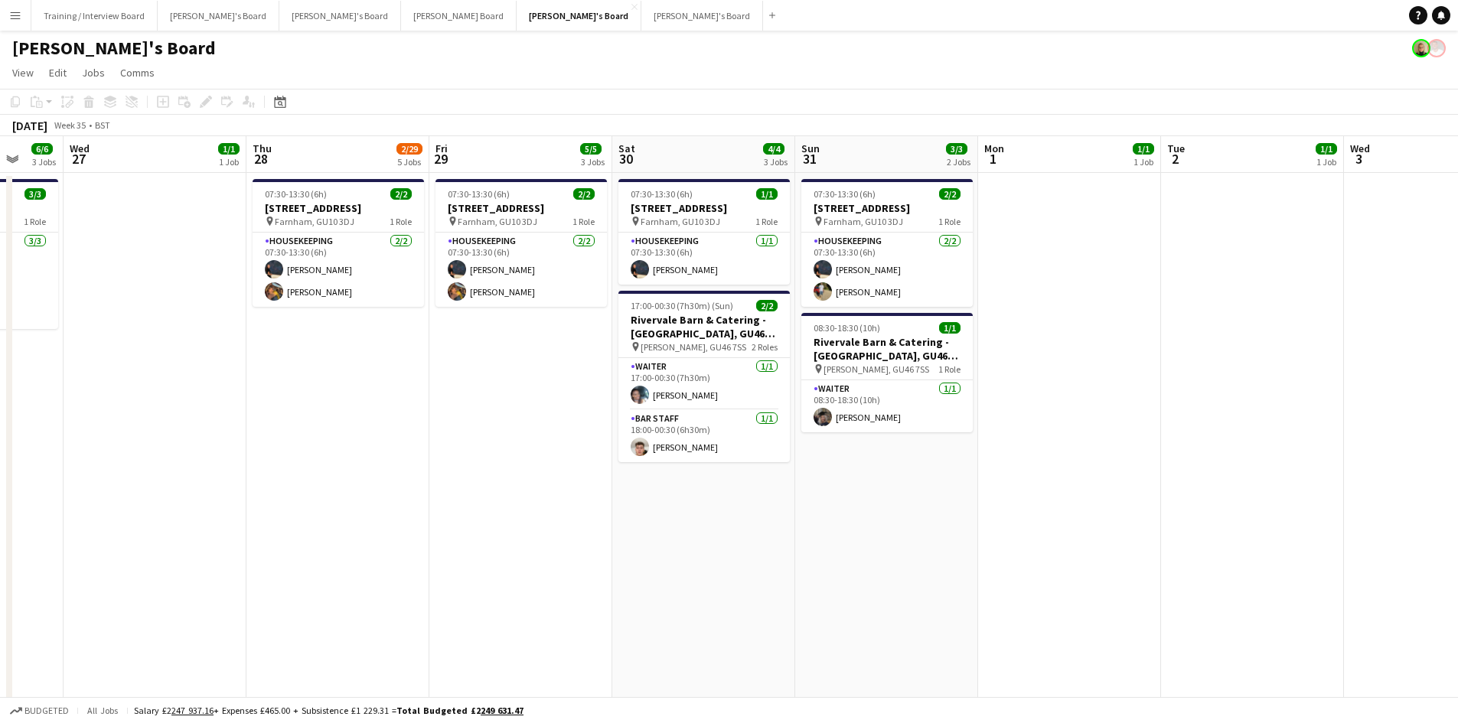
scroll to position [0, 587]
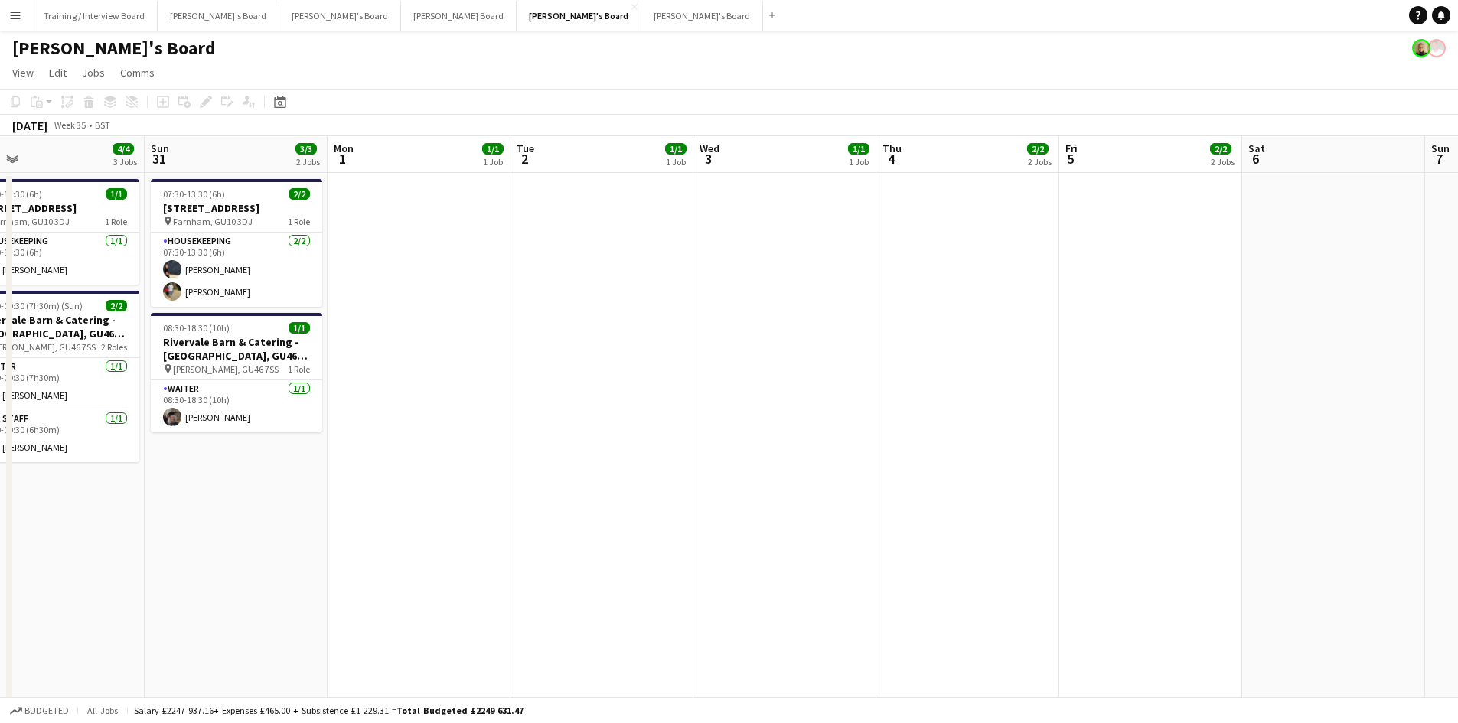
drag, startPoint x: 1267, startPoint y: 171, endPoint x: 396, endPoint y: 191, distance: 871.9
